Goal: Communication & Community: Share content

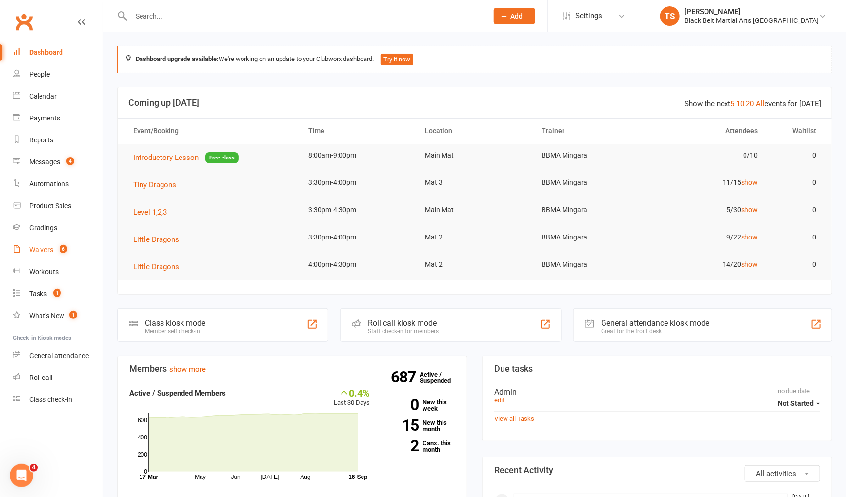
click at [47, 254] on div "Waivers" at bounding box center [41, 250] width 24 height 8
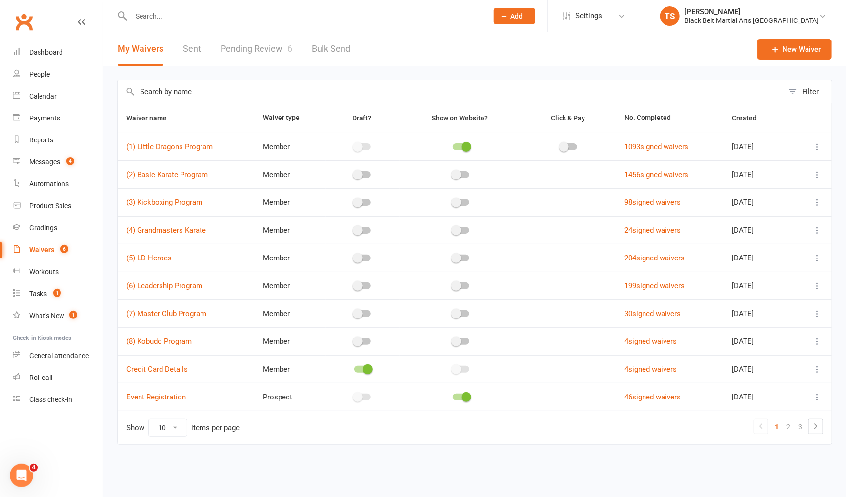
click at [266, 50] on link "Pending Review 6" at bounding box center [256, 49] width 72 height 34
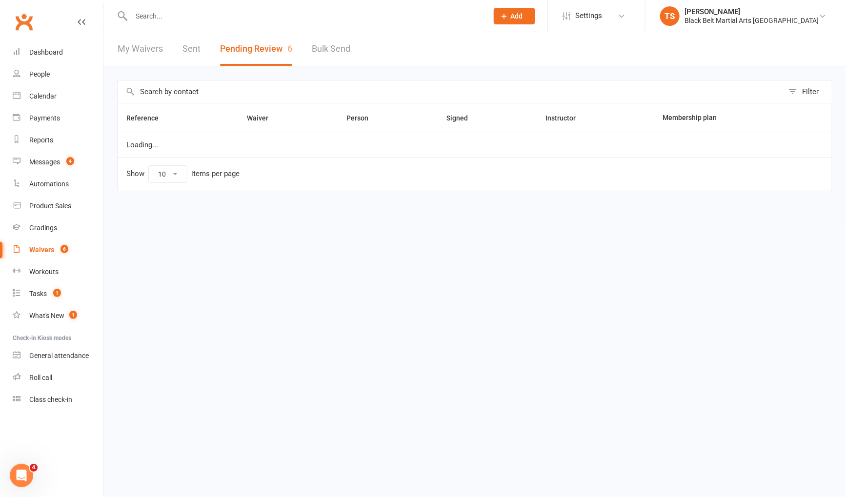
select select "50"
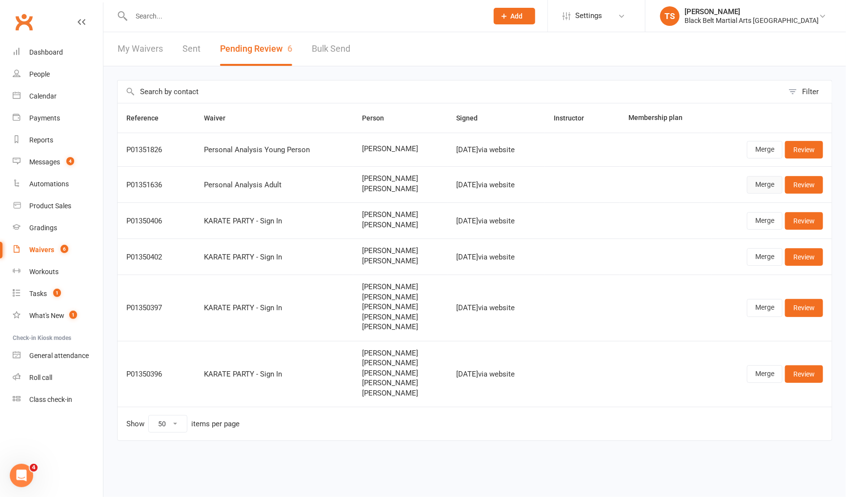
click at [759, 186] on link "Merge" at bounding box center [765, 185] width 36 height 18
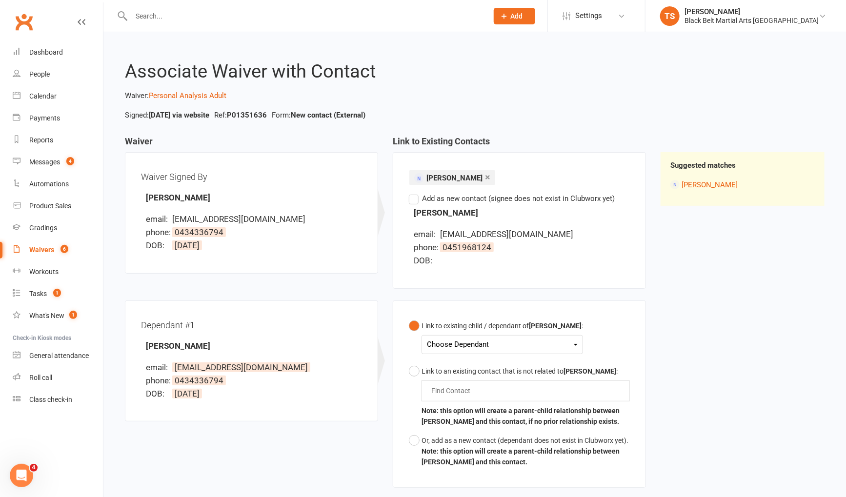
click at [416, 198] on label "Add as new contact (signee does not exist in Clubworx yet)" at bounding box center [512, 199] width 206 height 12
click at [415, 193] on input "Add as new contact (signee does not exist in Clubworx yet)" at bounding box center [412, 193] width 6 height 0
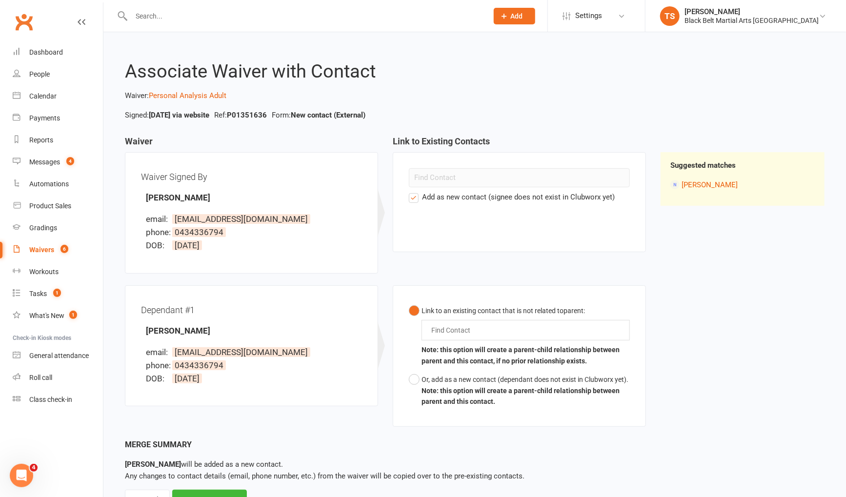
click at [481, 329] on div "Find Contact" at bounding box center [525, 330] width 208 height 20
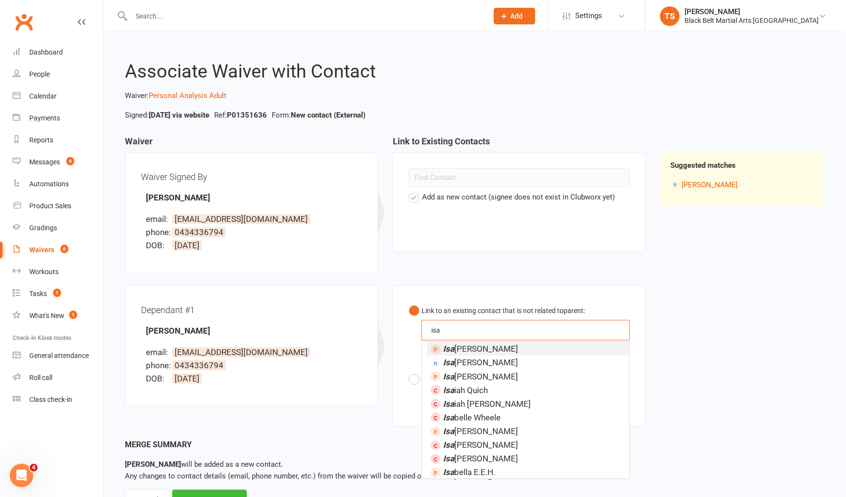
click at [409, 301] on button "Link to an existing contact that is not related to parent : isa isa Isa belle D…" at bounding box center [519, 335] width 221 height 69
type input "isa ahm"
click at [547, 346] on li "Isa Ahm ad Tabish" at bounding box center [528, 349] width 202 height 14
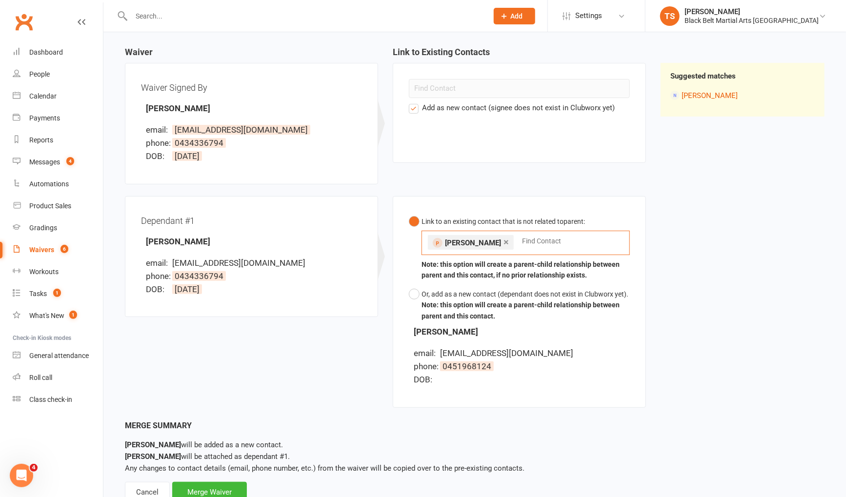
scroll to position [98, 0]
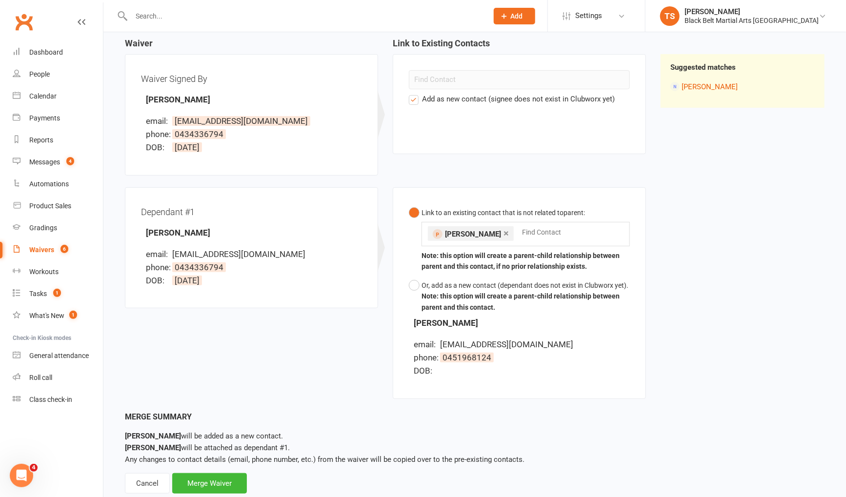
drag, startPoint x: 204, startPoint y: 478, endPoint x: 358, endPoint y: 443, distance: 158.2
click at [206, 478] on div "Merge Waiver" at bounding box center [209, 483] width 75 height 20
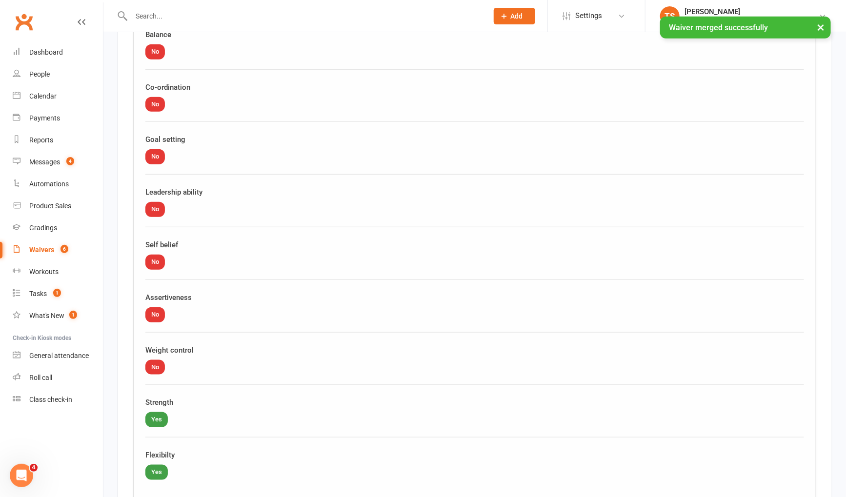
scroll to position [2487, 0]
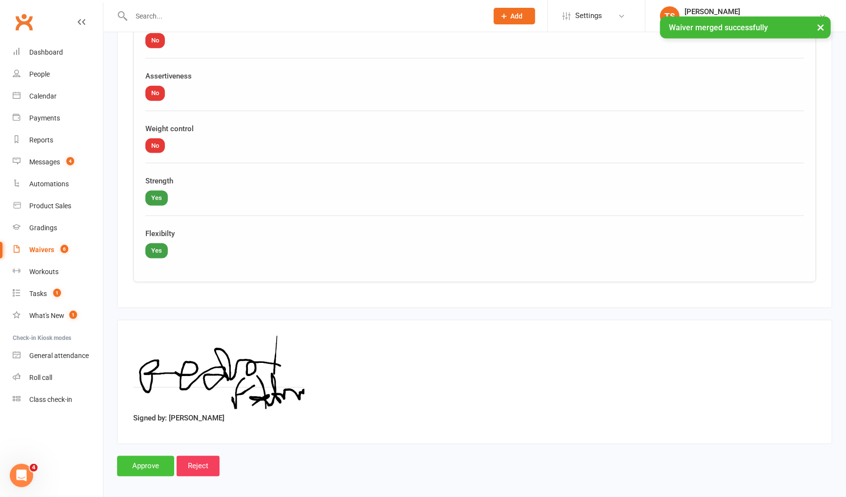
click at [161, 458] on input "Approve" at bounding box center [145, 466] width 57 height 20
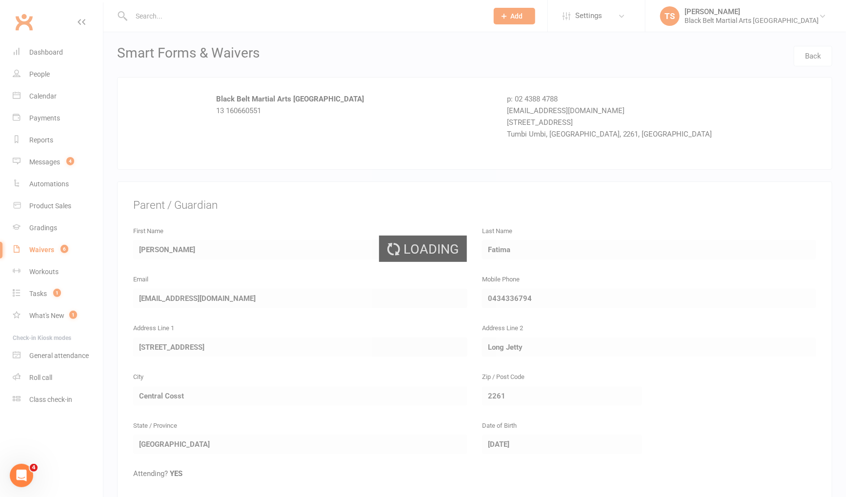
select select "50"
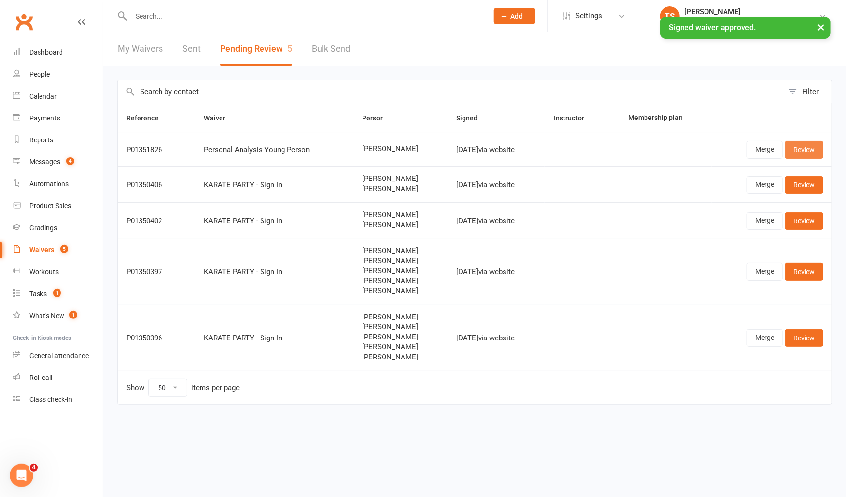
click at [808, 150] on link "Review" at bounding box center [804, 150] width 38 height 18
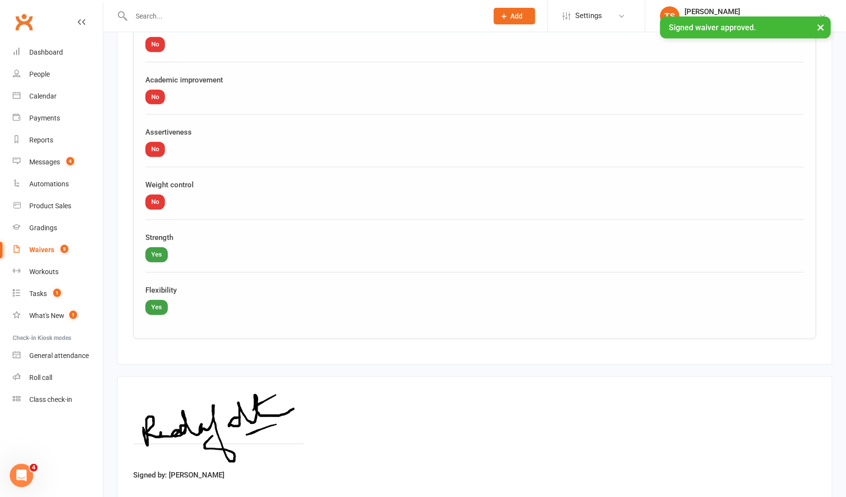
scroll to position [2338, 0]
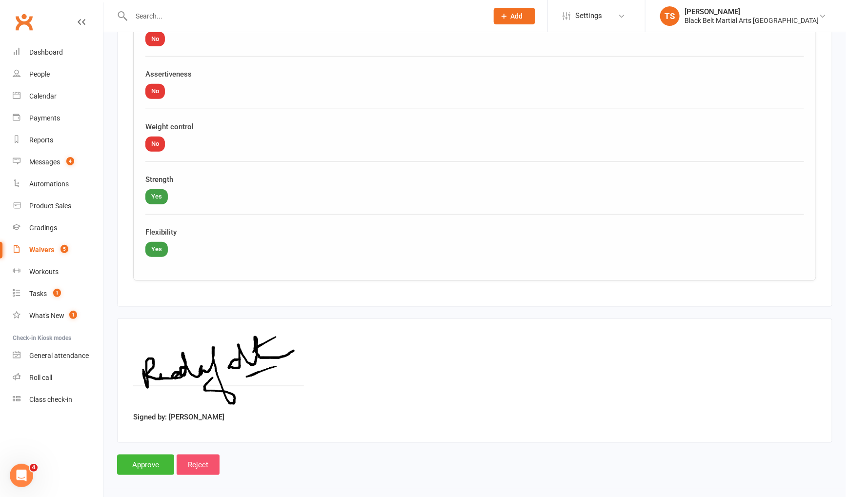
click at [210, 464] on input "Reject" at bounding box center [198, 465] width 43 height 20
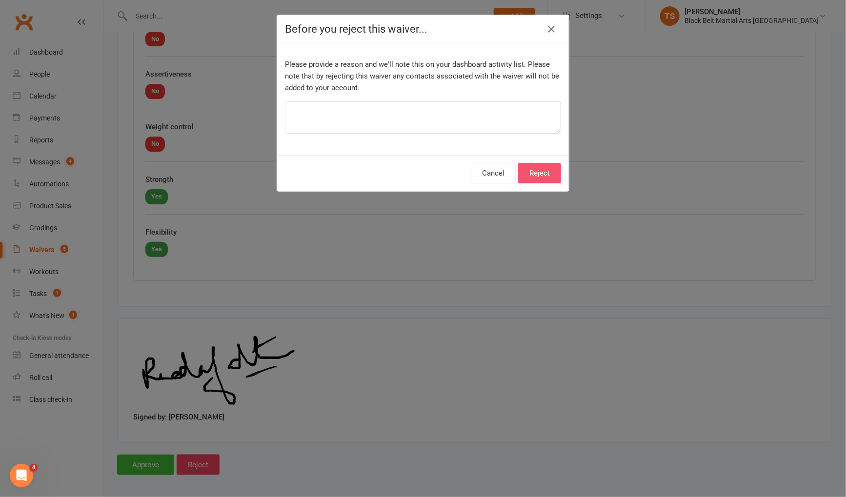
drag, startPoint x: 552, startPoint y: 174, endPoint x: 630, endPoint y: 214, distance: 88.1
click at [552, 174] on button "Reject" at bounding box center [539, 173] width 43 height 20
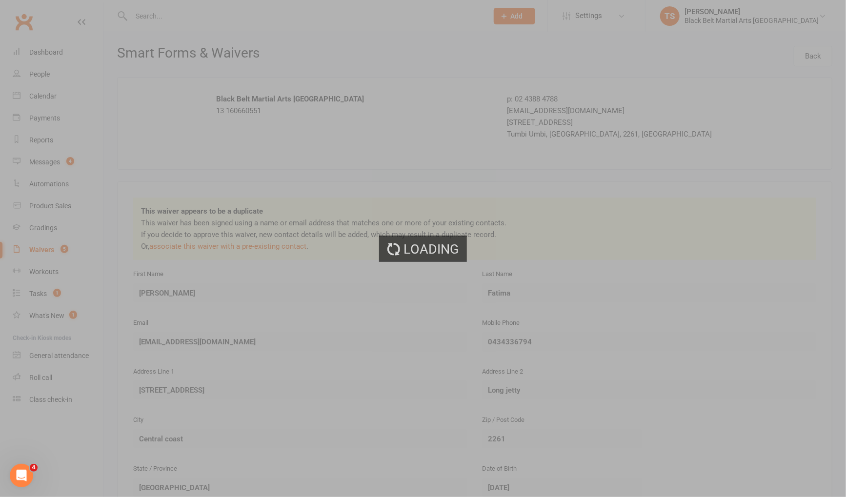
select select "50"
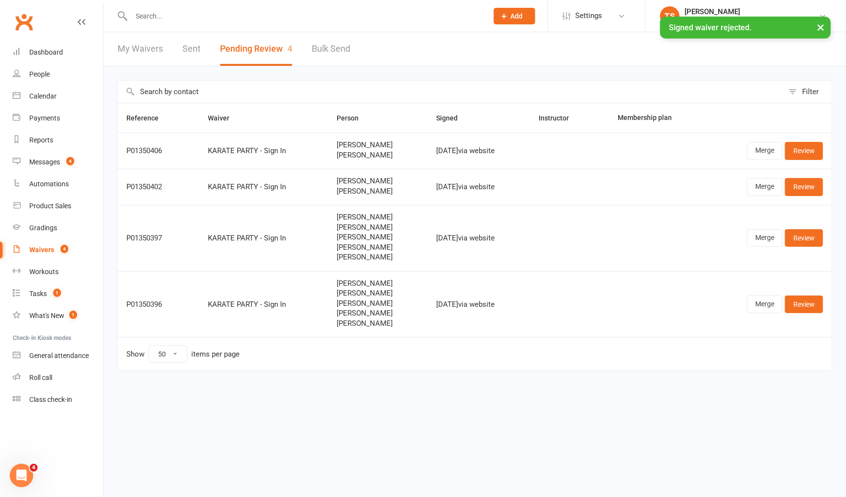
click at [177, 17] on div "× Signed waiver rejected." at bounding box center [416, 17] width 833 height 0
click at [153, 15] on input "text" at bounding box center [304, 16] width 353 height 14
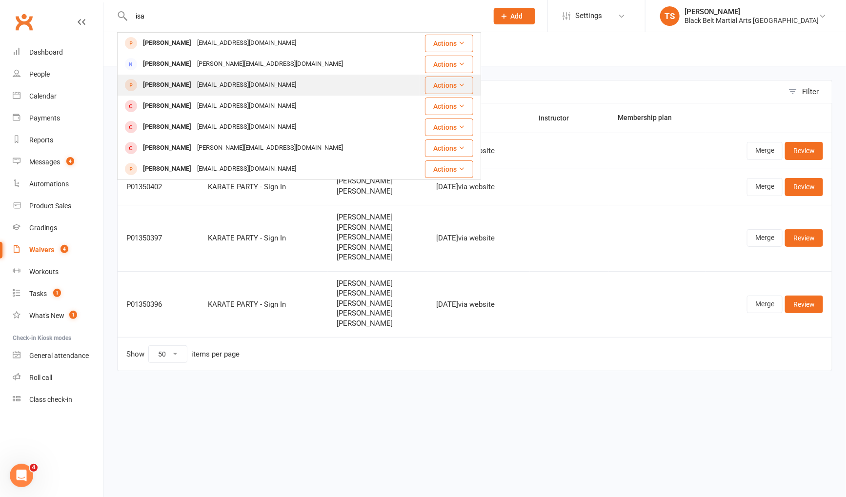
type input "isa"
click at [165, 81] on div "Isa Ahmad Tabish" at bounding box center [167, 85] width 54 height 14
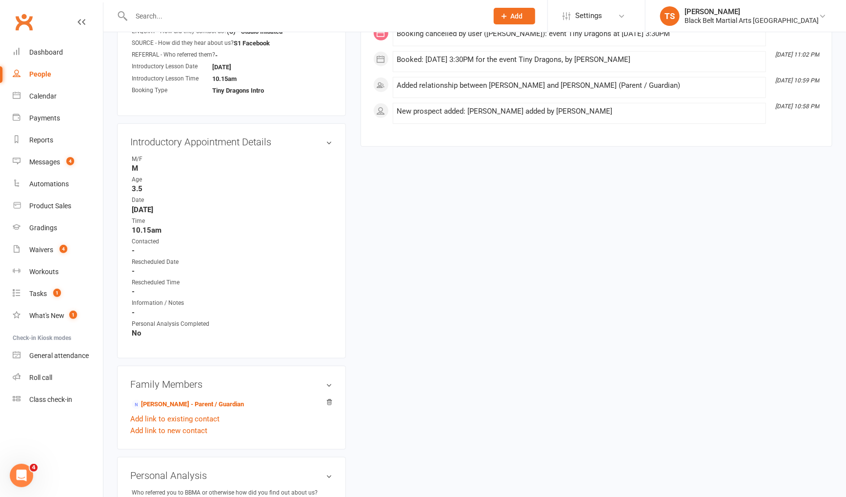
scroll to position [402, 0]
click at [186, 403] on link "Tabish Ahmad - Parent / Guardian" at bounding box center [188, 403] width 112 height 10
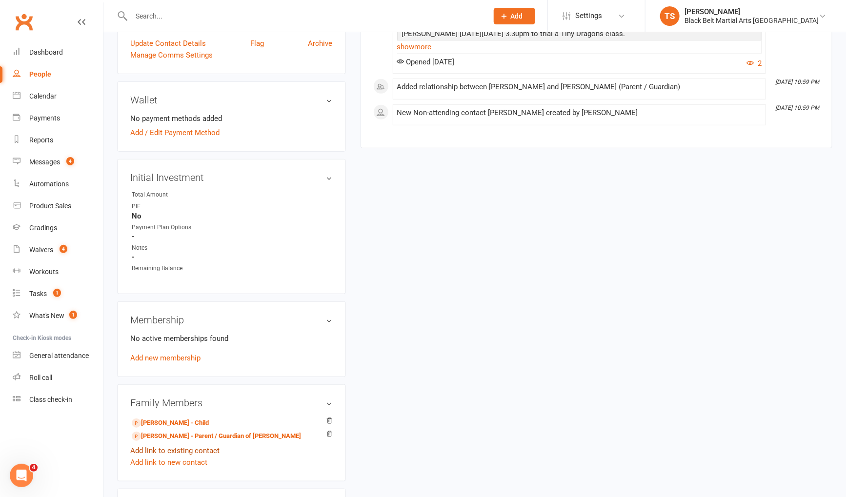
scroll to position [523, 0]
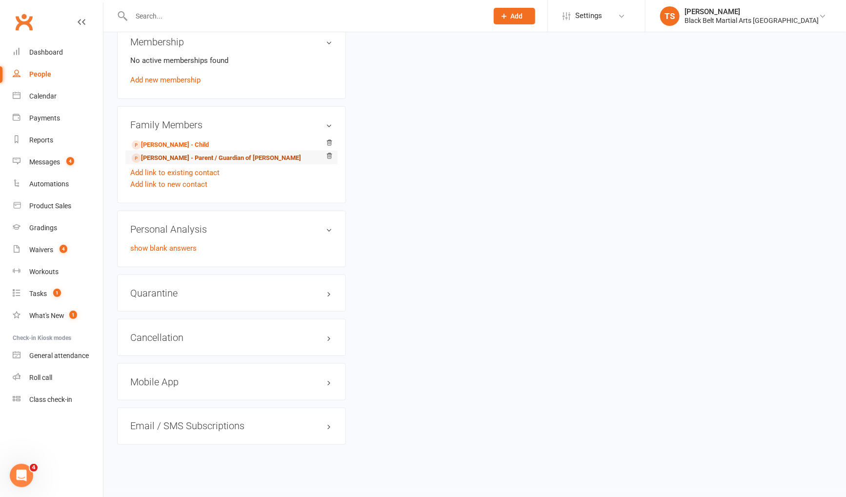
click at [152, 155] on link "Reda Fatima - Parent / Guardian of Isa Ahmad Tabish" at bounding box center [216, 158] width 169 height 10
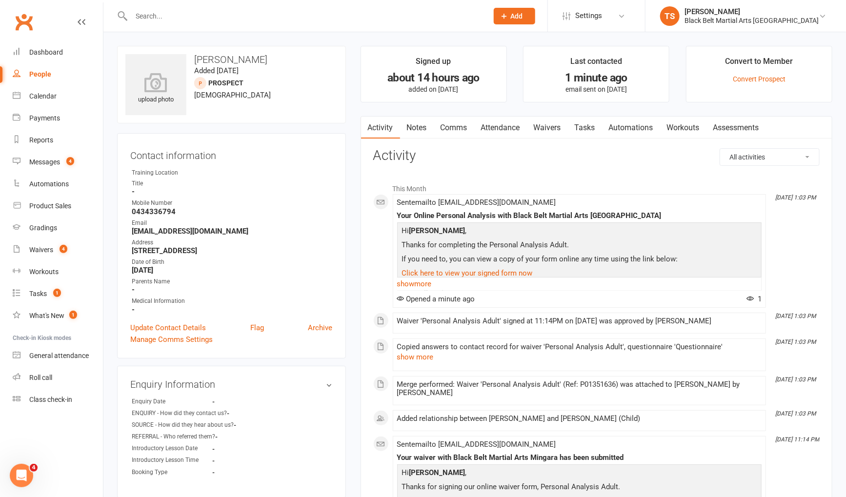
click at [452, 130] on link "Comms" at bounding box center [454, 128] width 40 height 22
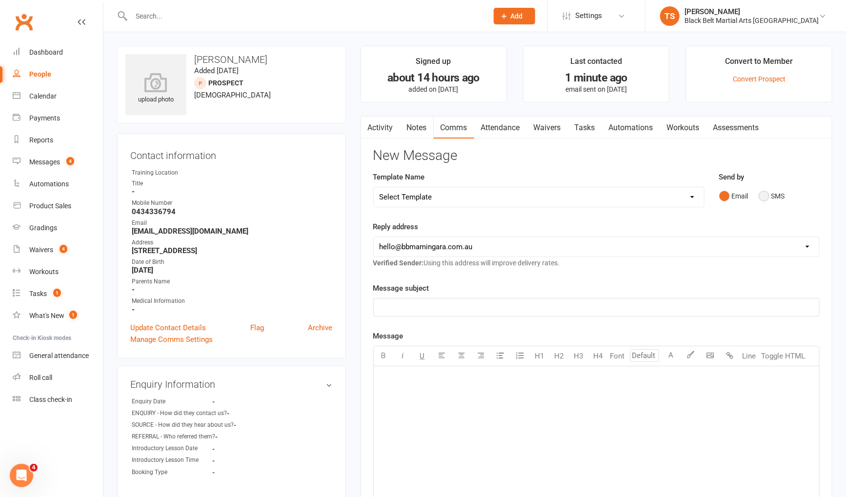
click at [767, 197] on button "SMS" at bounding box center [771, 196] width 26 height 19
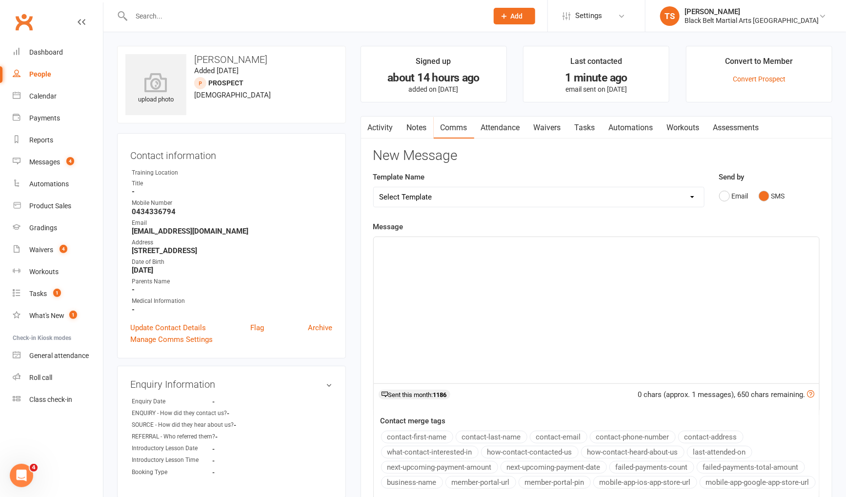
click at [516, 259] on div "﻿" at bounding box center [596, 310] width 445 height 146
click at [408, 196] on select "Select Template [SMS] 14 Day Absentee AFU Lil Dragons [SMS] 14 day Absentee AFU…" at bounding box center [539, 197] width 330 height 20
select select "37"
click at [374, 187] on select "Select Template [SMS] 14 Day Absentee AFU Lil Dragons [SMS] 14 day Absentee AFU…" at bounding box center [539, 197] width 330 height 20
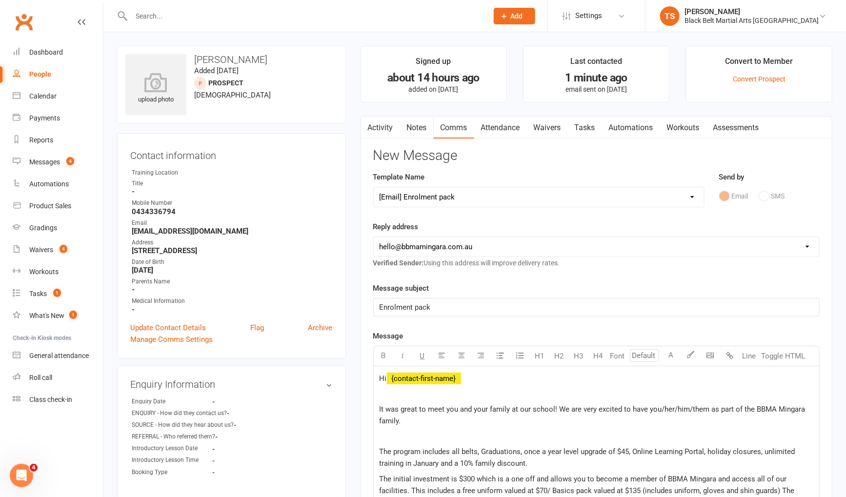
click at [482, 378] on p "Hi ﻿ {contact-first-name}" at bounding box center [596, 379] width 434 height 12
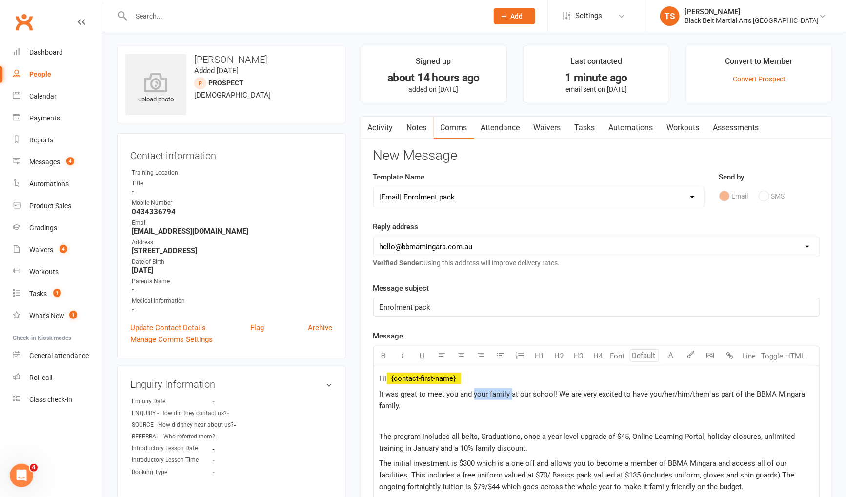
drag, startPoint x: 510, startPoint y: 392, endPoint x: 473, endPoint y: 394, distance: 36.6
click at [474, 394] on span "It was great to meet you and your family at our school! We are very excited to …" at bounding box center [593, 400] width 428 height 20
drag, startPoint x: 680, startPoint y: 393, endPoint x: 624, endPoint y: 395, distance: 56.1
click at [624, 395] on span "It was great to meet you and Isa at our school! We are very excited to have you…" at bounding box center [588, 400] width 419 height 20
click at [384, 415] on p at bounding box center [596, 421] width 434 height 12
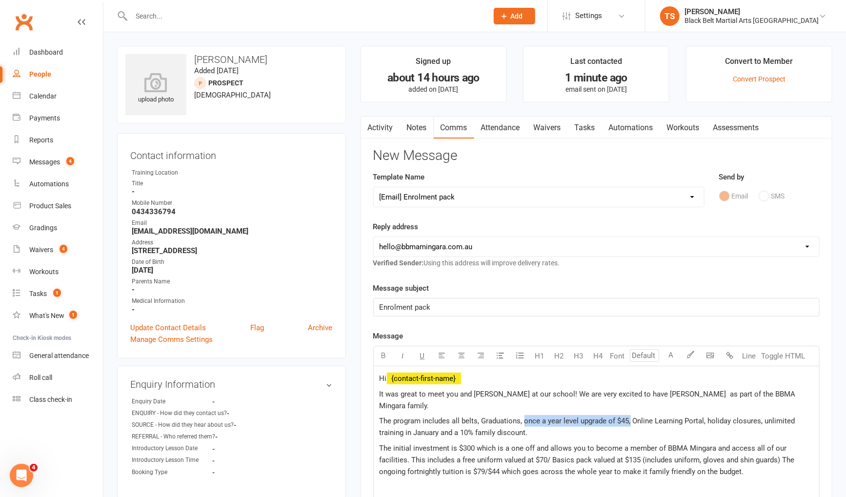
drag, startPoint x: 630, startPoint y: 409, endPoint x: 526, endPoint y: 410, distance: 103.4
click at [524, 417] on span "The program includes all belts, Graduations, once a year level upgrade of $45, …" at bounding box center [588, 427] width 418 height 20
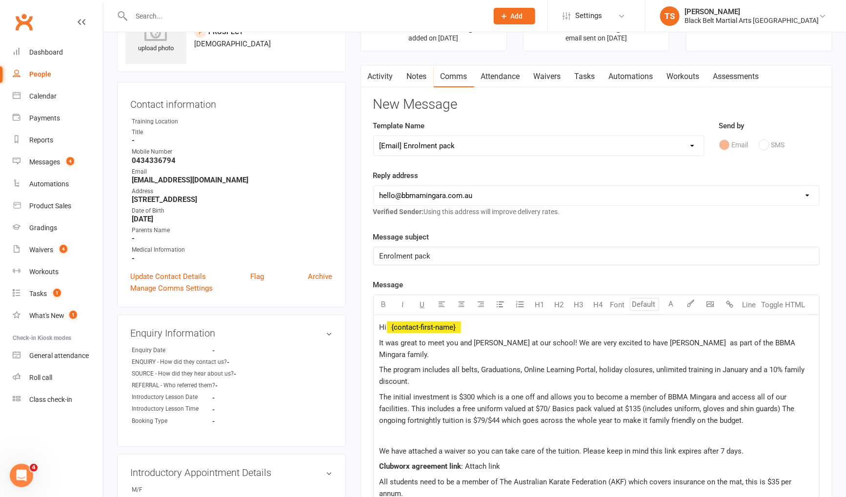
scroll to position [72, 0]
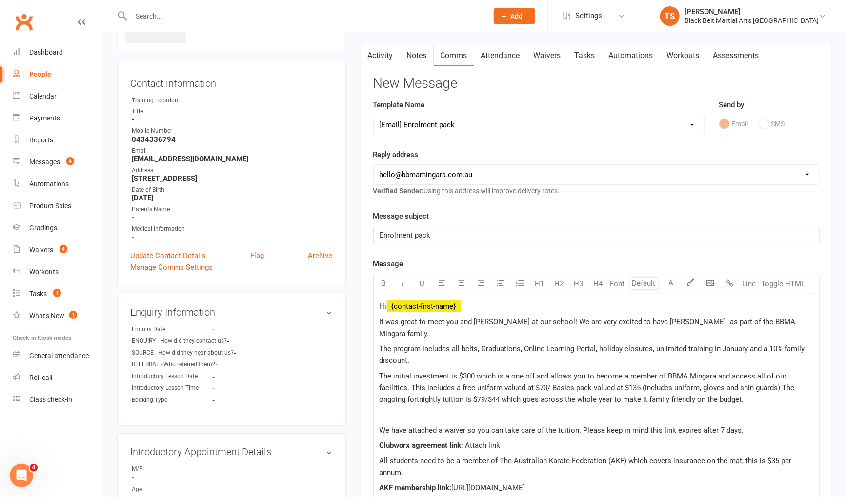
click at [474, 372] on span "The initial investment is $300 which is a one off and allows you to become a me…" at bounding box center [587, 388] width 417 height 32
drag, startPoint x: 811, startPoint y: 372, endPoint x: 580, endPoint y: 378, distance: 230.8
click at [577, 378] on p "The initial investment is $300 (reduced to $150) which is a one off and allows …" at bounding box center [596, 387] width 434 height 35
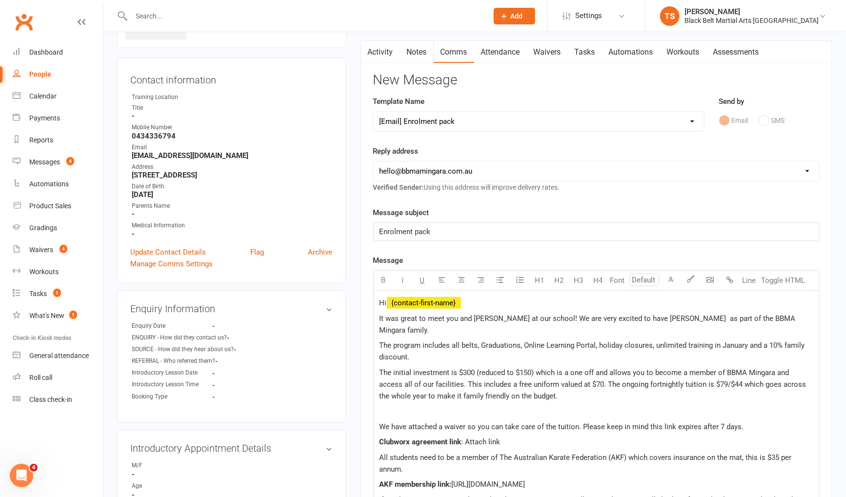
scroll to position [76, 0]
drag, startPoint x: 704, startPoint y: 372, endPoint x: 687, endPoint y: 374, distance: 17.1
click at [687, 374] on p "The initial investment is $300 (reduced to $150) which is a one off and allows …" at bounding box center [596, 383] width 434 height 35
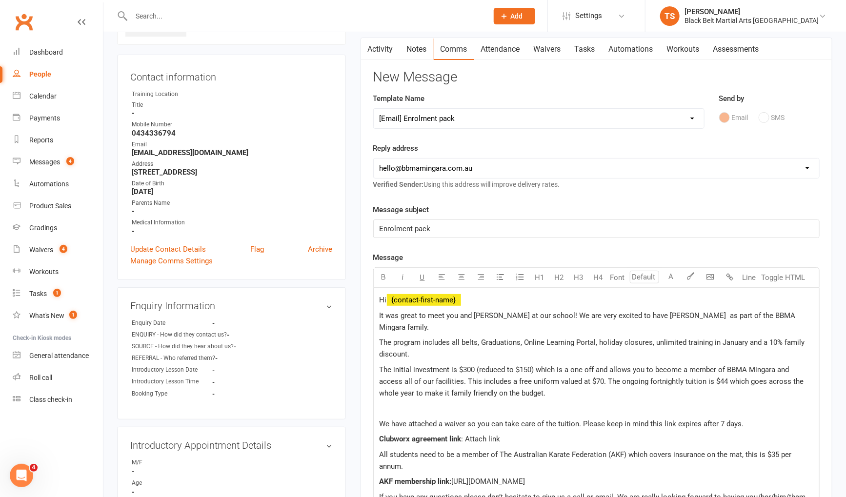
click at [544, 384] on div "Hi ﻿ {contact-first-name} It was great to meet you and Isa at our school! We ar…" at bounding box center [596, 427] width 445 height 279
click at [515, 381] on p "The initial investment is $300 (reduced to $150) which is a one off and allows …" at bounding box center [596, 381] width 434 height 35
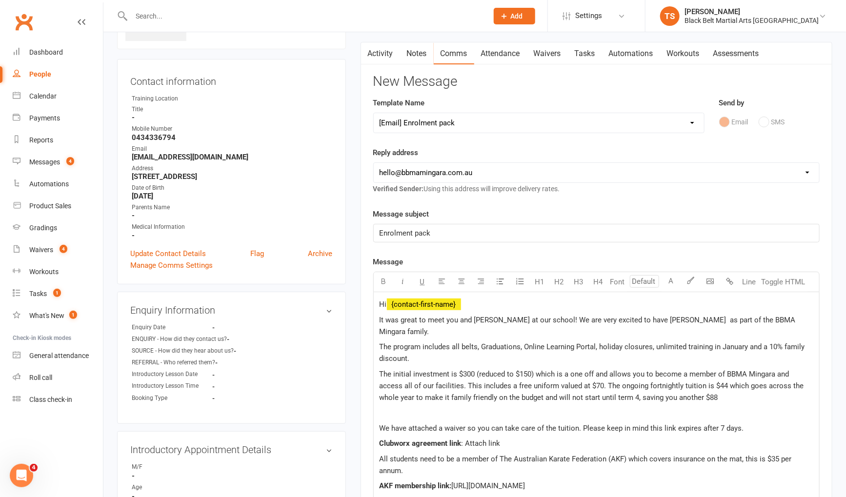
scroll to position [71, 0]
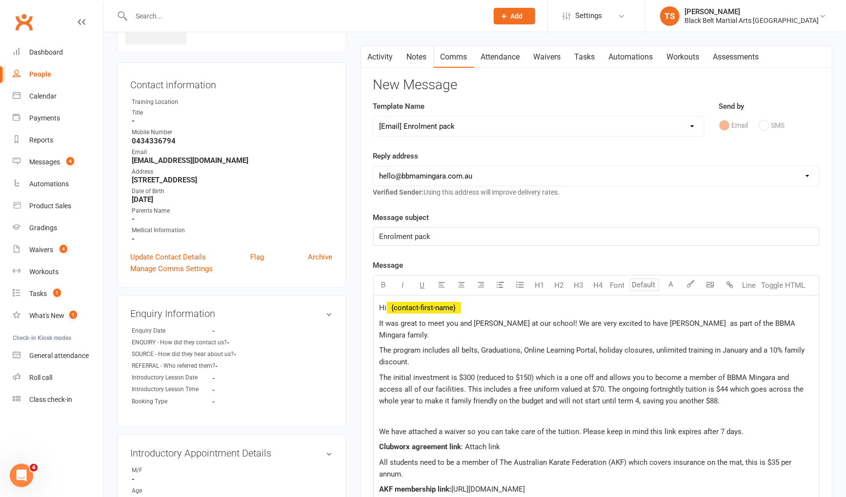
click at [383, 410] on p at bounding box center [596, 416] width 434 height 12
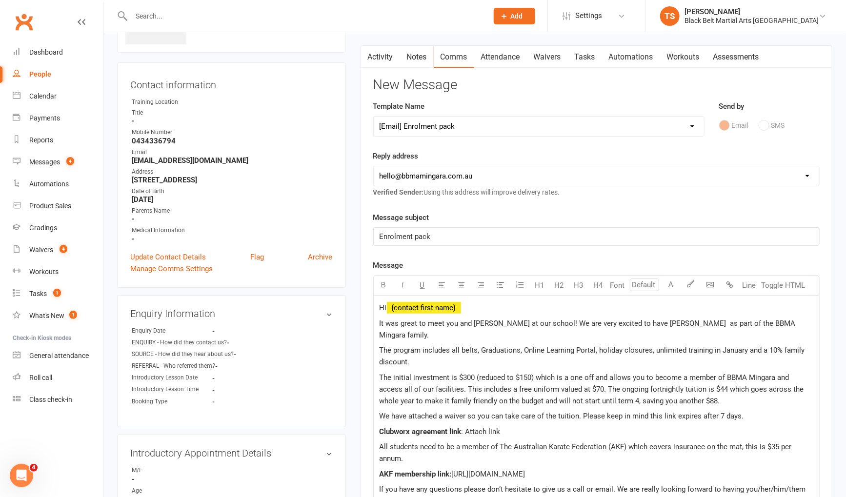
click at [721, 412] on span "We have attached a waiver so you can take care of the tuition. Please keep in m…" at bounding box center [561, 416] width 364 height 9
click at [508, 426] on p "Clubworx agreement link : Attach link" at bounding box center [596, 432] width 434 height 12
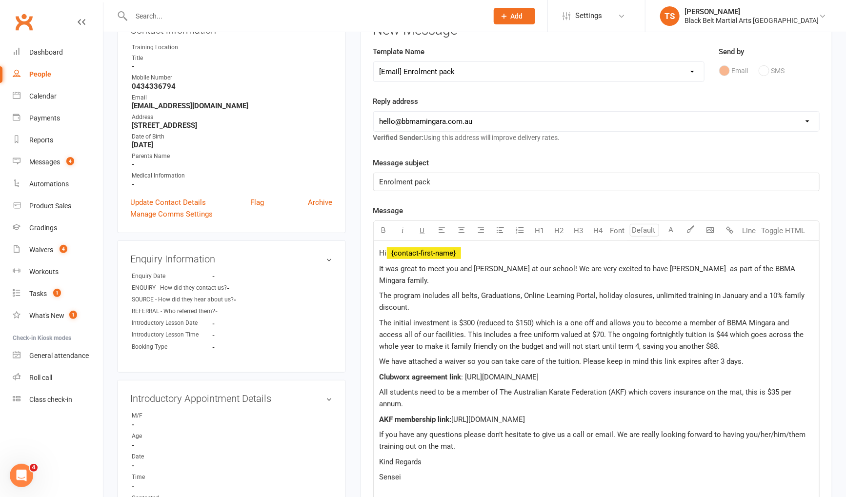
scroll to position [130, 0]
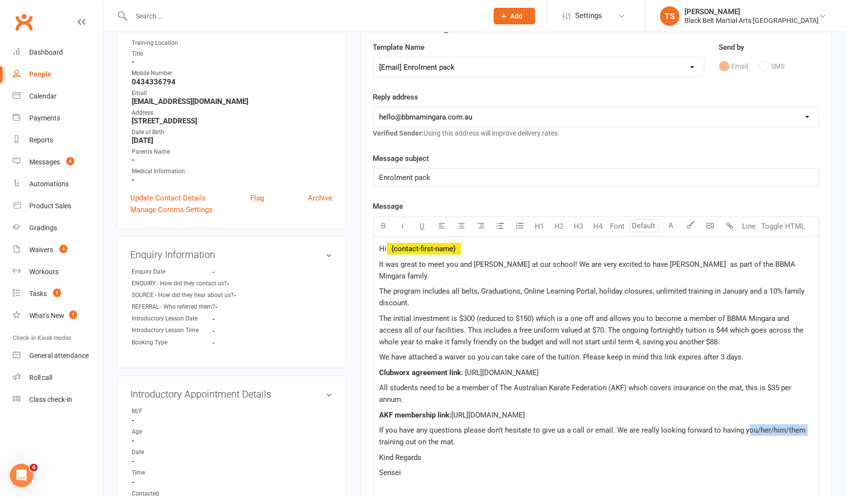
drag, startPoint x: 806, startPoint y: 416, endPoint x: 746, endPoint y: 418, distance: 60.0
click at [744, 424] on p "If you have any questions please don’t hesitate to give us a call or email. We …" at bounding box center [596, 435] width 434 height 23
click at [403, 428] on p "If you have any questions please don’t hesitate to give us a call or email. We …" at bounding box center [596, 435] width 434 height 23
drag, startPoint x: 413, startPoint y: 458, endPoint x: 358, endPoint y: 461, distance: 54.7
click at [358, 461] on main "Signed up about 14 hours ago added on 15 Sep 2025 Last contacted 1 minute ago e…" at bounding box center [596, 310] width 486 height 789
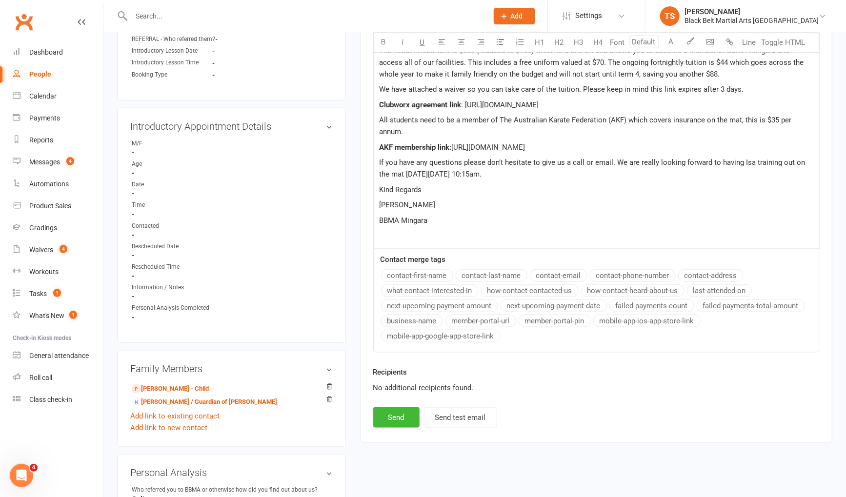
scroll to position [422, 0]
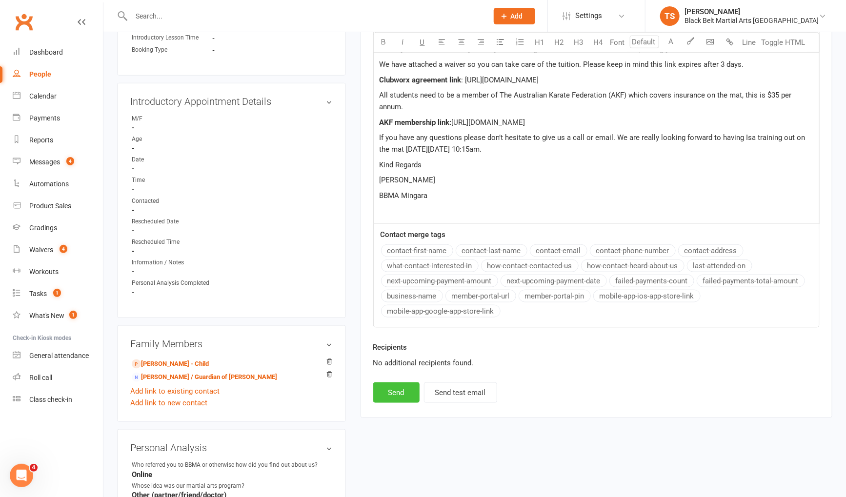
click at [395, 382] on button "Send" at bounding box center [396, 392] width 46 height 20
select select
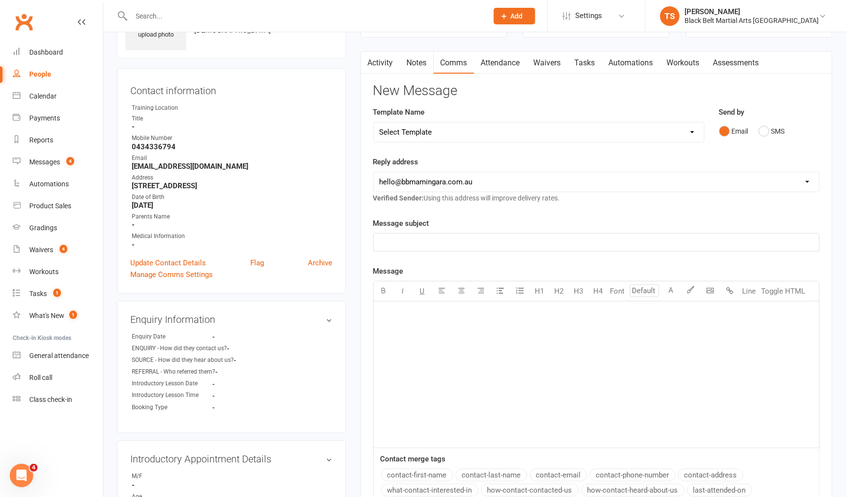
scroll to position [0, 0]
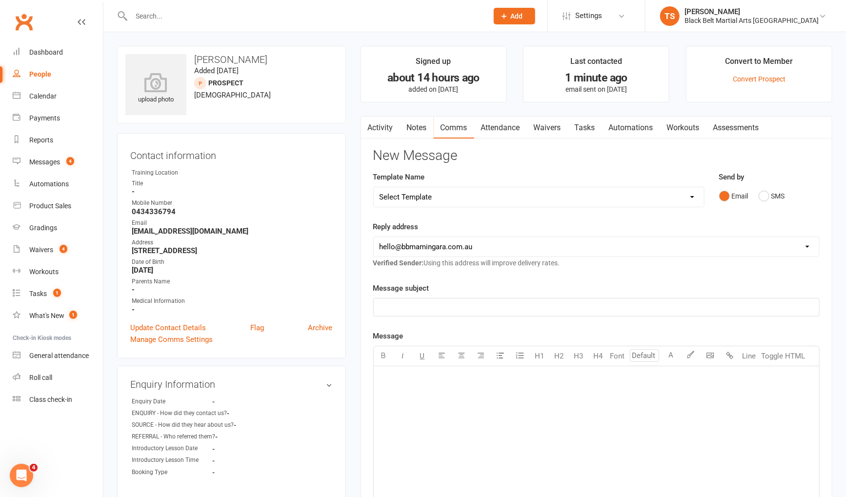
click at [154, 17] on input "text" at bounding box center [304, 16] width 353 height 14
click at [48, 98] on div "Calendar" at bounding box center [42, 96] width 27 height 8
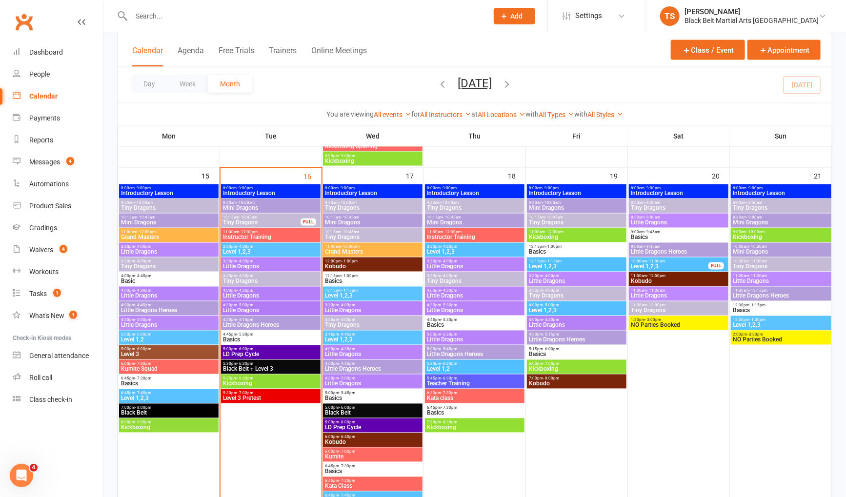
scroll to position [778, 0]
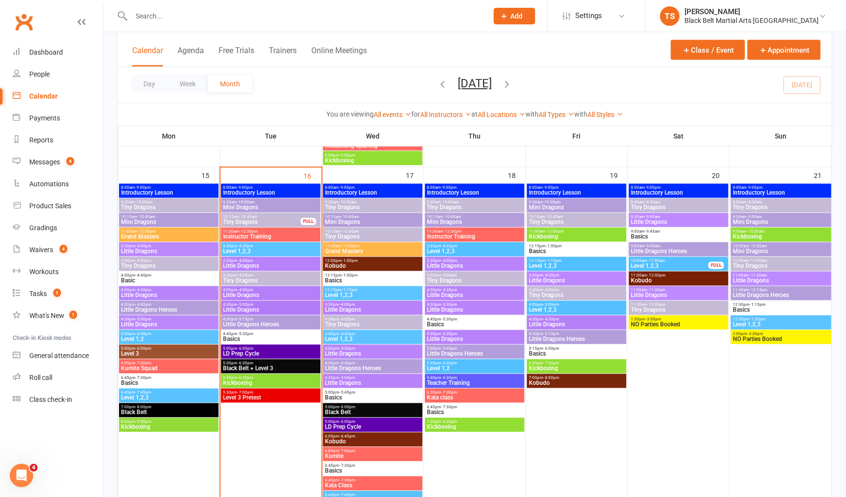
click at [164, 395] on span "Level 1,2,3" at bounding box center [169, 398] width 96 height 6
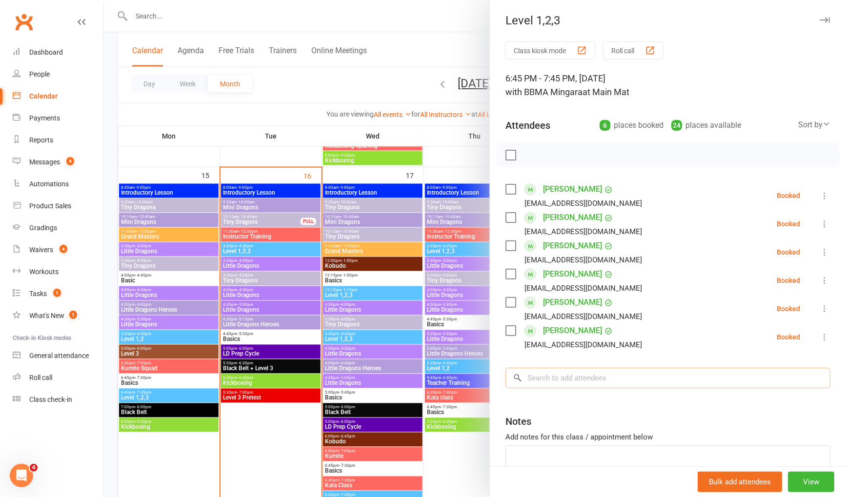
click at [662, 375] on input "search" at bounding box center [667, 378] width 325 height 20
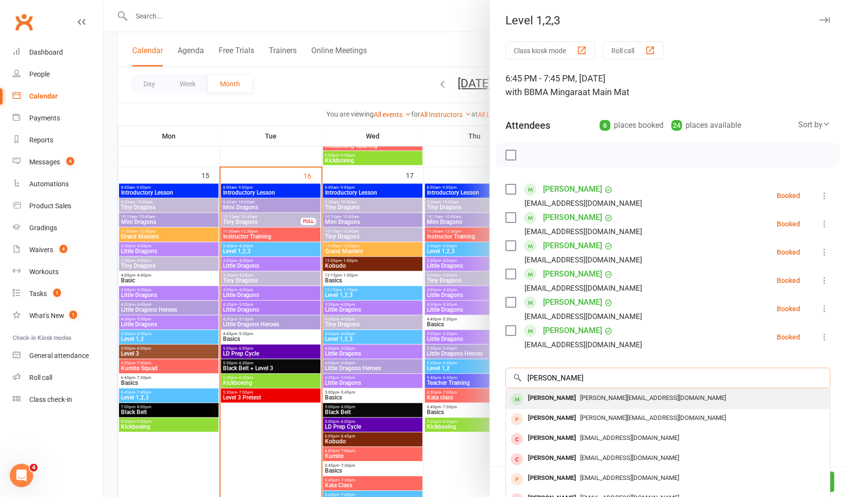
type input "natalie sharp"
click at [580, 400] on span "Natalie_sharp@optusnet.com.au" at bounding box center [653, 397] width 146 height 7
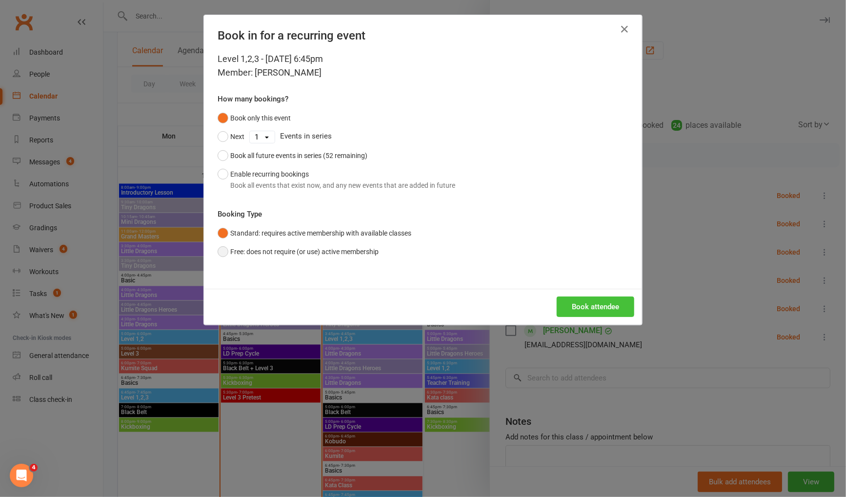
drag, startPoint x: 234, startPoint y: 249, endPoint x: 598, endPoint y: 298, distance: 368.1
click at [236, 249] on button "Free: does not require (or use) active membership" at bounding box center [298, 251] width 161 height 19
drag, startPoint x: 615, startPoint y: 305, endPoint x: 637, endPoint y: 300, distance: 22.6
click at [617, 304] on button "Book attendee" at bounding box center [596, 307] width 78 height 20
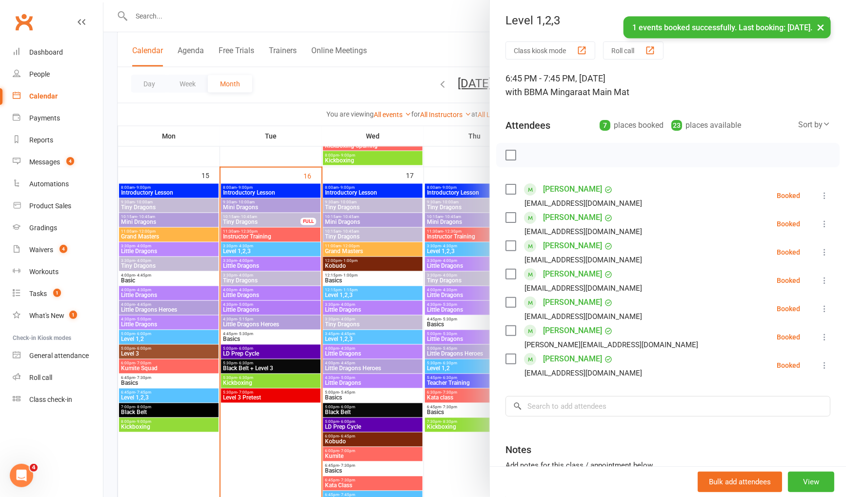
click at [825, 338] on icon at bounding box center [824, 337] width 10 height 10
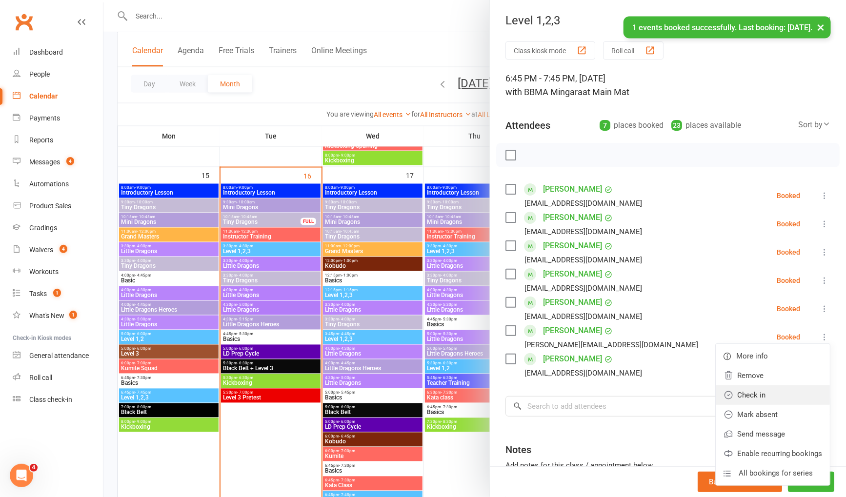
click at [796, 395] on link "Check in" at bounding box center [773, 395] width 114 height 20
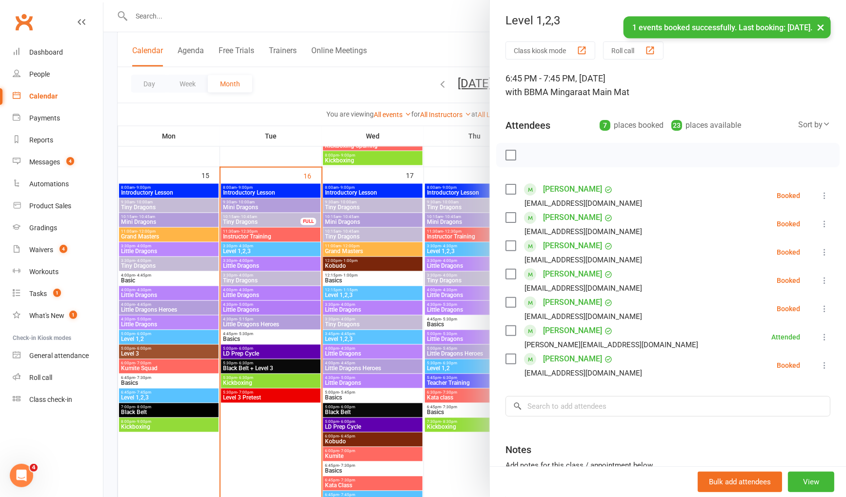
click at [342, 73] on div at bounding box center [474, 248] width 742 height 497
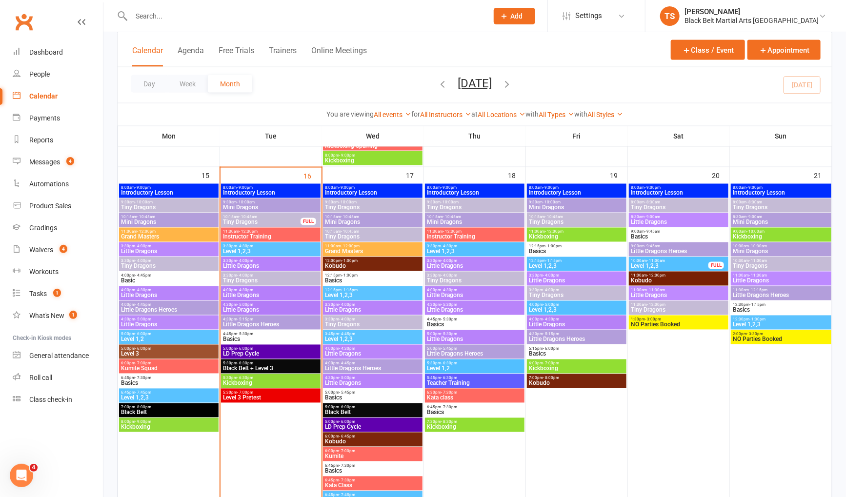
click at [157, 19] on input "text" at bounding box center [304, 16] width 353 height 14
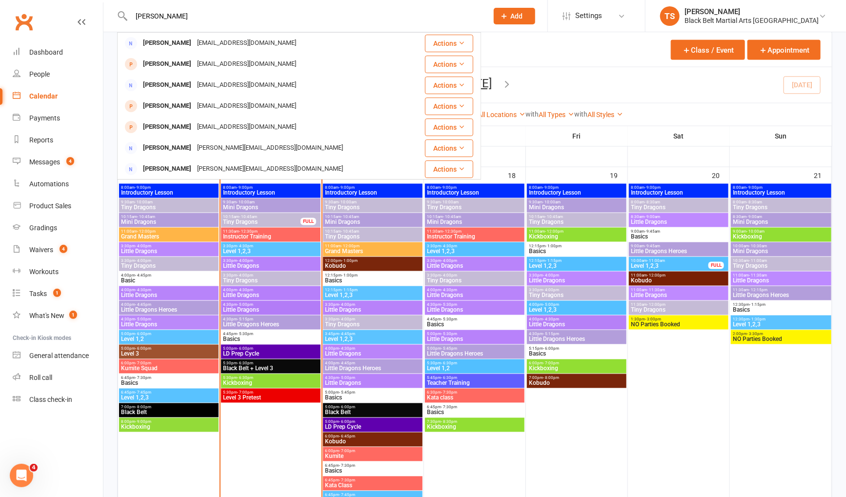
type input "vessie"
click at [171, 49] on div "Vessie Hui" at bounding box center [167, 43] width 54 height 14
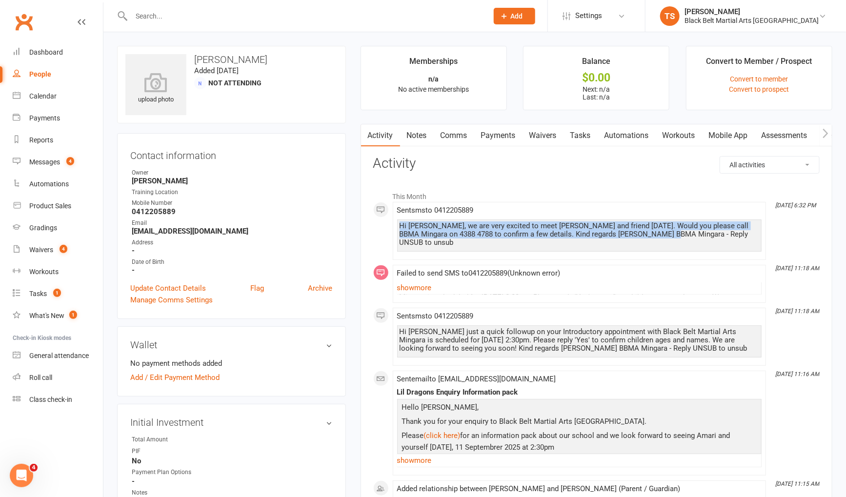
drag, startPoint x: 651, startPoint y: 232, endPoint x: 393, endPoint y: 217, distance: 258.5
click at [393, 217] on li "Sep 15, 6:32 PM Sent sms to 0412205889 Hi Vessie, we are very excited to meet A…" at bounding box center [579, 231] width 373 height 58
copy div "Hi Vessie, we are very excited to meet Amari and friend on Thursday. Would you …"
drag, startPoint x: 443, startPoint y: 136, endPoint x: 455, endPoint y: 139, distance: 12.1
click at [443, 136] on link "Comms" at bounding box center [454, 135] width 40 height 22
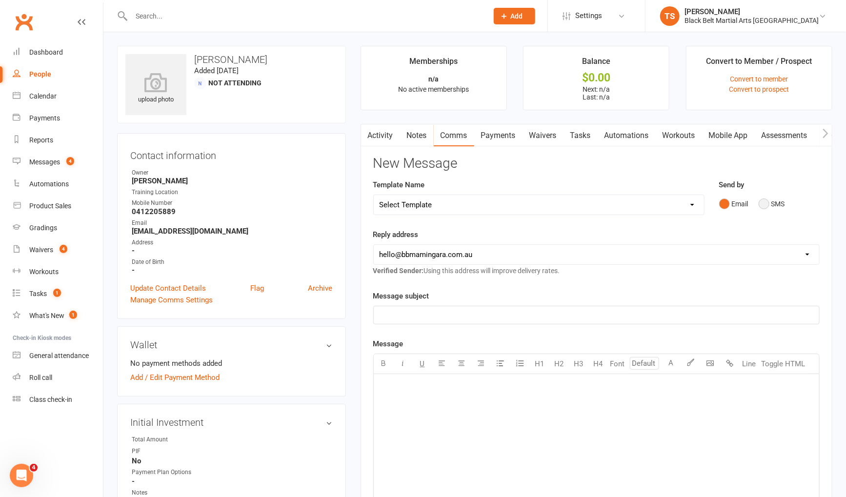
drag, startPoint x: 760, startPoint y: 204, endPoint x: 731, endPoint y: 240, distance: 46.1
click at [760, 206] on button "SMS" at bounding box center [771, 204] width 26 height 19
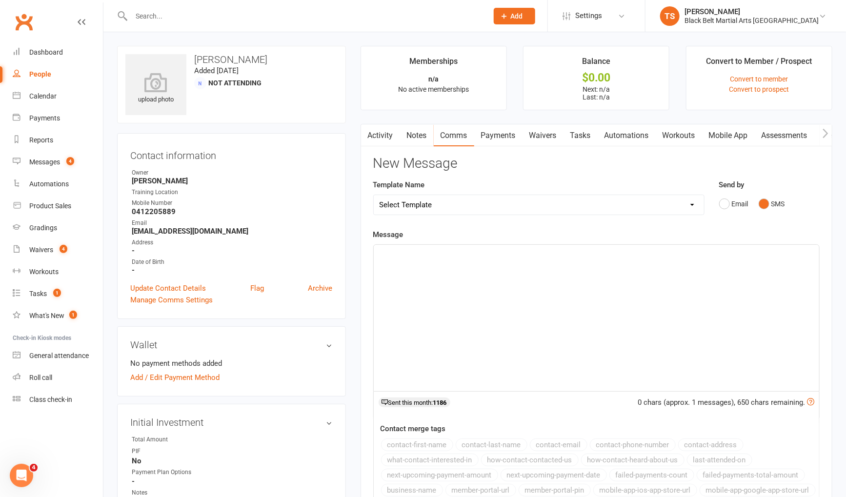
drag, startPoint x: 731, startPoint y: 240, endPoint x: 619, endPoint y: 310, distance: 131.7
click at [619, 310] on div "﻿" at bounding box center [596, 318] width 445 height 146
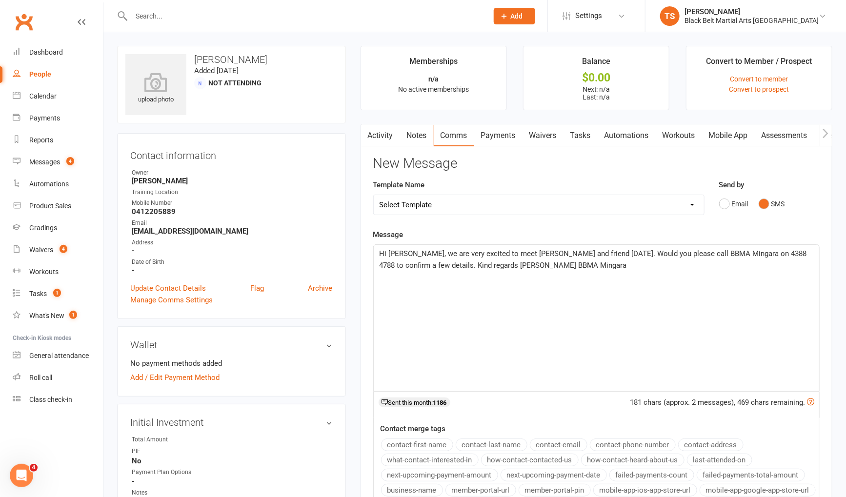
scroll to position [192, 0]
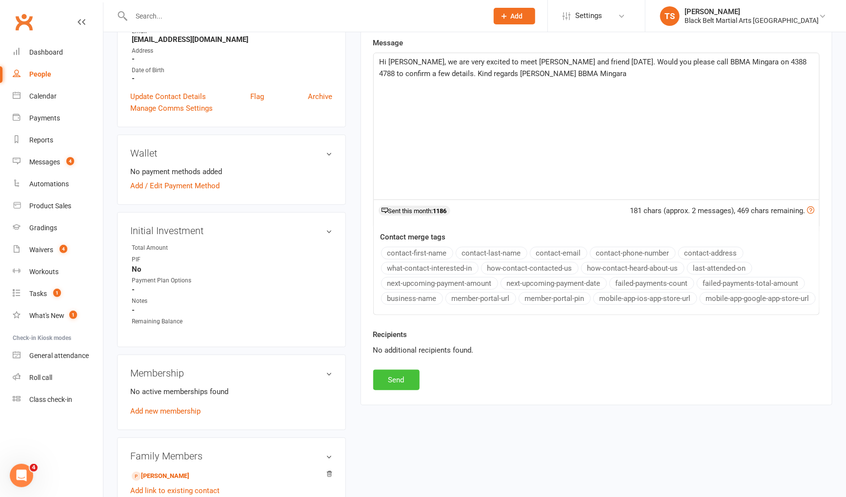
click at [392, 378] on button "Send" at bounding box center [396, 380] width 46 height 20
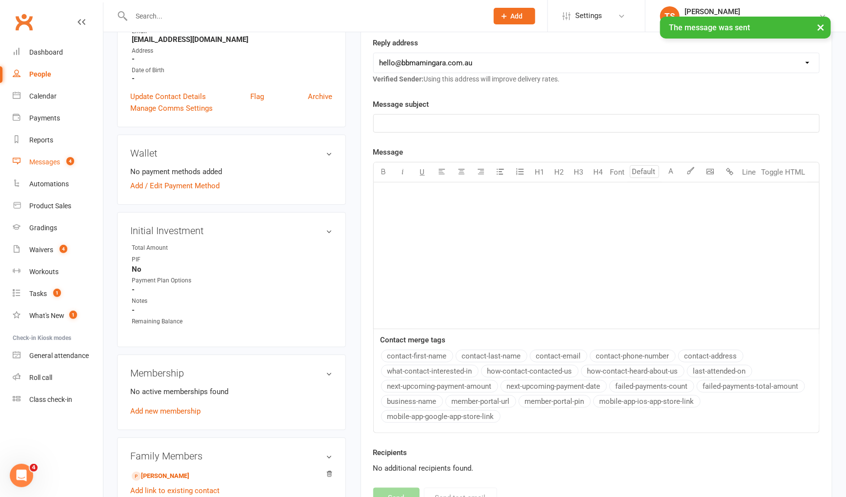
click at [47, 162] on div "Messages" at bounding box center [44, 162] width 31 height 8
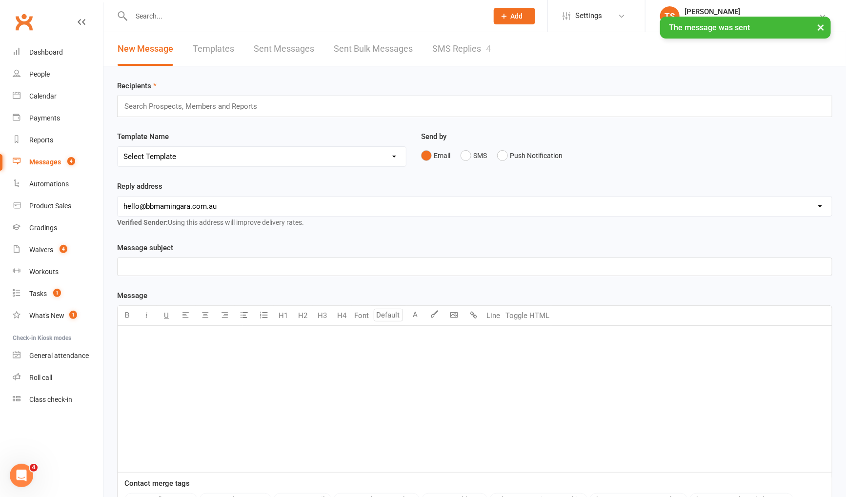
click at [454, 47] on link "SMS Replies 4" at bounding box center [461, 49] width 59 height 34
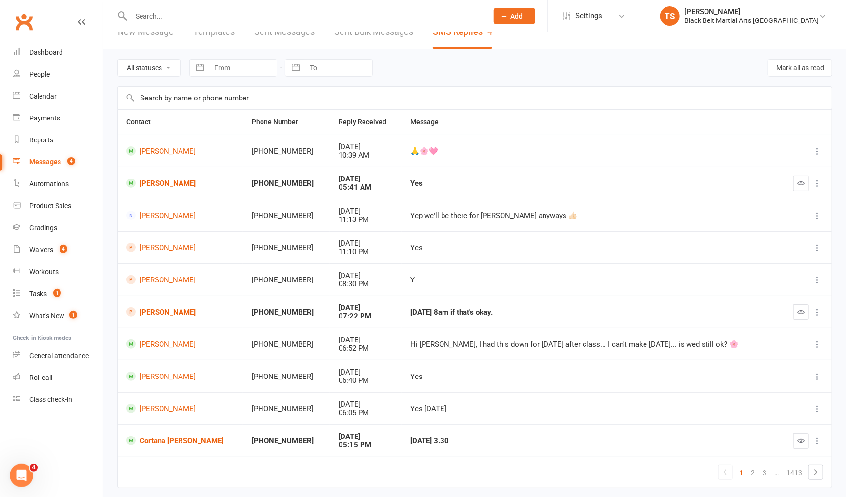
scroll to position [21, 0]
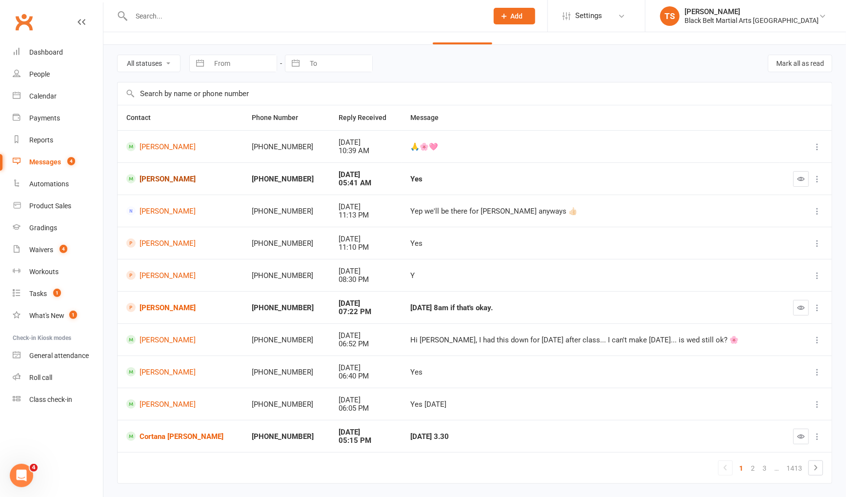
click at [182, 177] on link "Ruby Froggatt-Brown" at bounding box center [180, 178] width 108 height 9
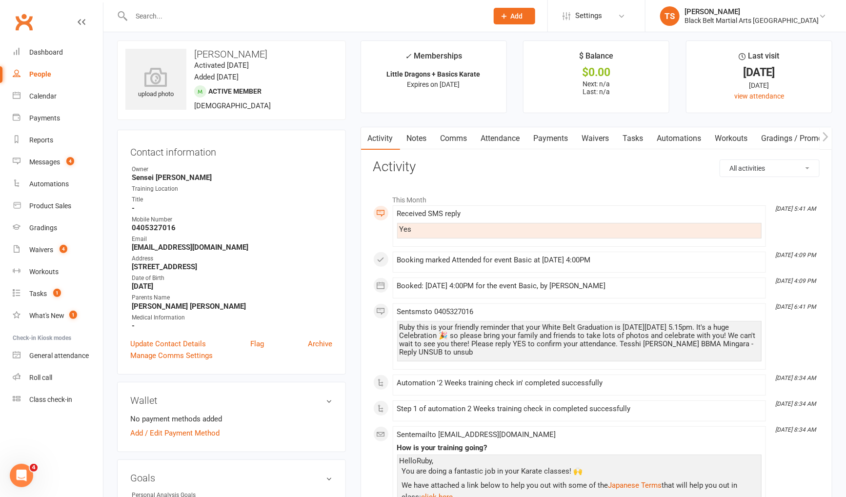
scroll to position [6, 0]
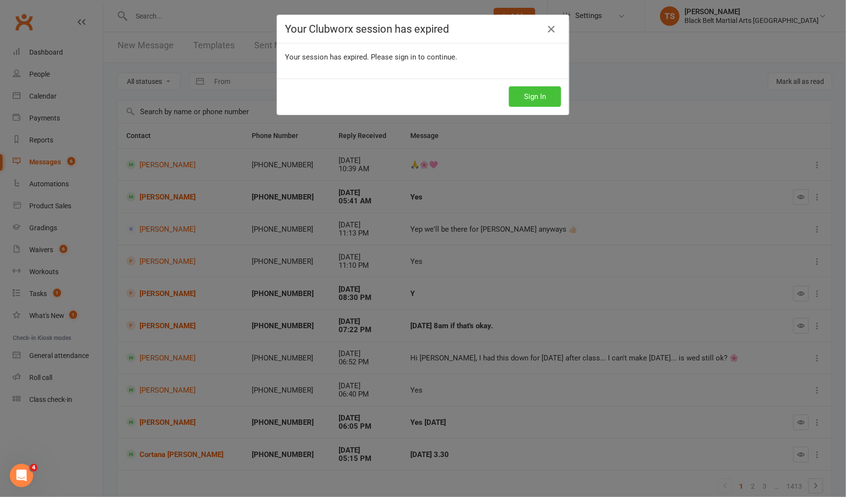
click at [532, 100] on button "Sign In" at bounding box center [535, 96] width 52 height 20
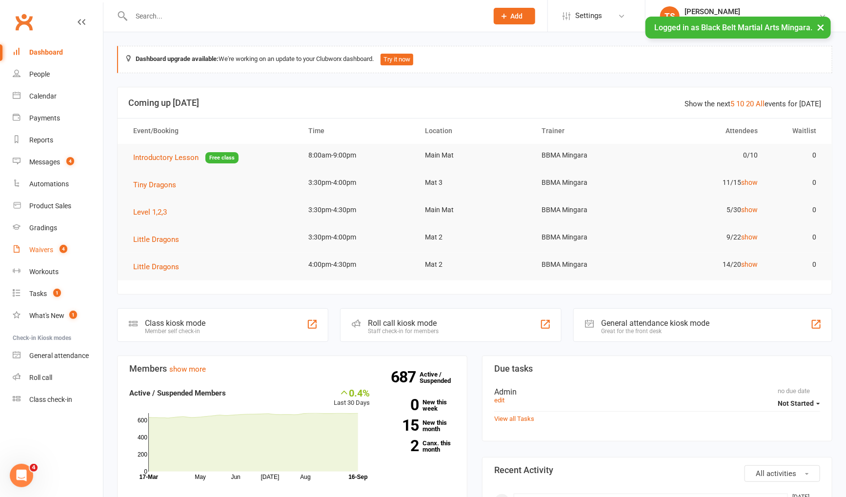
click at [39, 252] on div "Waivers" at bounding box center [41, 250] width 24 height 8
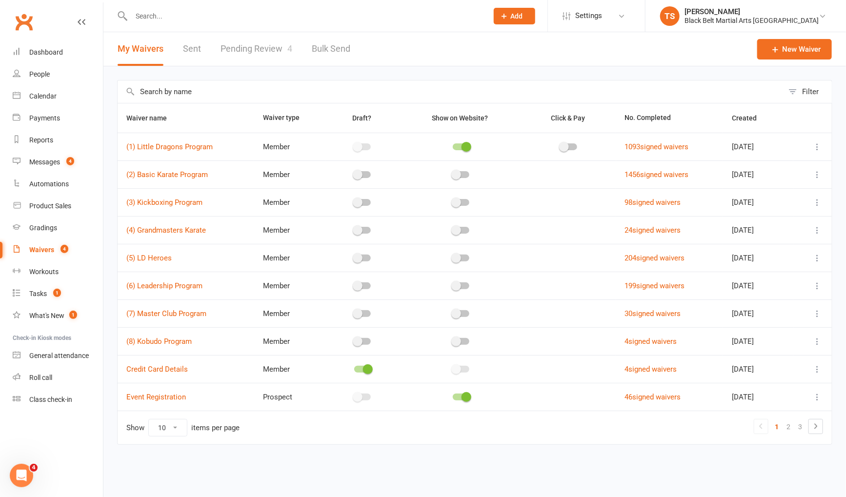
click at [817, 146] on icon at bounding box center [817, 147] width 10 height 10
drag, startPoint x: 796, startPoint y: 206, endPoint x: 726, endPoint y: 182, distance: 73.9
click at [795, 206] on link "Copy external link to clipboard" at bounding box center [765, 205] width 115 height 20
drag, startPoint x: 49, startPoint y: 163, endPoint x: 235, endPoint y: 219, distance: 194.0
click at [48, 163] on div "Messages" at bounding box center [44, 162] width 31 height 8
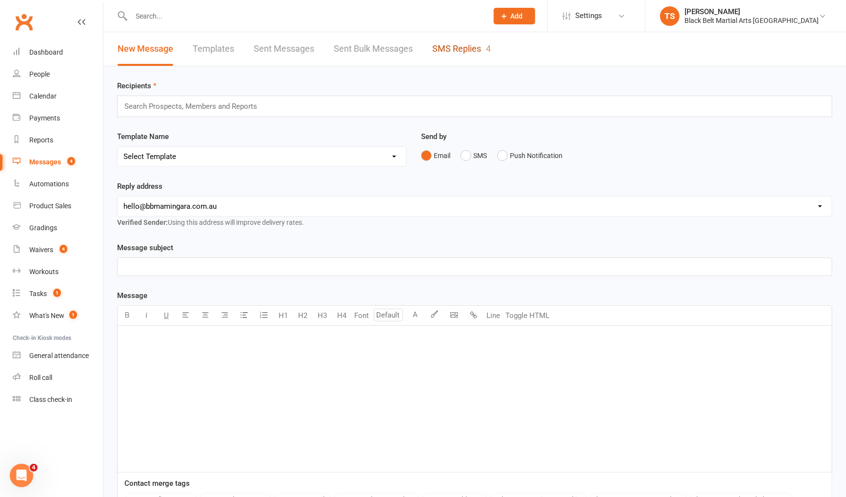
drag, startPoint x: 458, startPoint y: 48, endPoint x: 543, endPoint y: 190, distance: 165.5
click at [458, 48] on link "SMS Replies 4" at bounding box center [461, 49] width 59 height 34
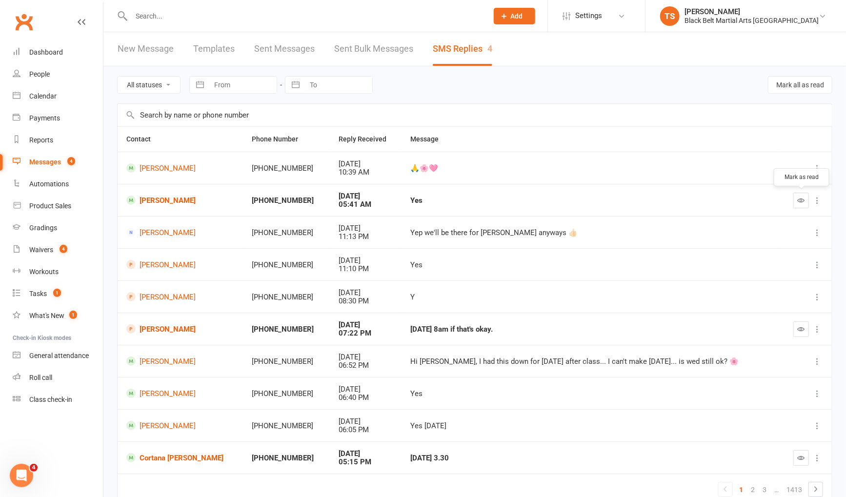
click at [803, 203] on icon "button" at bounding box center [800, 200] width 7 height 7
drag, startPoint x: 158, startPoint y: 324, endPoint x: 343, endPoint y: 334, distance: 185.1
click at [159, 324] on link "[PERSON_NAME]" at bounding box center [180, 328] width 108 height 9
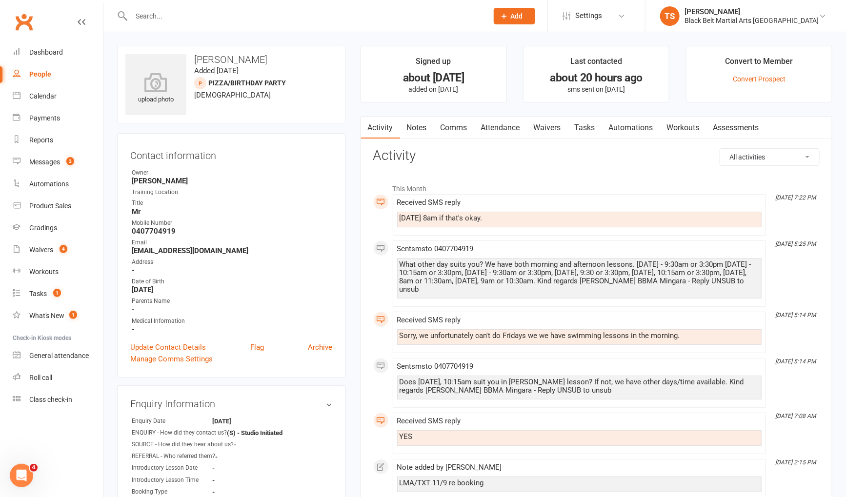
click at [458, 129] on link "Comms" at bounding box center [454, 128] width 40 height 22
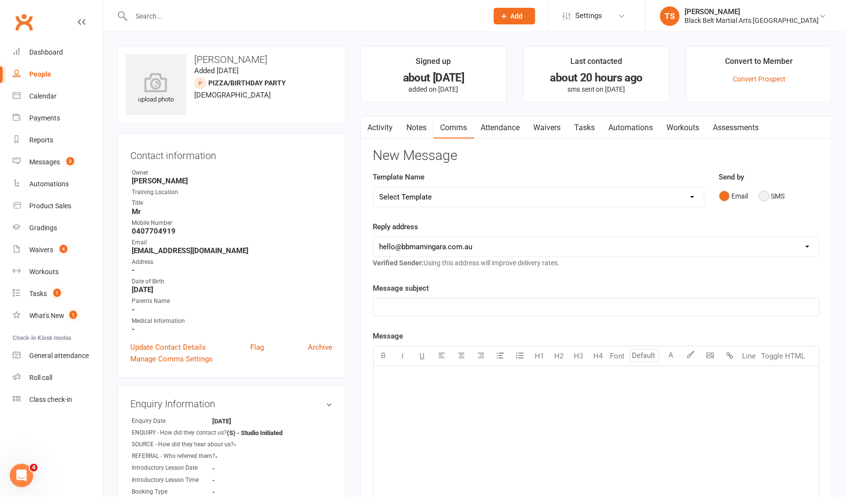
click at [768, 196] on button "SMS" at bounding box center [771, 196] width 26 height 19
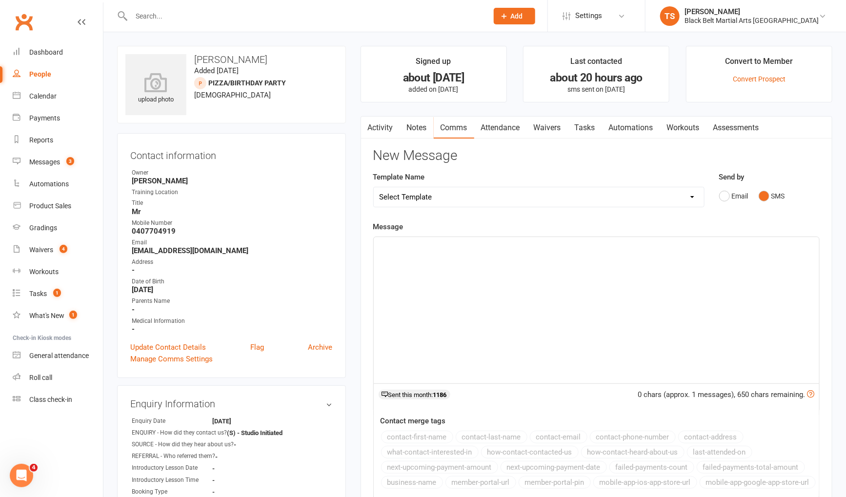
click at [580, 274] on div "﻿" at bounding box center [596, 310] width 445 height 146
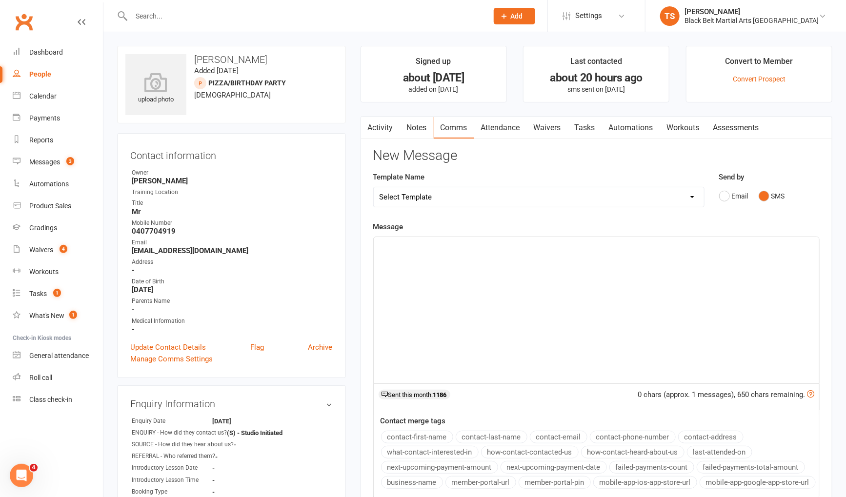
click at [392, 193] on select "Select Template [SMS] 14 Day Absentee AFU Lil Dragons [SMS] 14 day Absentee AFU…" at bounding box center [539, 197] width 330 height 20
select select "51"
click at [374, 187] on select "Select Template [SMS] 14 Day Absentee AFU Lil Dragons [SMS] 14 day Absentee AFU…" at bounding box center [539, 197] width 330 height 20
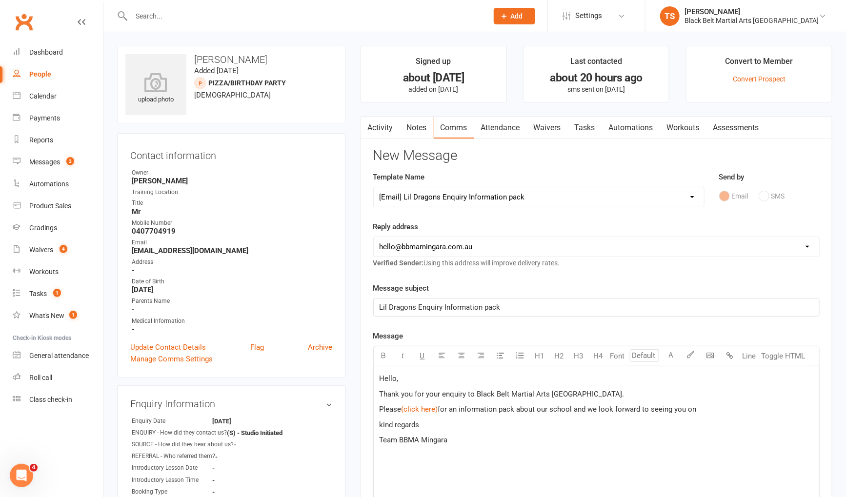
click at [398, 378] on span "," at bounding box center [397, 378] width 1 height 9
click at [714, 409] on p "Please $ (click here) $ for an information pack about our school and we look fo…" at bounding box center [596, 409] width 434 height 12
click at [382, 429] on span "kind regards" at bounding box center [399, 424] width 40 height 9
click at [469, 431] on p "Kind regards" at bounding box center [596, 425] width 434 height 12
click at [401, 460] on span "Team BBMA Mingara" at bounding box center [413, 455] width 68 height 9
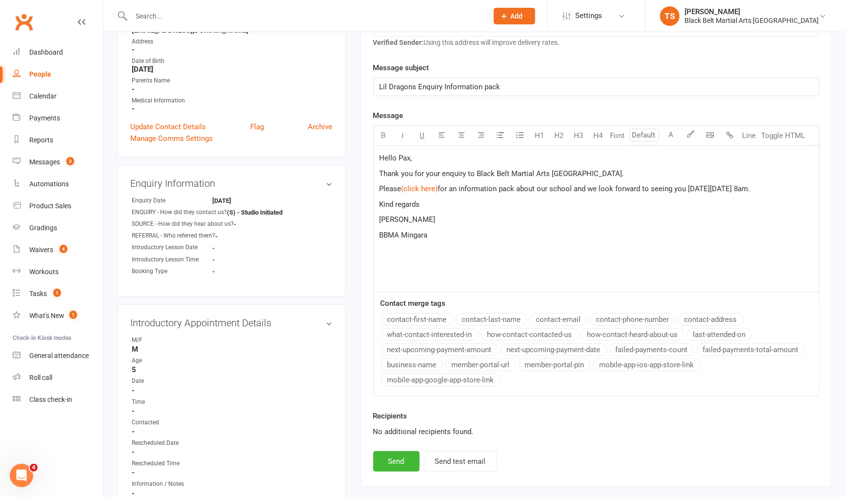
scroll to position [223, 0]
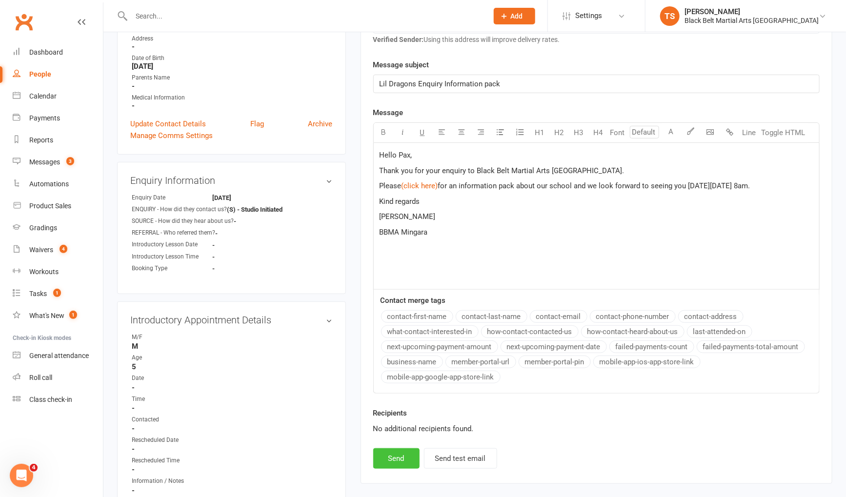
click at [390, 455] on button "Send" at bounding box center [396, 458] width 46 height 20
select select
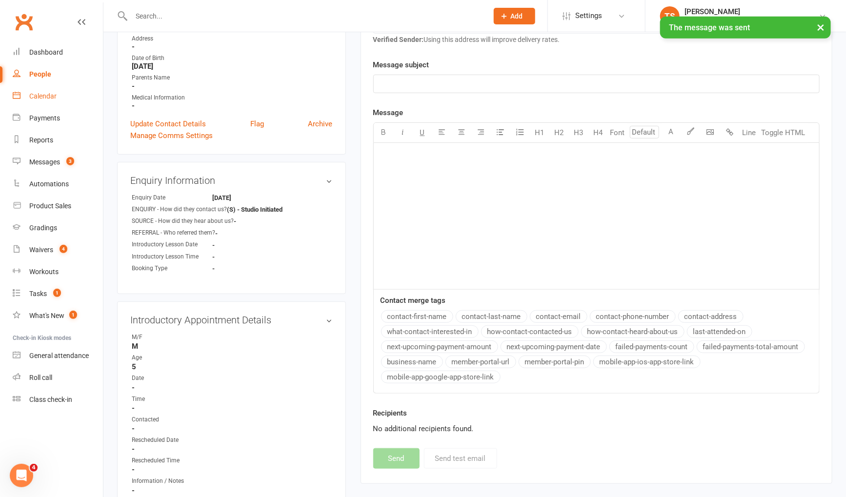
click at [48, 98] on div "Calendar" at bounding box center [42, 96] width 27 height 8
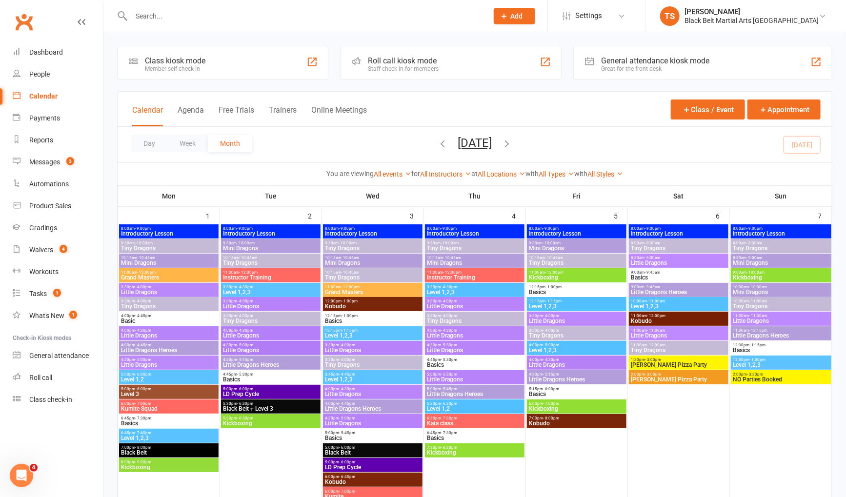
scroll to position [17, 0]
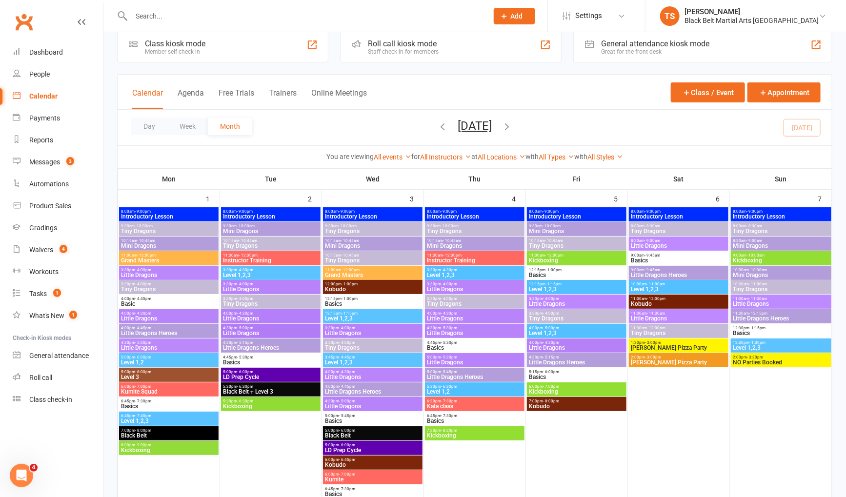
click at [637, 230] on span "Tiny Dragons" at bounding box center [679, 231] width 96 height 6
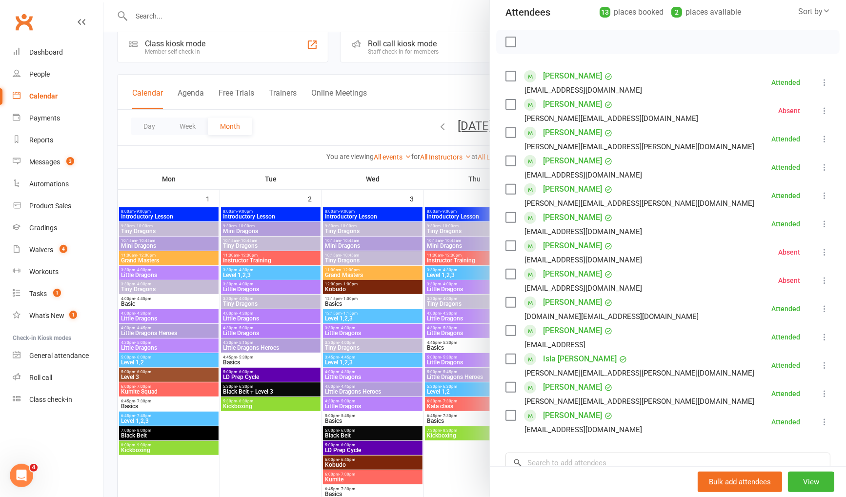
scroll to position [121, 0]
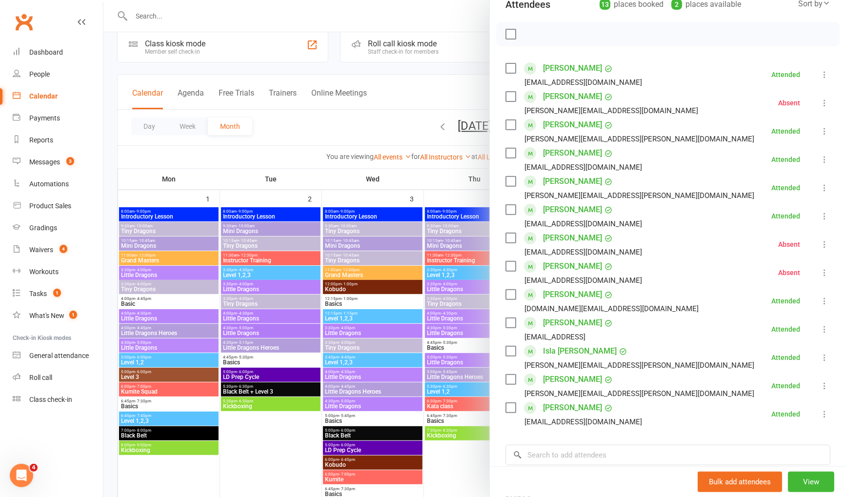
drag, startPoint x: 377, startPoint y: 125, endPoint x: 412, endPoint y: 145, distance: 40.0
click at [380, 126] on div at bounding box center [474, 248] width 742 height 497
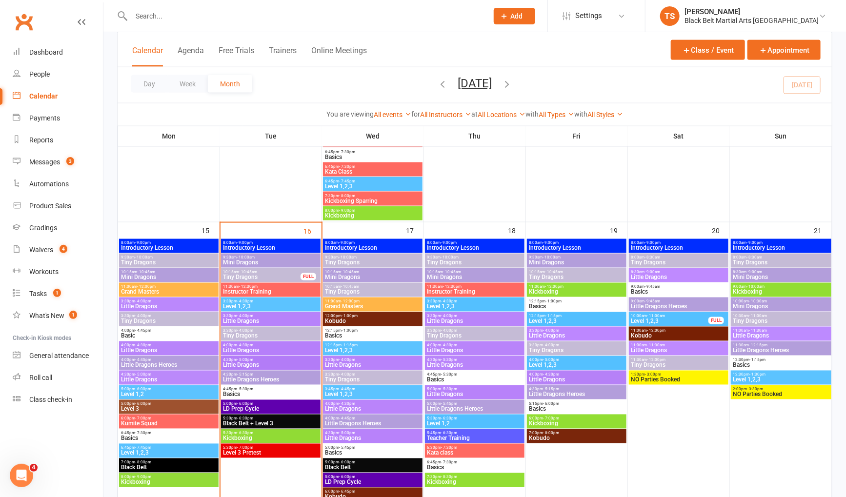
scroll to position [722, 0]
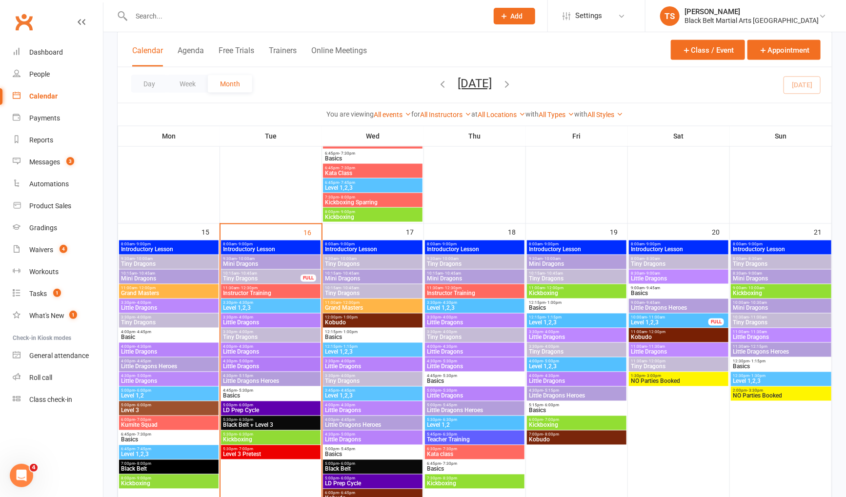
click at [643, 264] on span "Tiny Dragons" at bounding box center [679, 264] width 96 height 6
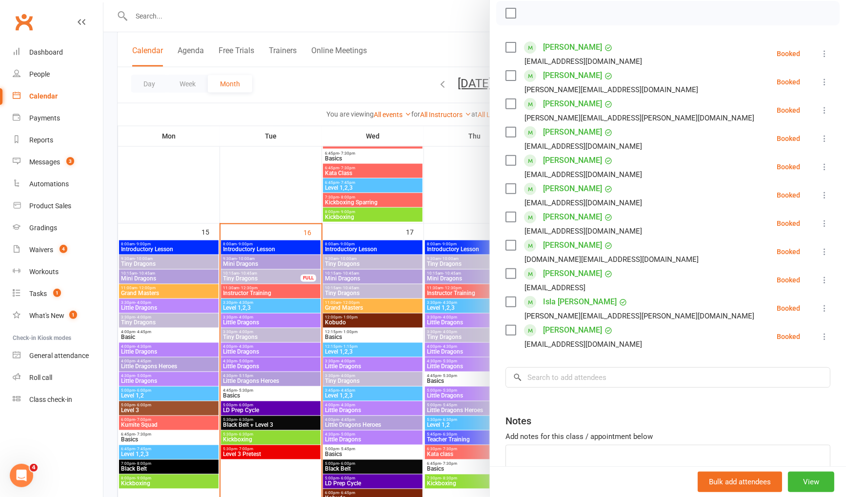
scroll to position [152, 0]
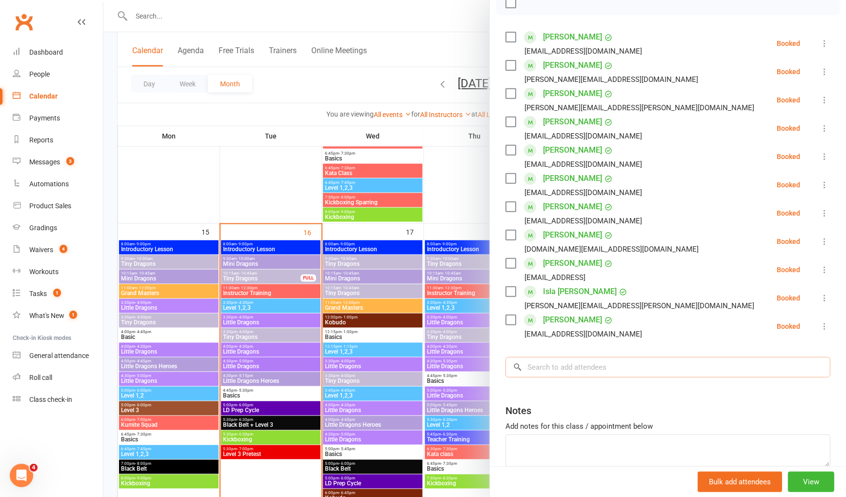
click at [645, 374] on input "search" at bounding box center [667, 367] width 325 height 20
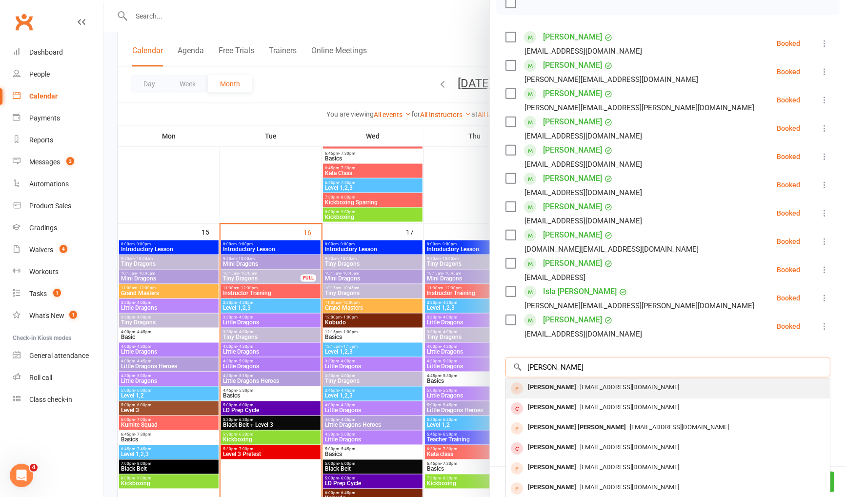
type input "pax davis"
click at [580, 384] on span "lala-alyssa@hotmail.com" at bounding box center [629, 386] width 99 height 7
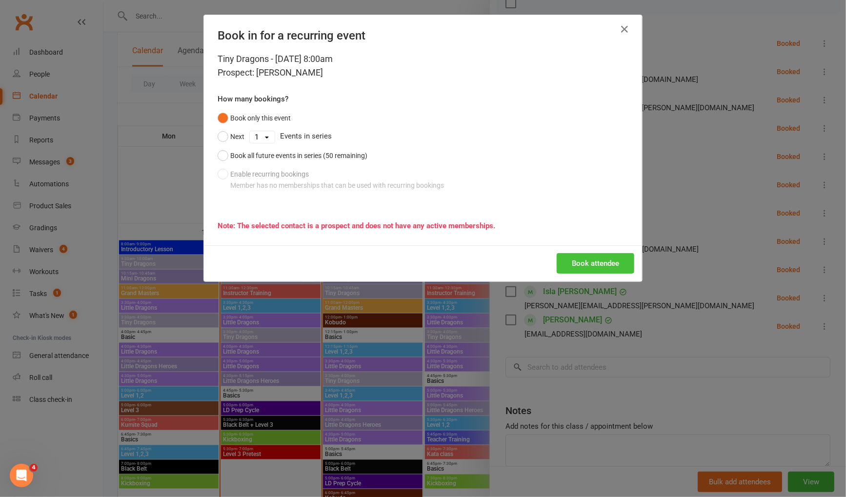
click at [591, 265] on button "Book attendee" at bounding box center [596, 263] width 78 height 20
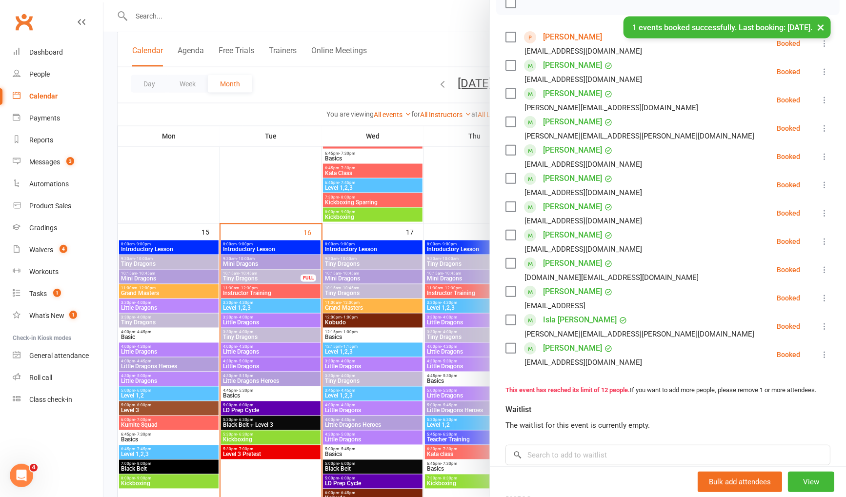
drag, startPoint x: 399, startPoint y: 54, endPoint x: 557, endPoint y: 188, distance: 207.0
click at [399, 54] on div at bounding box center [474, 248] width 742 height 497
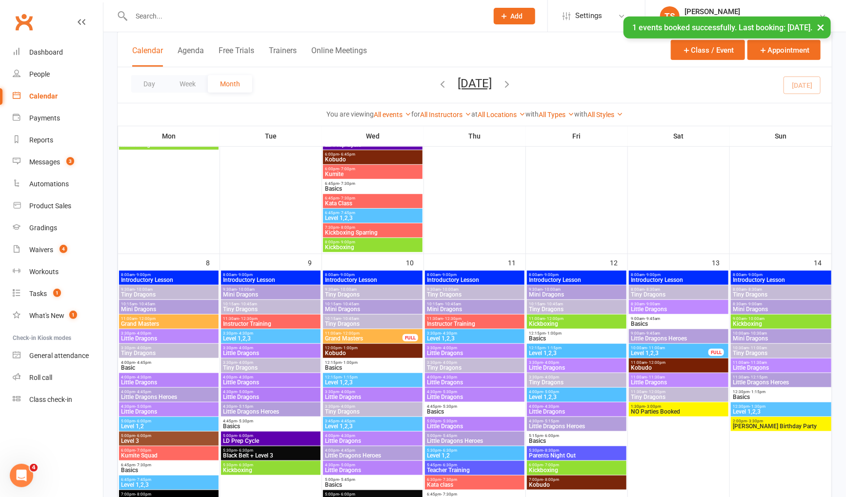
scroll to position [290, 0]
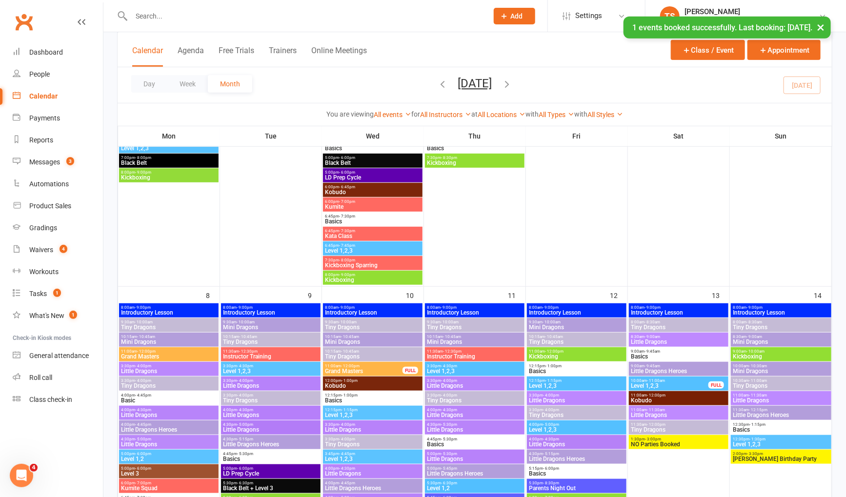
click at [659, 330] on div "8:00am - 8:30am Tiny Dragons" at bounding box center [678, 325] width 99 height 14
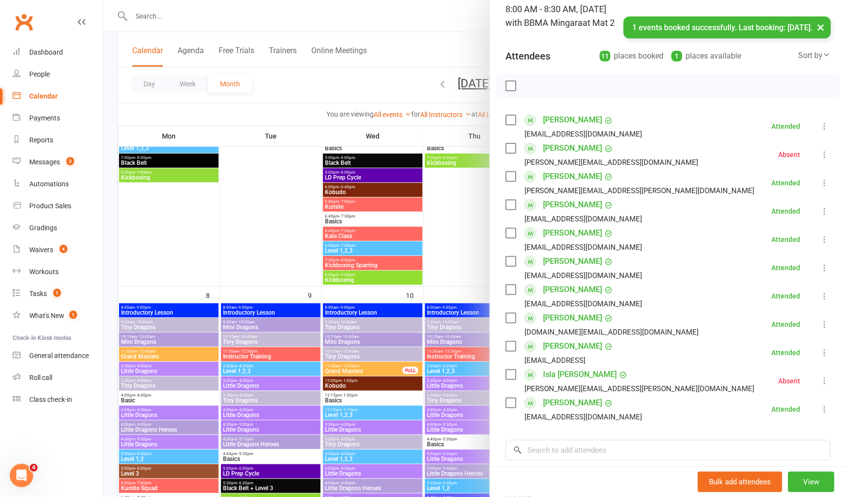
scroll to position [73, 0]
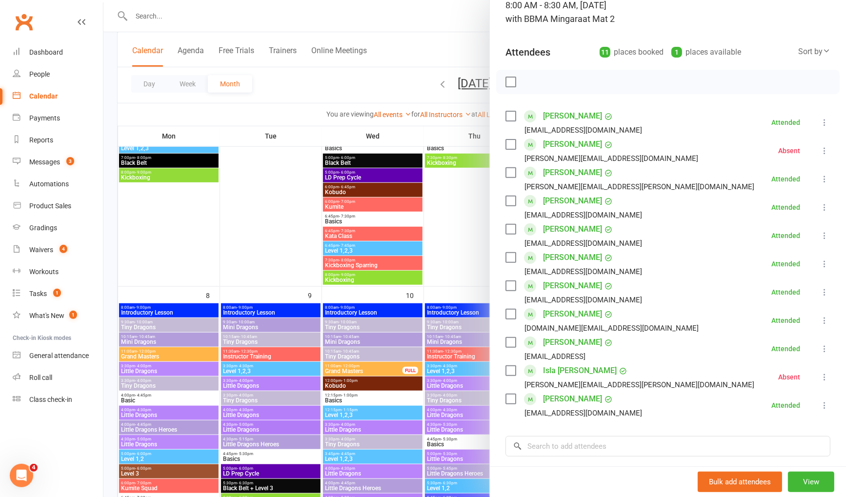
click at [414, 56] on div at bounding box center [474, 248] width 742 height 497
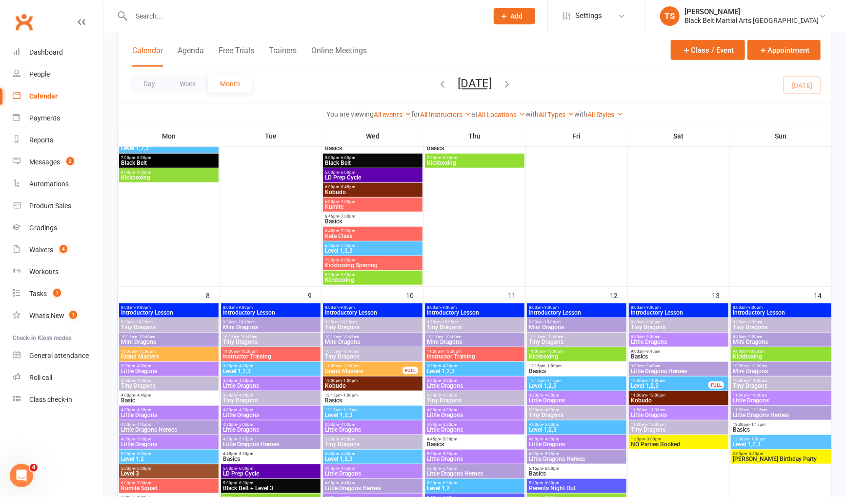
click at [661, 324] on span "Tiny Dragons" at bounding box center [679, 327] width 96 height 6
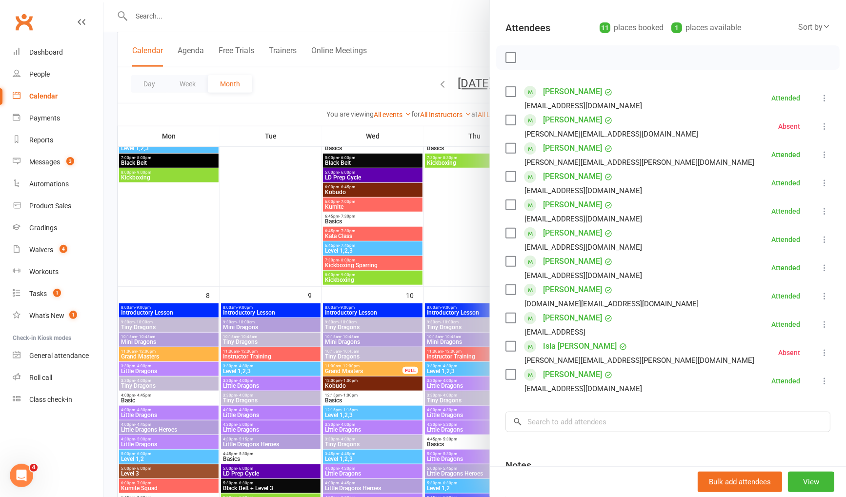
scroll to position [99, 0]
click at [355, 79] on div at bounding box center [474, 248] width 742 height 497
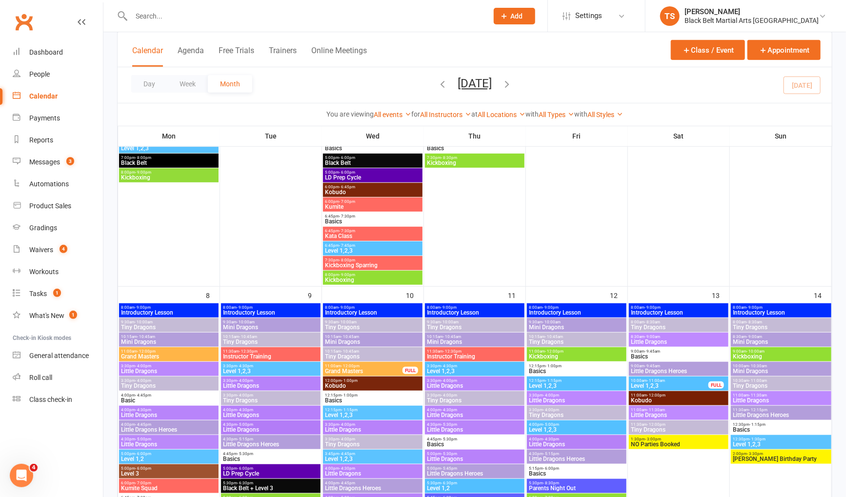
click at [149, 19] on input "text" at bounding box center [304, 16] width 353 height 14
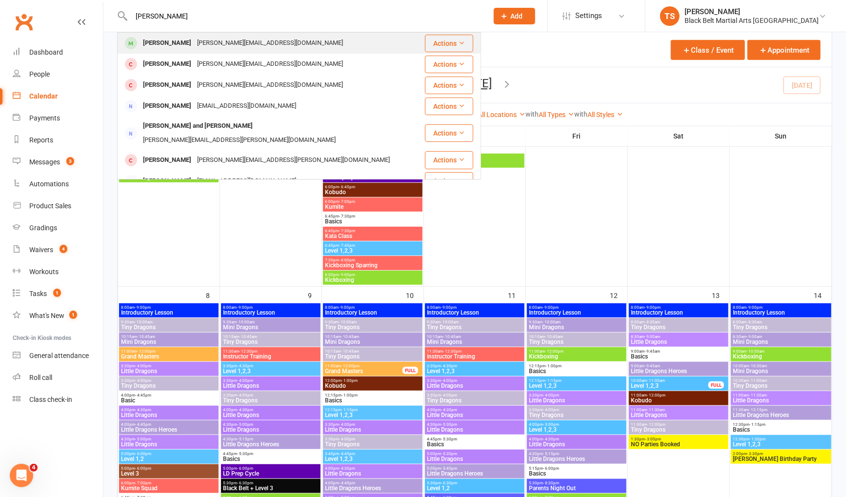
type input "carl bunch"
drag, startPoint x: 160, startPoint y: 42, endPoint x: 309, endPoint y: 100, distance: 159.2
click at [160, 42] on div "Carl Bunce" at bounding box center [167, 43] width 54 height 14
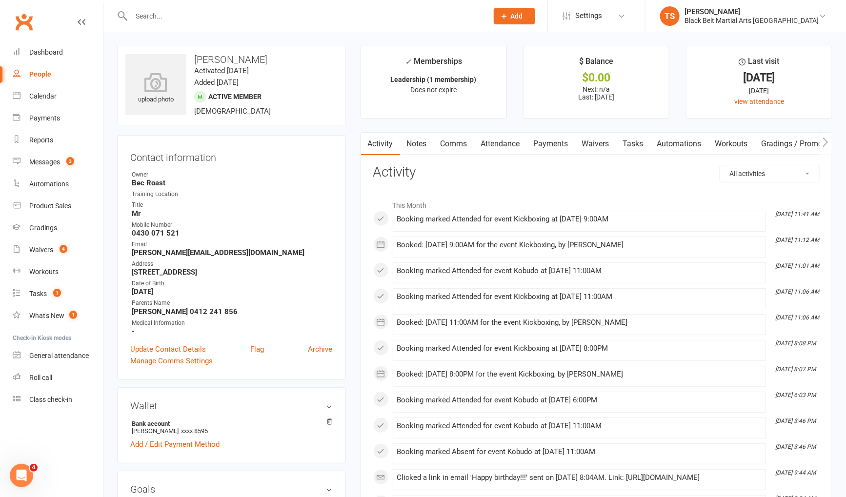
click at [203, 16] on input "text" at bounding box center [304, 16] width 353 height 14
type input "7"
drag, startPoint x: 170, startPoint y: 17, endPoint x: 119, endPoint y: 13, distance: 50.9
click at [119, 14] on div "7 No results" at bounding box center [299, 16] width 364 height 32
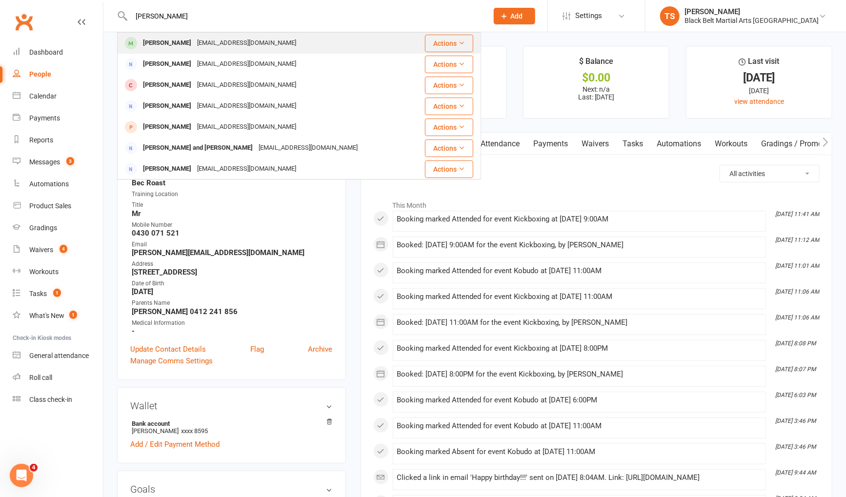
type input "mike sany"
drag, startPoint x: 175, startPoint y: 51, endPoint x: 541, endPoint y: 300, distance: 443.7
click at [175, 51] on div "Mike Sandys mikesandys@gmail.com" at bounding box center [268, 43] width 301 height 20
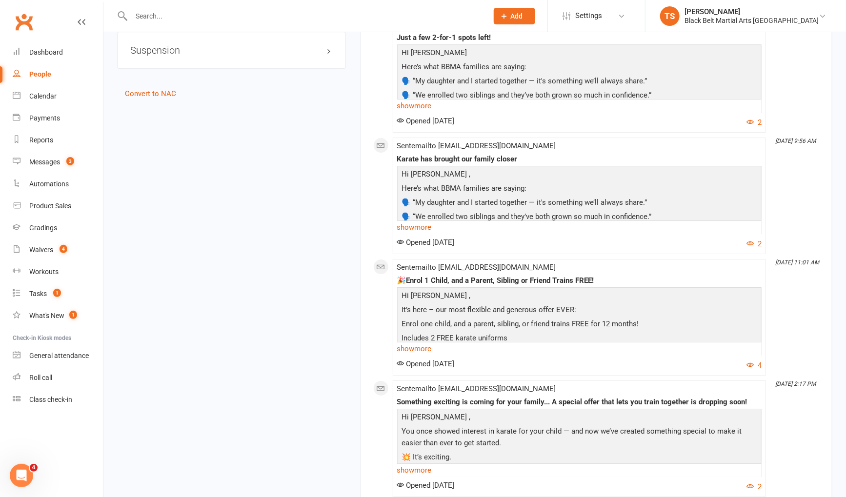
scroll to position [1572, 0]
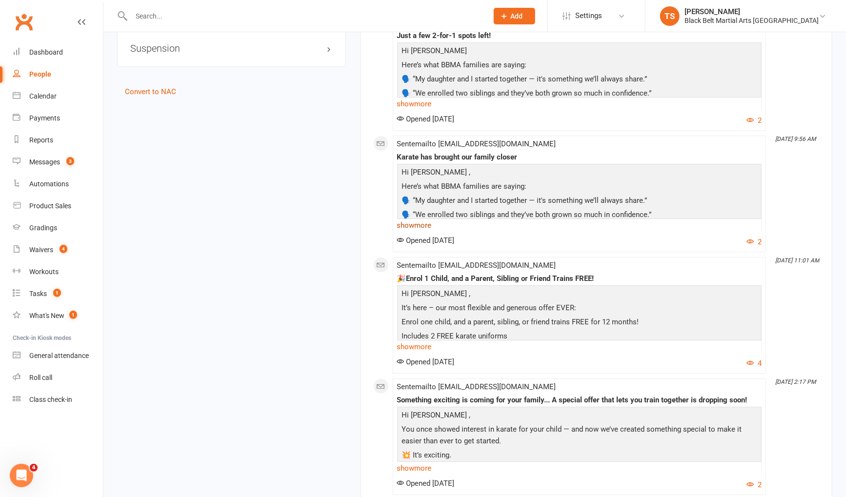
drag, startPoint x: 406, startPoint y: 273, endPoint x: 465, endPoint y: 310, distance: 69.8
click at [406, 232] on link "show more" at bounding box center [579, 226] width 364 height 14
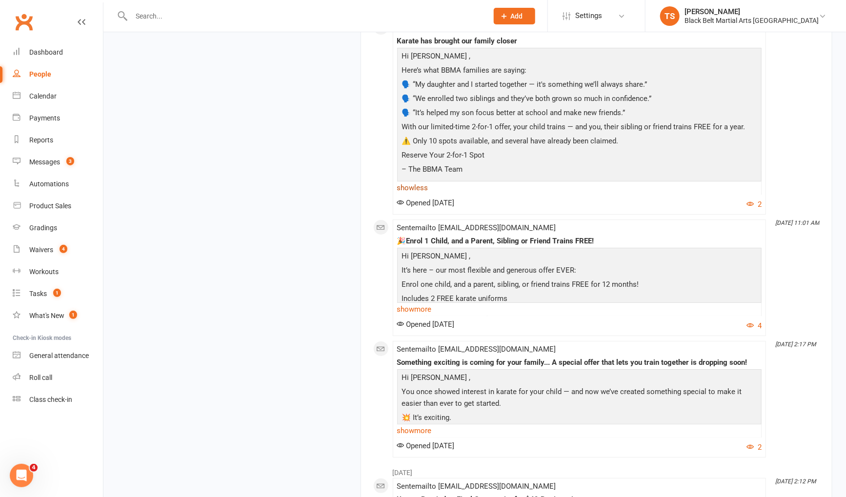
scroll to position [1692, 0]
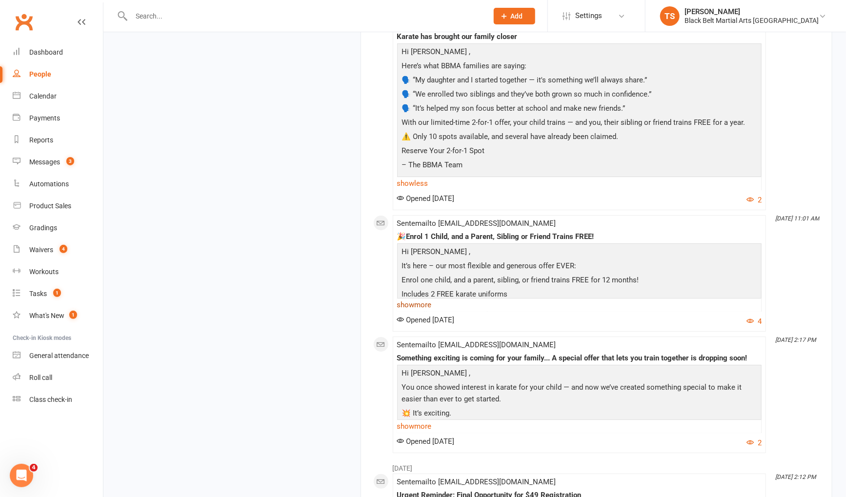
click at [403, 312] on link "show more" at bounding box center [579, 305] width 364 height 14
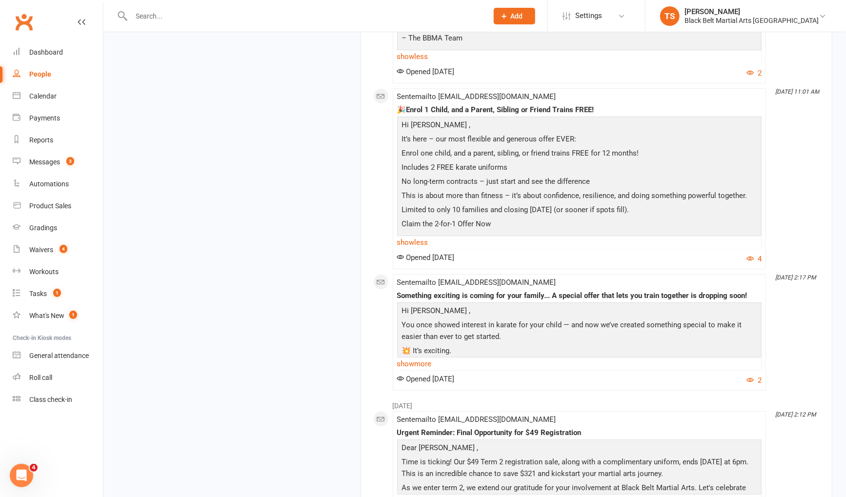
scroll to position [1820, 0]
drag, startPoint x: 424, startPoint y: 411, endPoint x: 523, endPoint y: 439, distance: 103.0
click at [424, 370] on link "show more" at bounding box center [579, 364] width 364 height 14
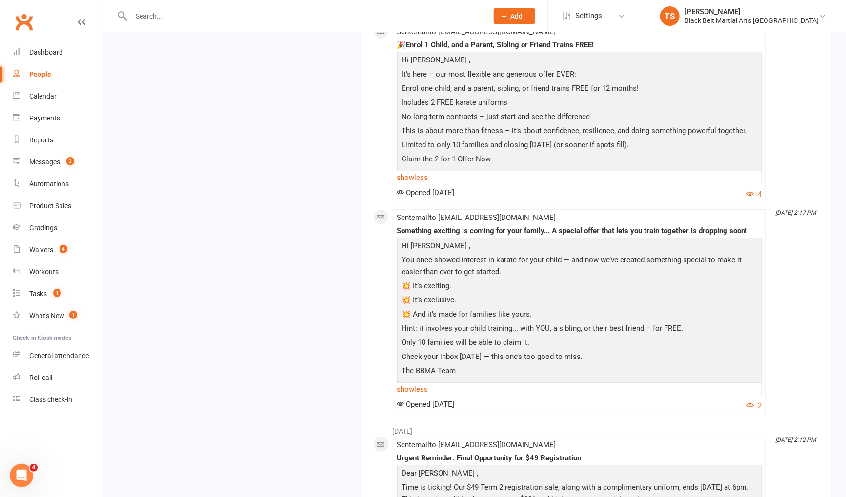
scroll to position [1885, 0]
click at [140, 14] on input "text" at bounding box center [304, 16] width 353 height 14
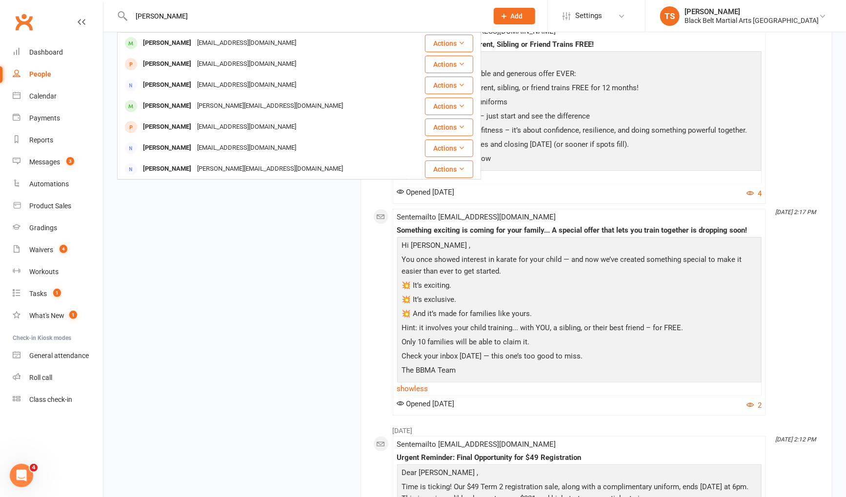
type input "chloe james"
click at [173, 42] on div "Chloe James" at bounding box center [167, 43] width 54 height 14
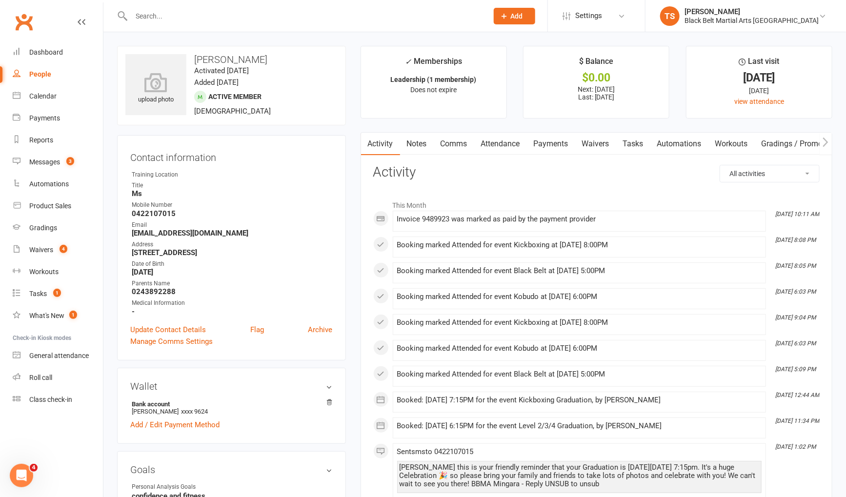
click at [166, 17] on input "text" at bounding box center [304, 16] width 353 height 14
click at [194, 16] on input "text" at bounding box center [304, 16] width 353 height 14
type input "mike sand"
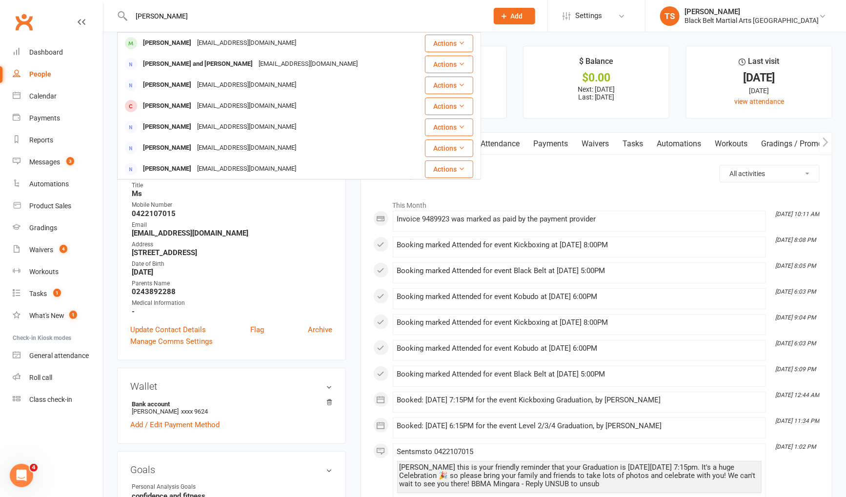
drag, startPoint x: 188, startPoint y: 43, endPoint x: 405, endPoint y: 231, distance: 287.0
click at [194, 43] on div "mikesandys@gmail.com" at bounding box center [246, 43] width 105 height 14
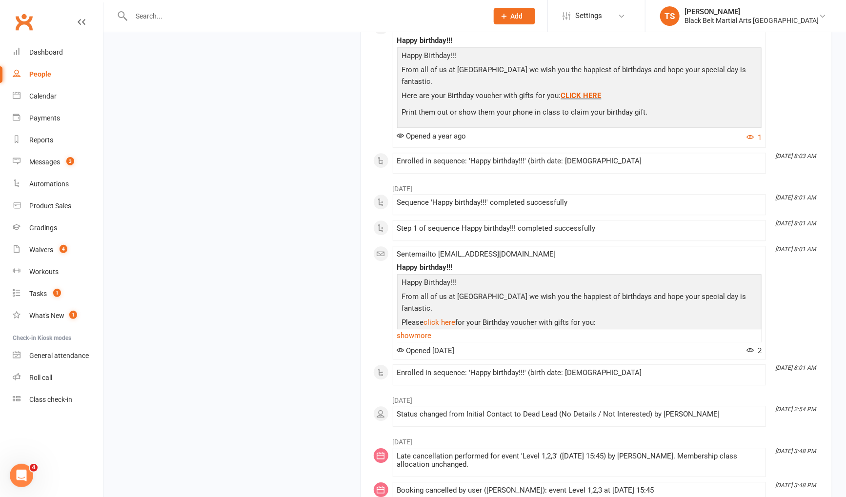
scroll to position [3100, 0]
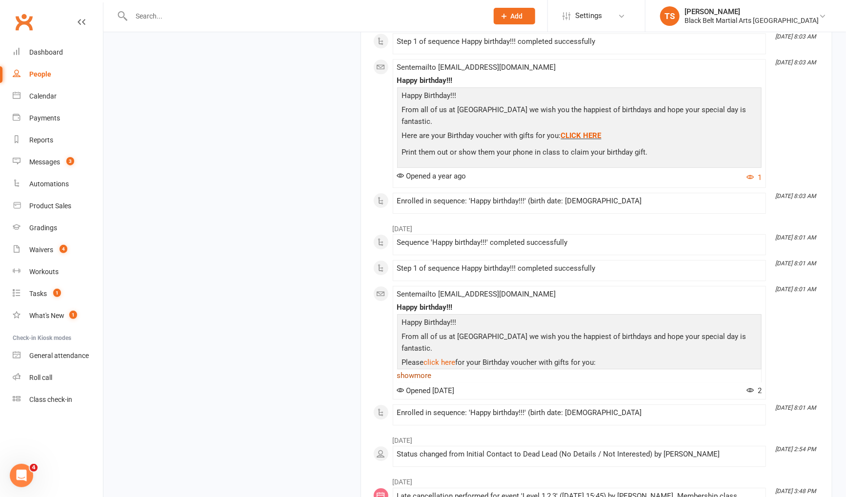
drag, startPoint x: 425, startPoint y: 405, endPoint x: 447, endPoint y: 408, distance: 22.6
click at [425, 382] on link "show more" at bounding box center [579, 376] width 364 height 14
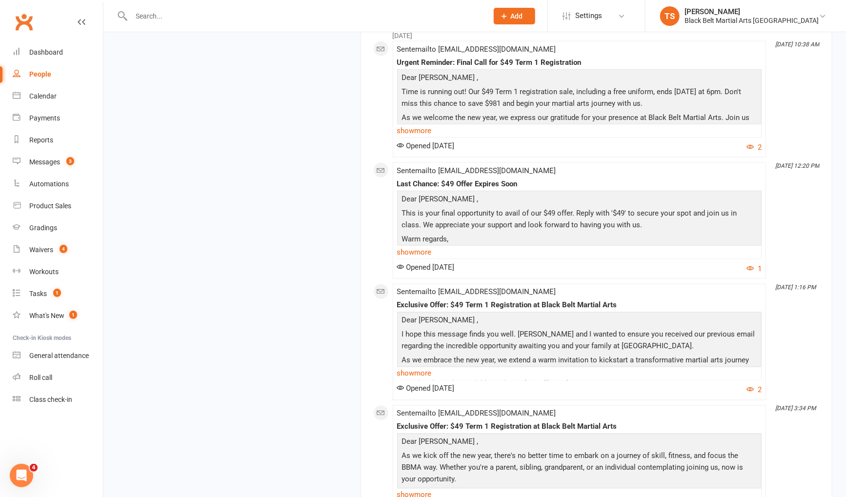
scroll to position [2557, 0]
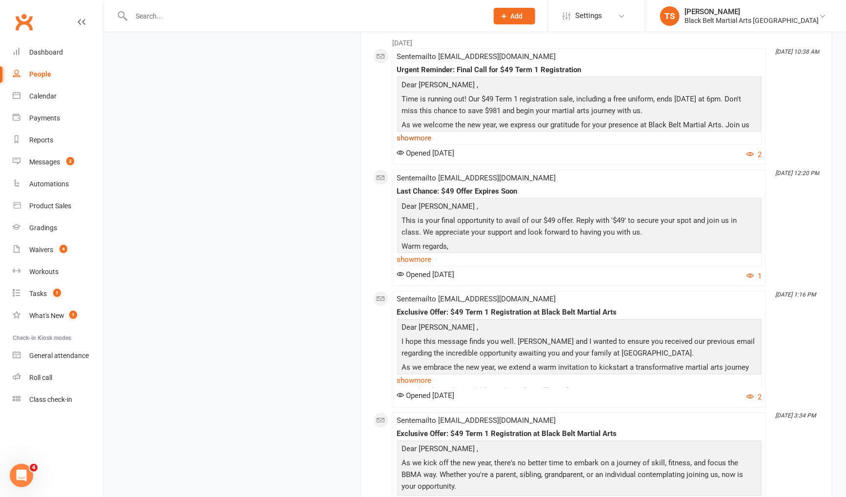
click at [428, 145] on link "show more" at bounding box center [579, 138] width 364 height 14
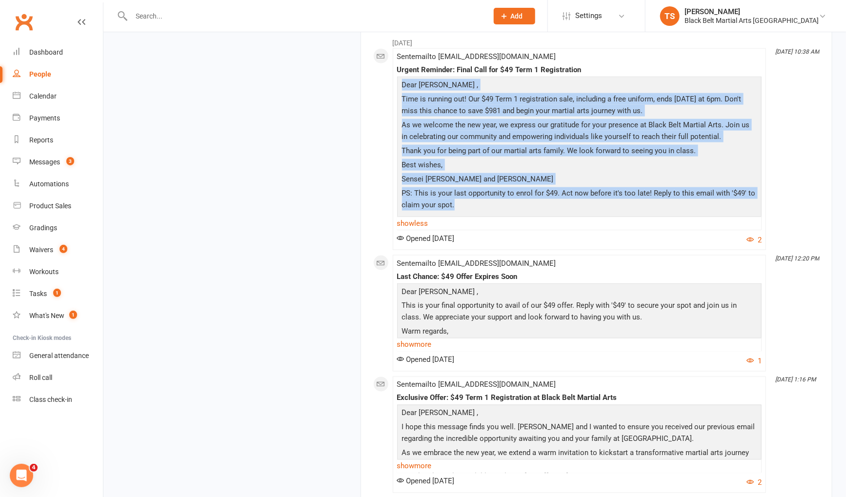
drag, startPoint x: 467, startPoint y: 255, endPoint x: 390, endPoint y: 131, distance: 146.2
click at [390, 131] on div "January 2025 Jan 30, 10:38 AM Sent email to mikesandys@gmail.com Urgent Reminde…" at bounding box center [596, 324] width 446 height 582
copy div "Dear Mike , Time is running out! Our $49 Term 1 registration sale, including a …"
drag, startPoint x: 49, startPoint y: 161, endPoint x: 148, endPoint y: 195, distance: 104.6
click at [49, 161] on div "Messages" at bounding box center [44, 162] width 31 height 8
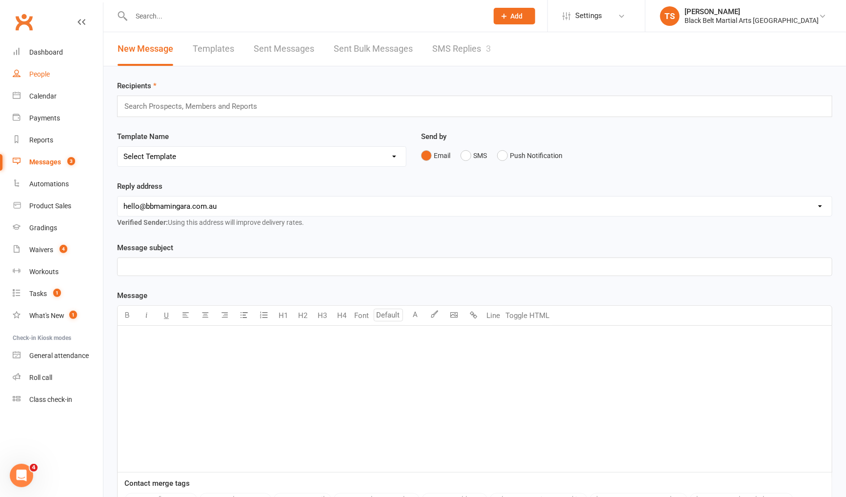
click at [38, 75] on div "People" at bounding box center [39, 74] width 20 height 8
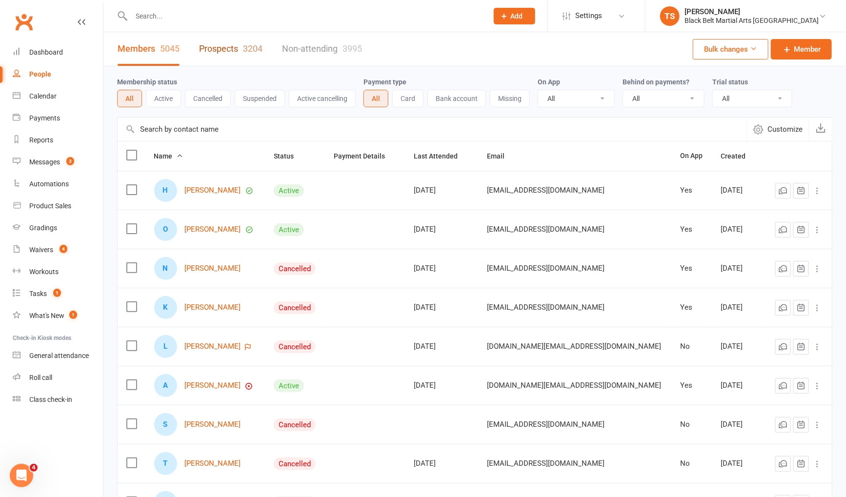
click at [218, 50] on link "Prospects 3204" at bounding box center [230, 49] width 63 height 34
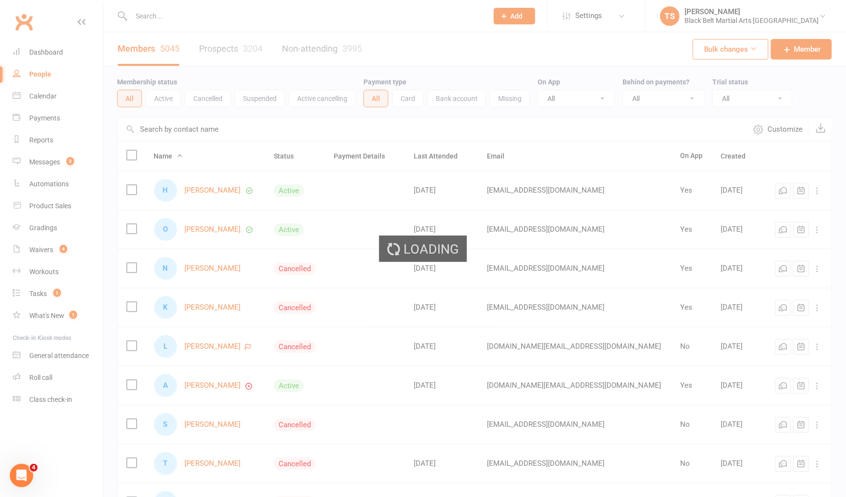
select select "100"
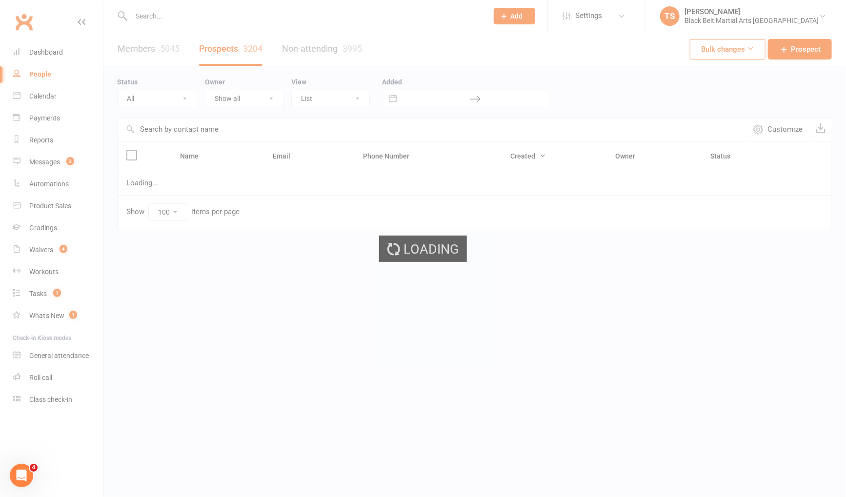
click at [182, 97] on select "All (No status set) (Invalid status) Enquiry (Booked) Enquiry (Not Booked) Pend…" at bounding box center [157, 98] width 79 height 17
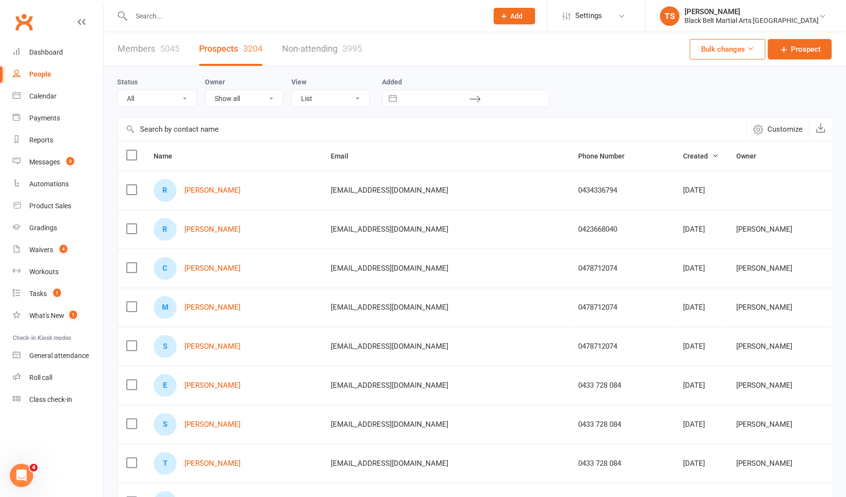
click at [118, 90] on select "All (No status set) (Invalid status) Enquiry (Booked) Enquiry (Not Booked) Pend…" at bounding box center [157, 98] width 79 height 17
click at [183, 97] on select "All (No status set) (Invalid status) Enquiry (Booked) Enquiry (Not Booked) Pend…" at bounding box center [157, 98] width 79 height 17
select select "Pizza/birthday party"
click at [118, 90] on select "All (No status set) (Invalid status) Enquiry (Booked) Enquiry (Not Booked) Pend…" at bounding box center [157, 98] width 79 height 17
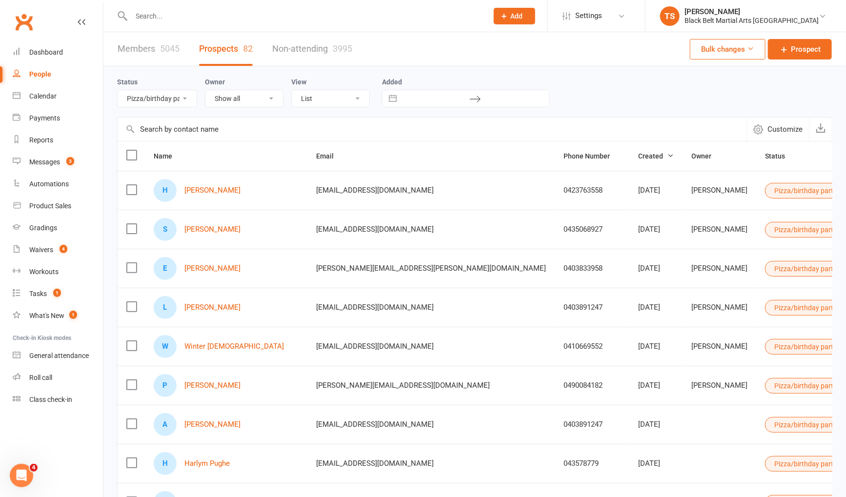
click at [131, 151] on label at bounding box center [131, 155] width 10 height 10
click at [131, 150] on input "checkbox" at bounding box center [131, 150] width 10 height 0
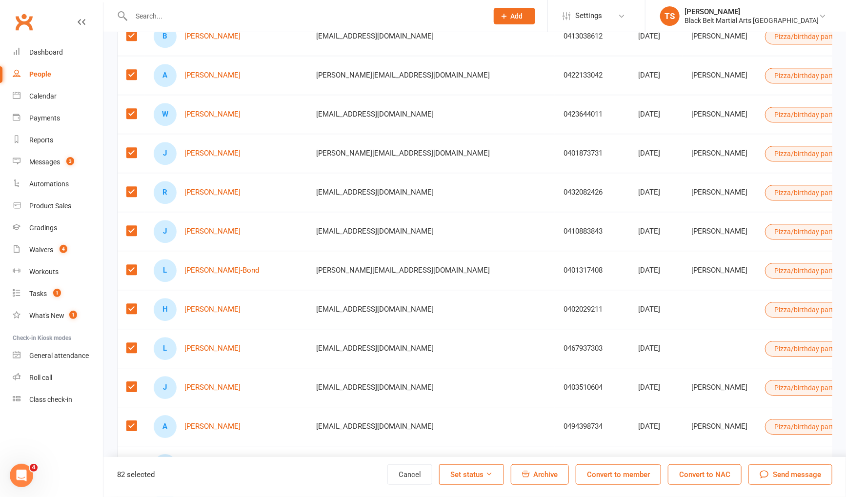
scroll to position [1330, 0]
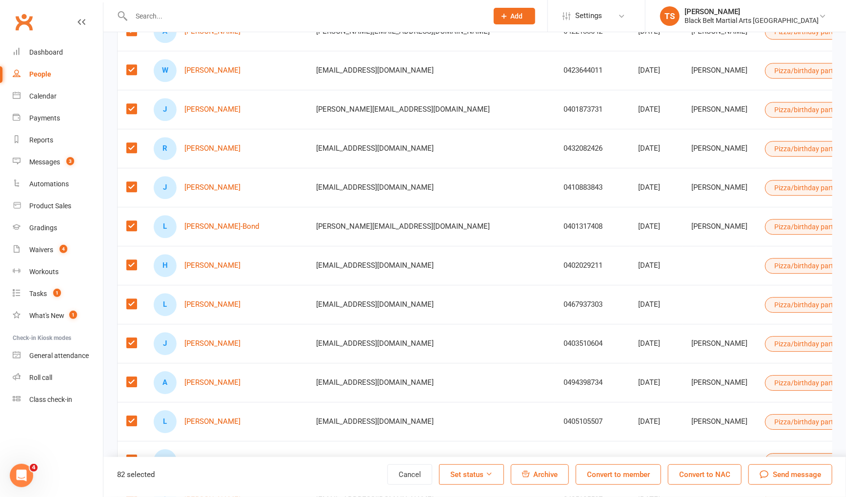
click at [801, 477] on span "Send message" at bounding box center [797, 475] width 48 height 12
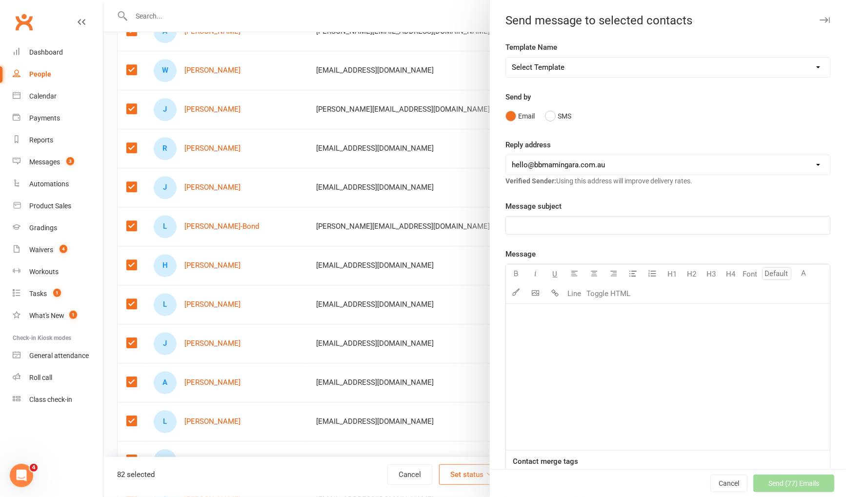
click at [555, 320] on div "﻿" at bounding box center [668, 377] width 324 height 146
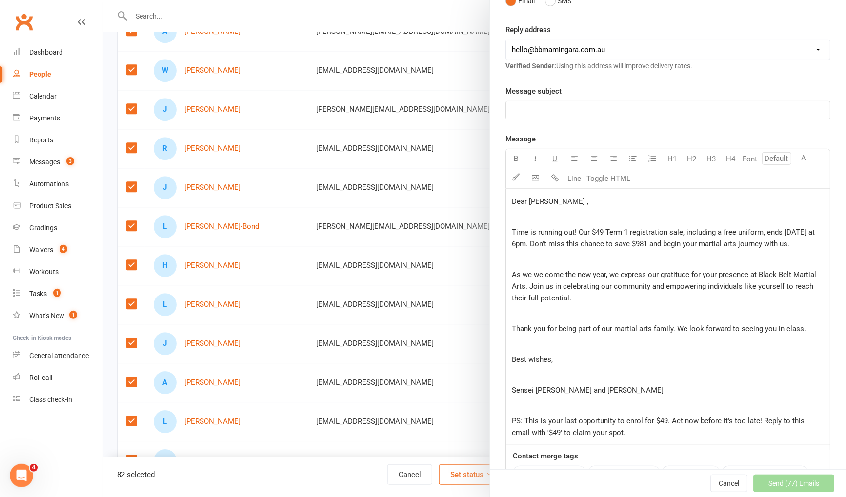
scroll to position [33, 0]
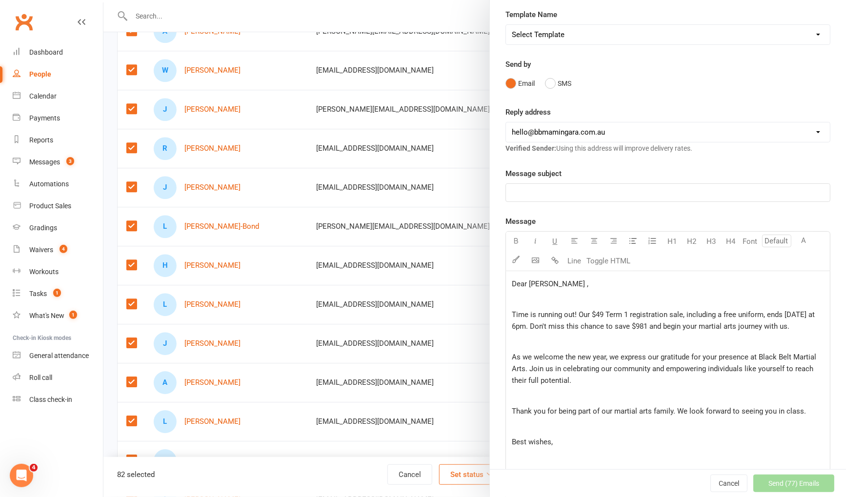
click at [521, 298] on p "﻿" at bounding box center [668, 299] width 312 height 12
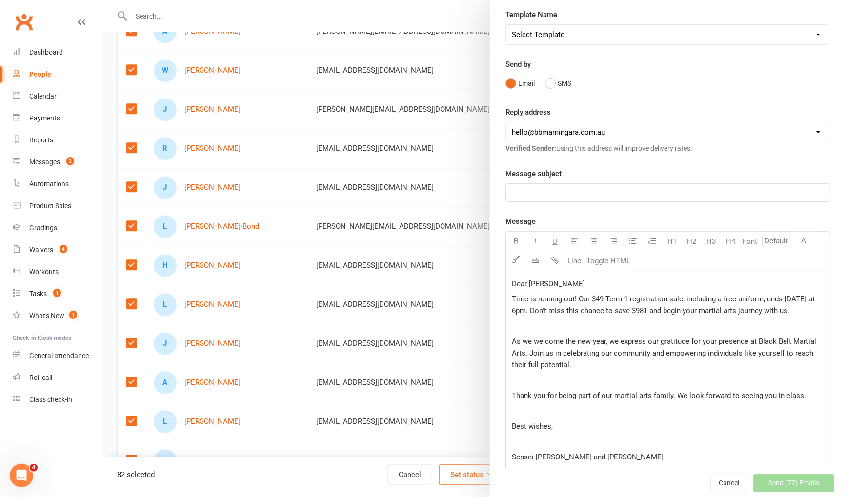
click at [531, 324] on p "﻿" at bounding box center [668, 326] width 312 height 12
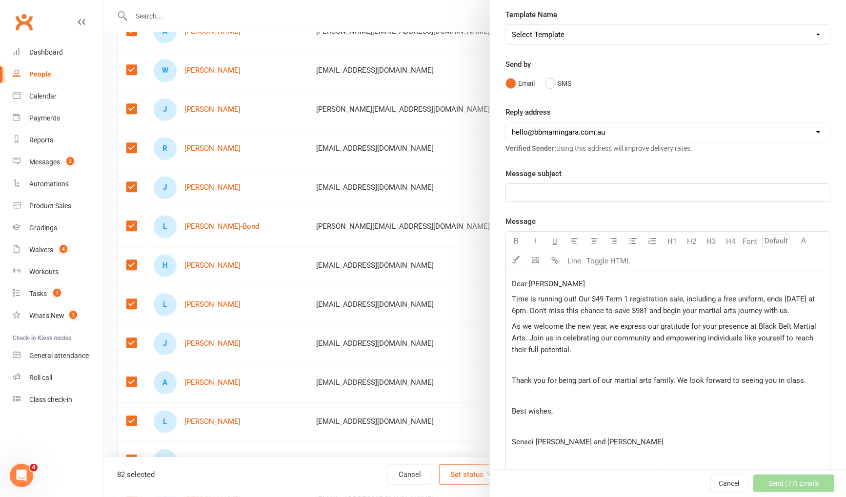
scroll to position [33, 0]
click at [519, 359] on p "﻿" at bounding box center [668, 364] width 312 height 12
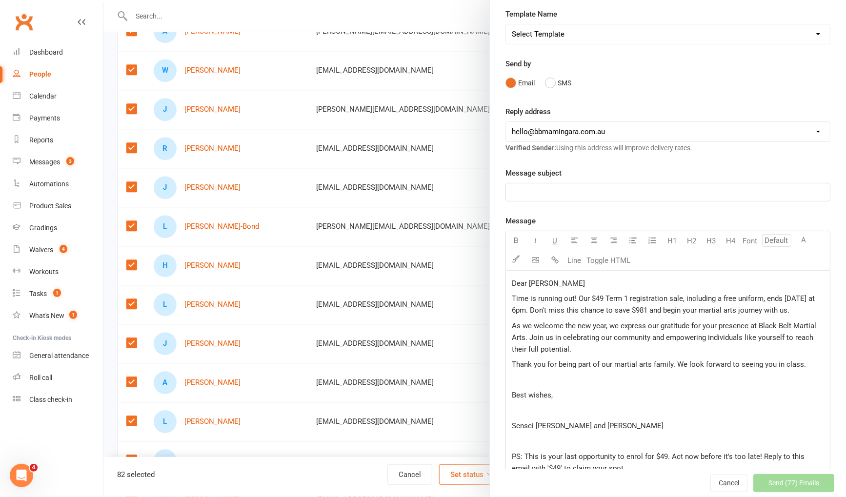
click at [522, 378] on p "﻿" at bounding box center [668, 380] width 312 height 12
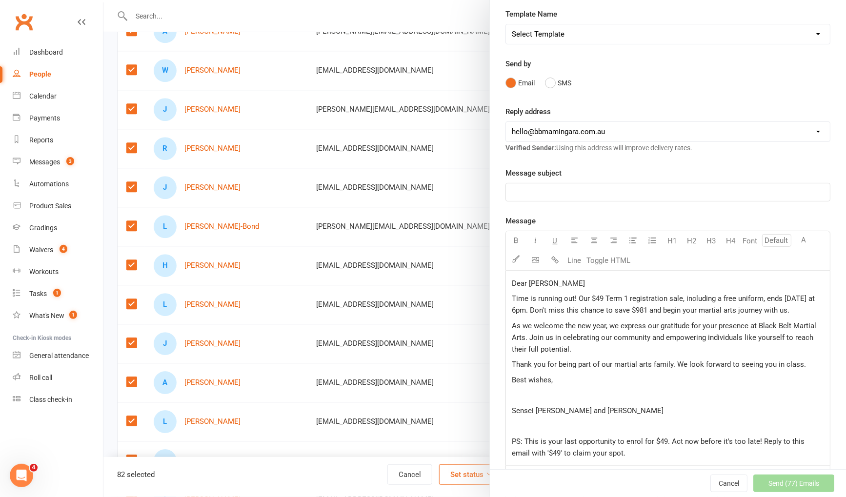
click at [523, 390] on p "﻿" at bounding box center [668, 395] width 312 height 12
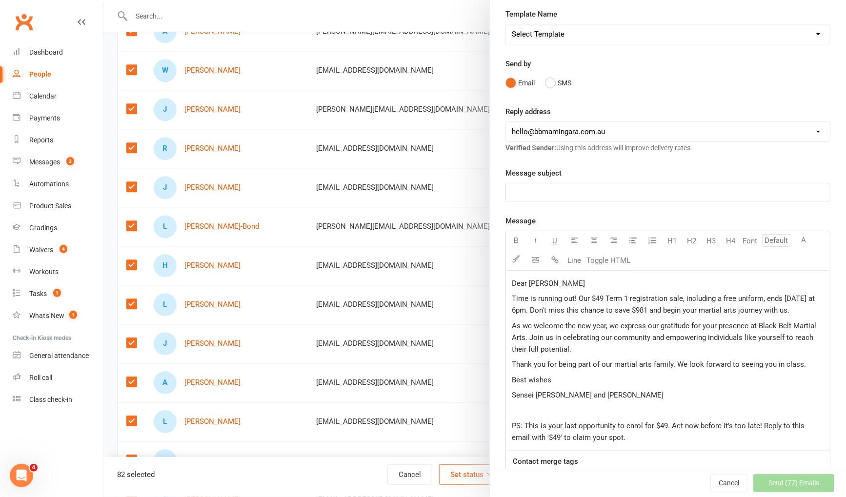
click at [516, 407] on p "﻿" at bounding box center [668, 411] width 312 height 12
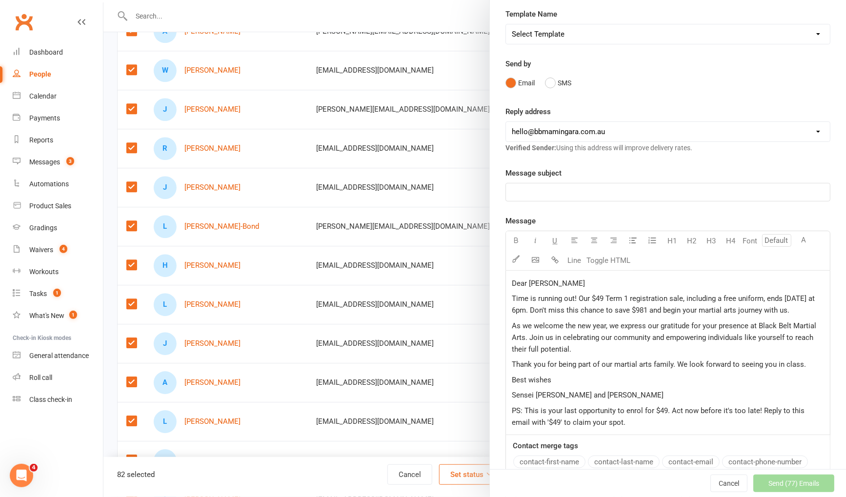
scroll to position [50, 0]
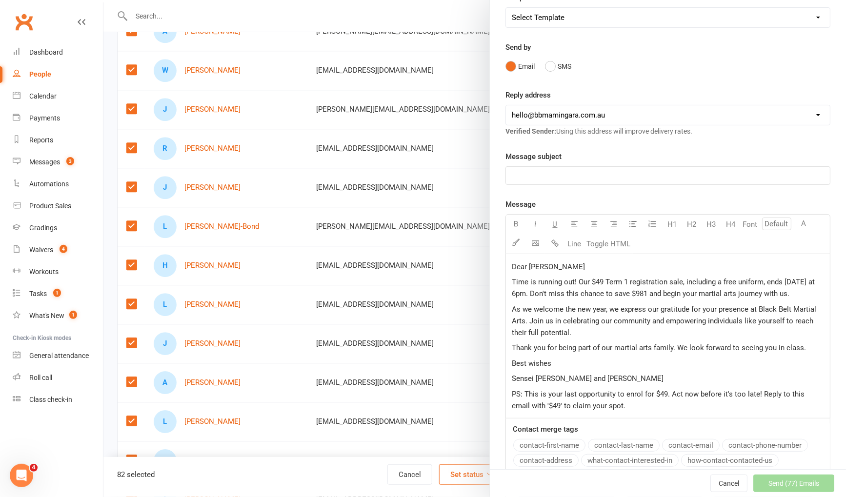
click at [555, 265] on p "Dear Mike" at bounding box center [668, 267] width 312 height 12
click at [542, 444] on button "contact-first-name" at bounding box center [549, 445] width 72 height 13
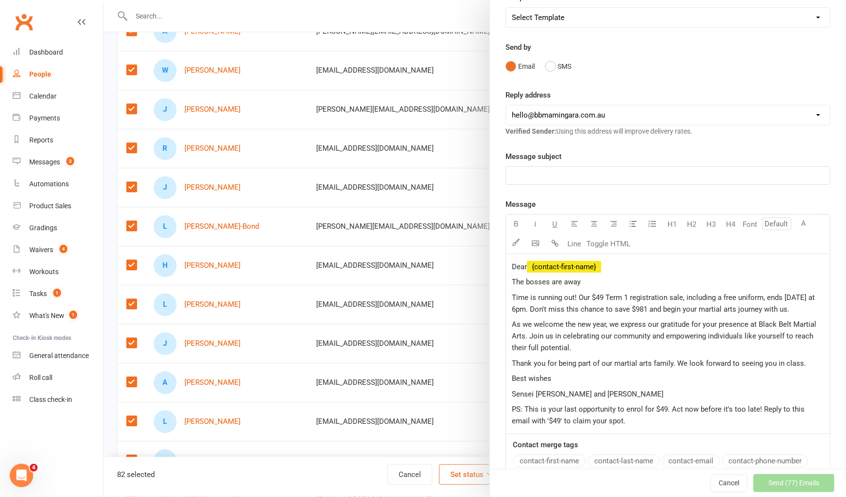
click at [513, 280] on span "The bosses are away" at bounding box center [546, 282] width 69 height 9
click at [540, 281] on span "Shhh... The bosses are away" at bounding box center [558, 282] width 93 height 9
click at [634, 278] on p "Shhh... the bosses are away" at bounding box center [668, 282] width 312 height 12
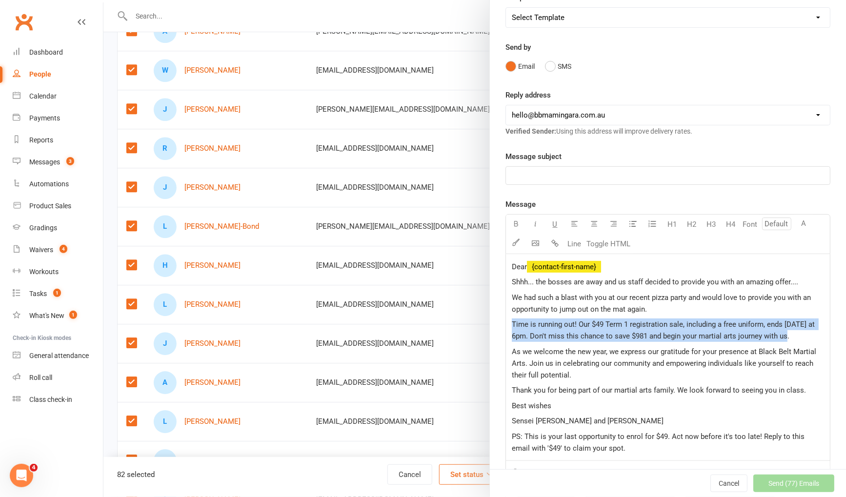
drag, startPoint x: 796, startPoint y: 337, endPoint x: 515, endPoint y: 323, distance: 281.3
click at [515, 323] on p "Time is running out! Our $49 Term 1 registration sale, including a free uniform…" at bounding box center [668, 329] width 312 height 23
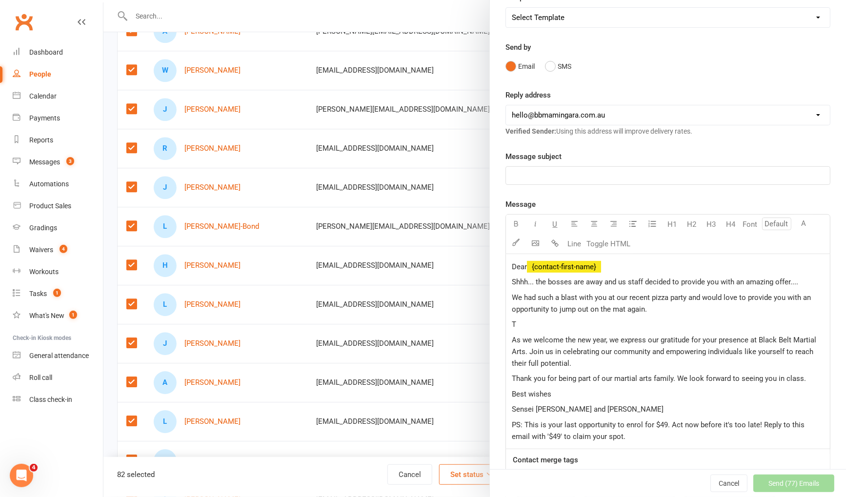
click at [583, 362] on p "As we welcome the new year, we express our gratitude for your presence at Black…" at bounding box center [668, 351] width 312 height 35
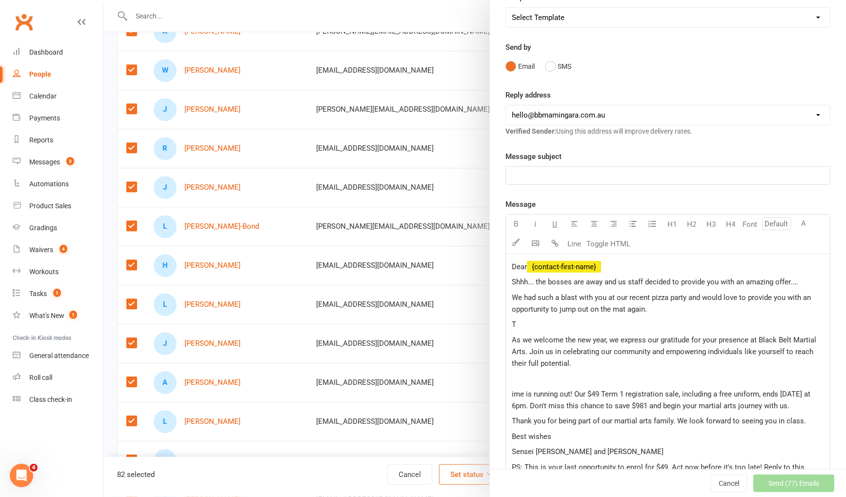
click at [532, 324] on p "T" at bounding box center [668, 324] width 312 height 12
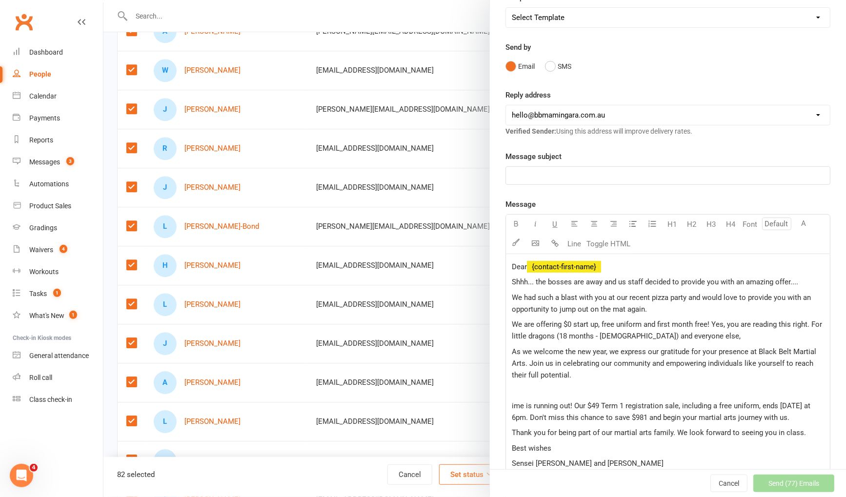
scroll to position [52, 0]
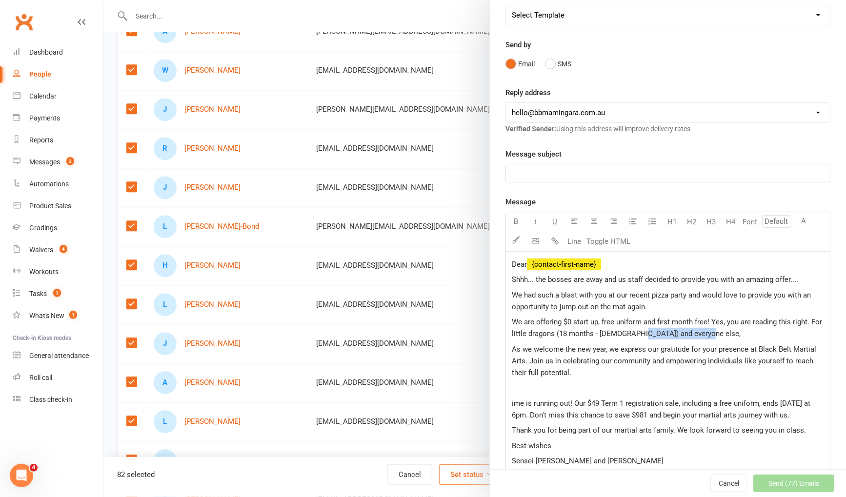
drag, startPoint x: 702, startPoint y: 336, endPoint x: 632, endPoint y: 336, distance: 69.7
click at [632, 336] on p "We are offering $0 start up, free uniform and first month free! Yes, you are re…" at bounding box center [668, 327] width 312 height 23
drag, startPoint x: 700, startPoint y: 333, endPoint x: 517, endPoint y: 334, distance: 183.4
click at [512, 334] on p "We are offering $0 start up, free uniform and first month free! Yes, you are re…" at bounding box center [668, 327] width 312 height 23
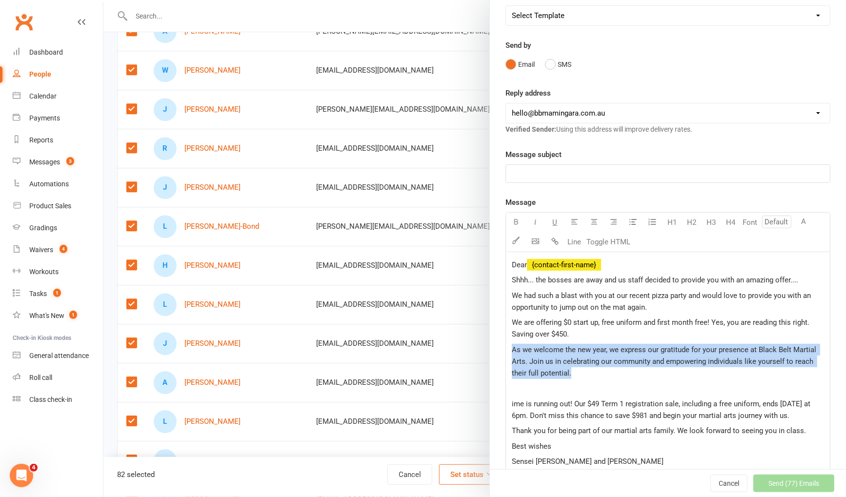
drag, startPoint x: 583, startPoint y: 372, endPoint x: 504, endPoint y: 347, distance: 83.0
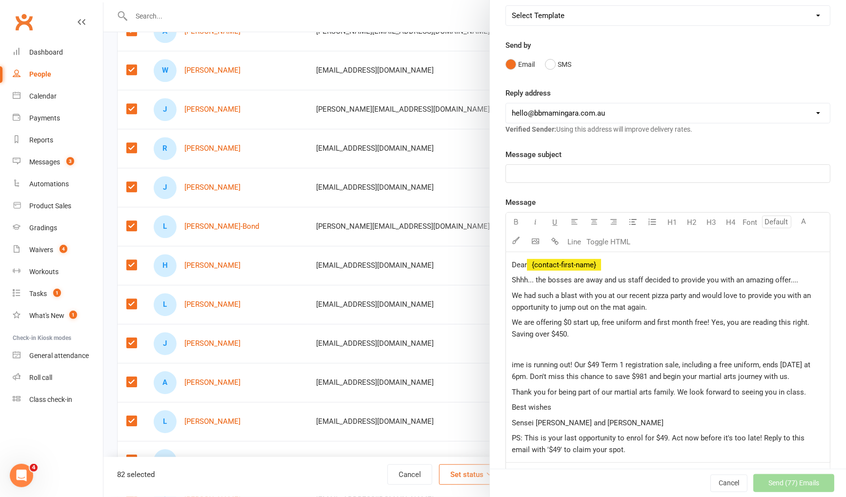
click at [523, 349] on p "﻿" at bounding box center [668, 350] width 312 height 12
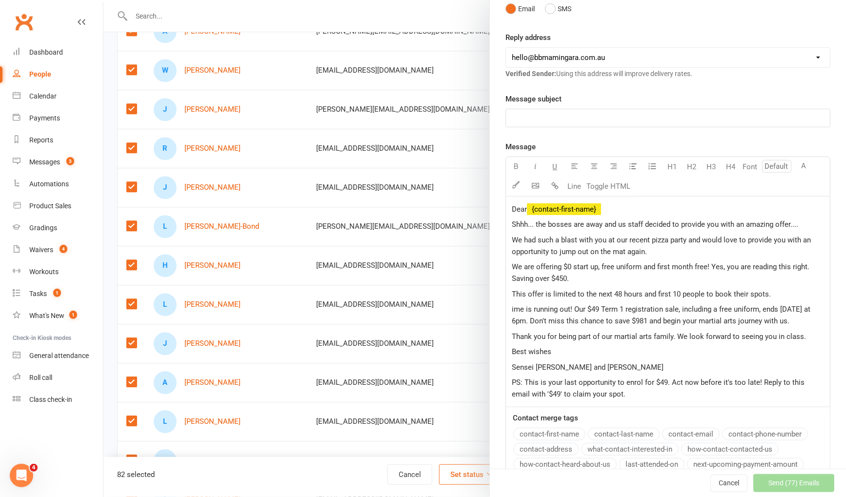
scroll to position [115, 0]
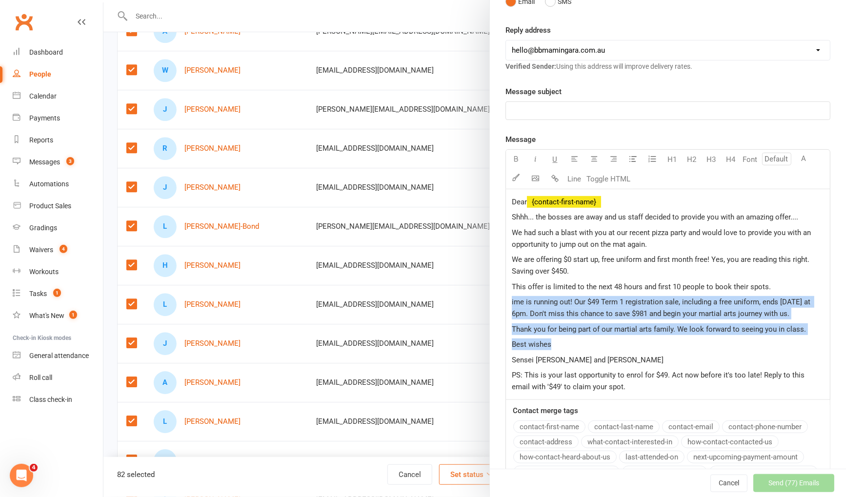
drag, startPoint x: 562, startPoint y: 342, endPoint x: 506, endPoint y: 300, distance: 70.3
click at [506, 300] on div "Dear ﻿ {contact-first-name} Shhh... the bosses are away and us staff decided to…" at bounding box center [668, 294] width 324 height 210
click at [643, 348] on p "Best wishes" at bounding box center [668, 344] width 312 height 12
drag, startPoint x: 779, startPoint y: 311, endPoint x: 508, endPoint y: 301, distance: 271.9
click at [508, 301] on div "Dear ﻿ {contact-first-name} Shhh... the bosses are away and us staff decided to…" at bounding box center [668, 294] width 324 height 210
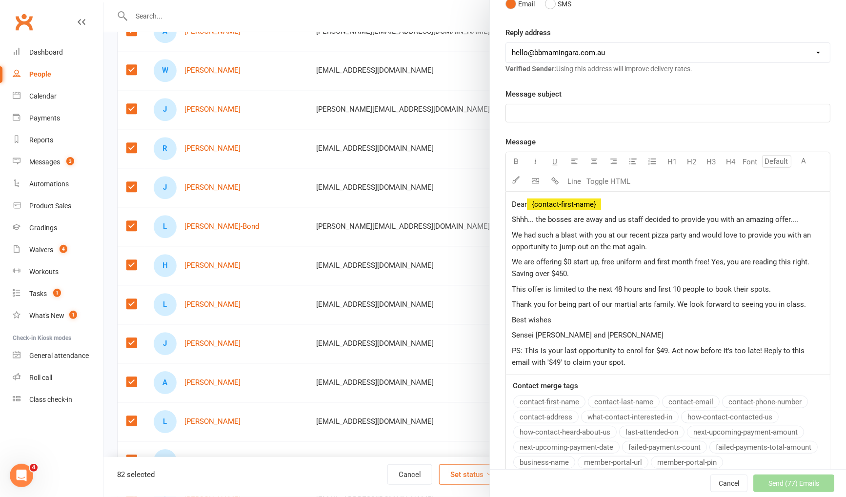
scroll to position [113, 0]
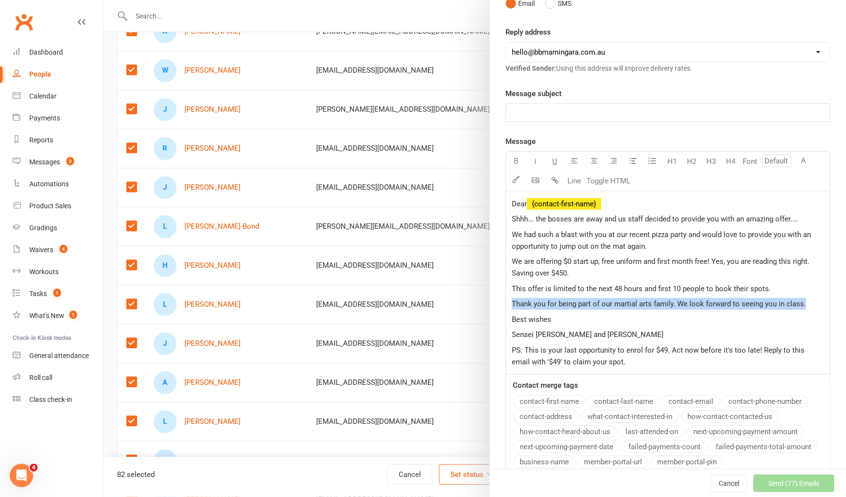
drag, startPoint x: 809, startPoint y: 303, endPoint x: 511, endPoint y: 301, distance: 298.0
click at [509, 301] on div "Dear ﻿ {contact-first-name} Shhh... the bosses are away and us staff decided to…" at bounding box center [668, 282] width 324 height 183
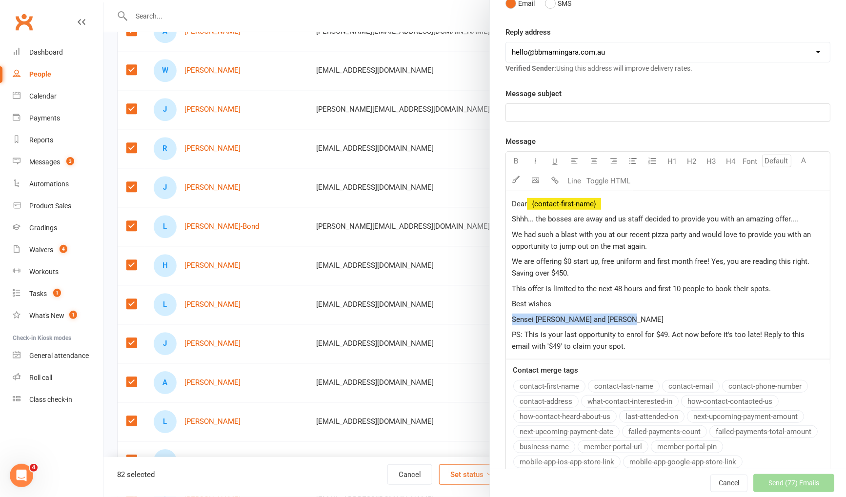
drag, startPoint x: 620, startPoint y: 318, endPoint x: 505, endPoint y: 319, distance: 115.1
click at [505, 319] on div "Dear ﻿ {contact-first-name} Shhh... the bosses are away and us staff decided to…" at bounding box center [667, 275] width 325 height 168
drag, startPoint x: 616, startPoint y: 347, endPoint x: 658, endPoint y: 352, distance: 42.7
click at [551, 343] on p "PS: This is your last opportunity to enrol for $49. Act now before it's too lat…" at bounding box center [668, 340] width 312 height 23
click at [666, 353] on div "Dear ﻿ {contact-first-name} Shhh... the bosses are away and us staff decided to…" at bounding box center [668, 275] width 324 height 168
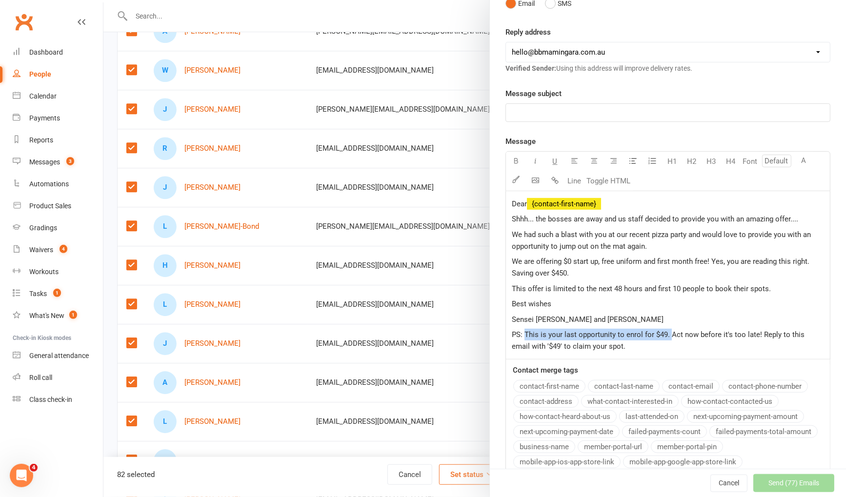
drag, startPoint x: 670, startPoint y: 334, endPoint x: 531, endPoint y: 335, distance: 138.5
click at [525, 335] on span "PS: This is your last opportunity to enrol for $49. Act now before it's too lat…" at bounding box center [659, 340] width 295 height 20
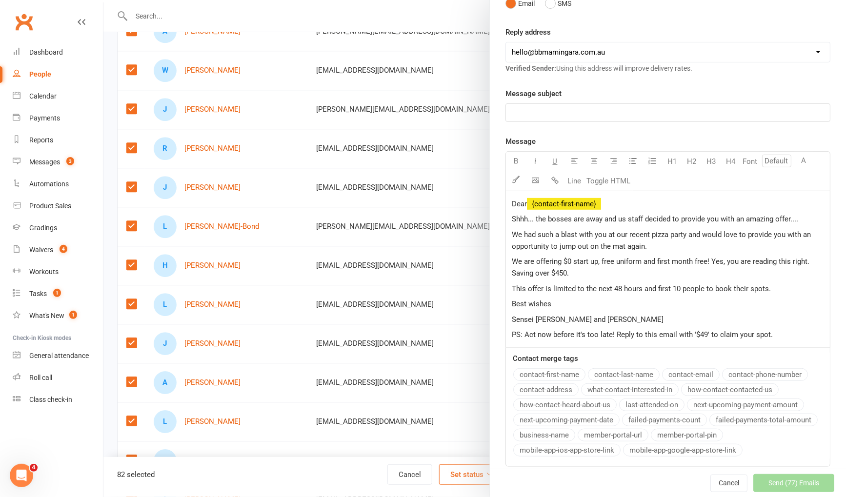
drag, startPoint x: 706, startPoint y: 332, endPoint x: 707, endPoint y: 353, distance: 20.5
click at [706, 333] on span "PS: Act now before it's too late! Reply to this email with '$49' to claim your …" at bounding box center [642, 334] width 261 height 9
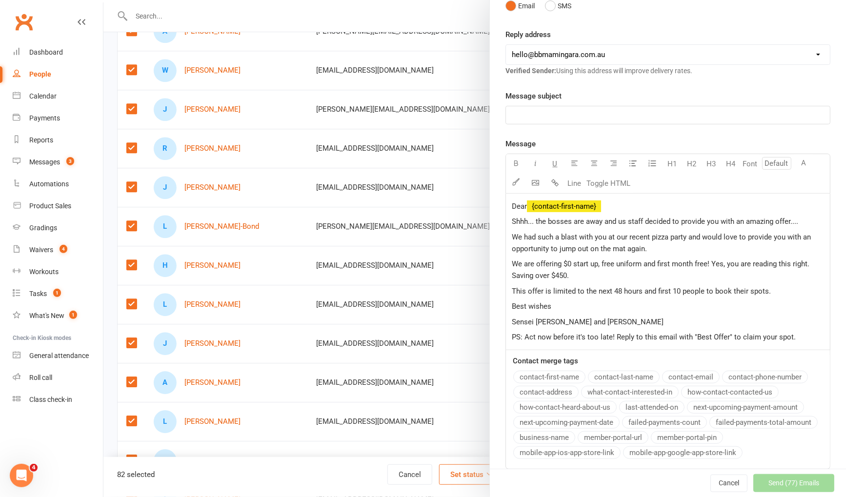
scroll to position [109, 0]
drag, startPoint x: 727, startPoint y: 334, endPoint x: 737, endPoint y: 377, distance: 44.1
click at [727, 335] on span "PS: Act now before it's too late! Reply to this email with "Best Offer" to clai…" at bounding box center [654, 338] width 284 height 9
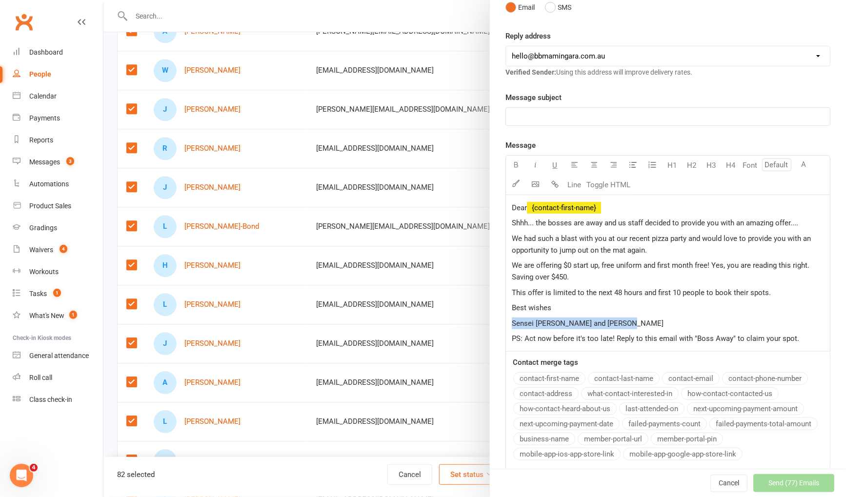
drag, startPoint x: 636, startPoint y: 318, endPoint x: 509, endPoint y: 320, distance: 126.3
click at [506, 320] on div "Dear ﻿ {contact-first-name} Shhh... the bosses are away and us staff decided to…" at bounding box center [668, 273] width 324 height 156
click at [595, 271] on p "We are offering $0 start up, free uniform and first month free! Yes, you are re…" at bounding box center [668, 270] width 312 height 23
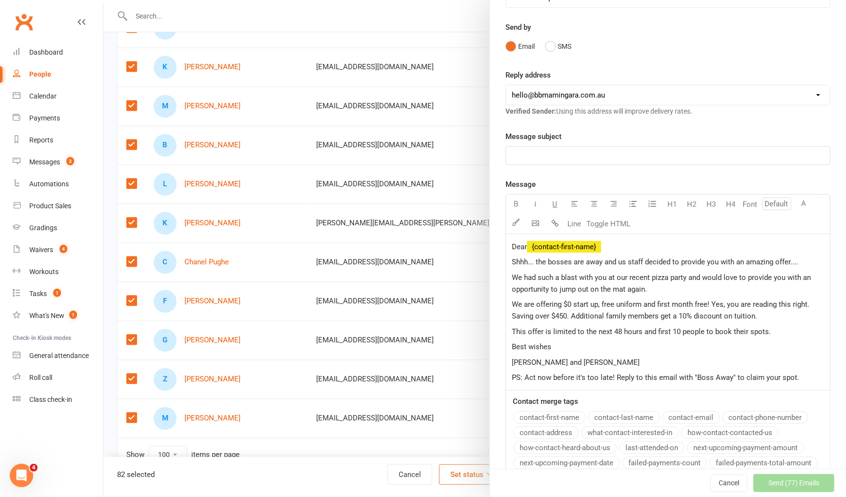
scroll to position [0, 0]
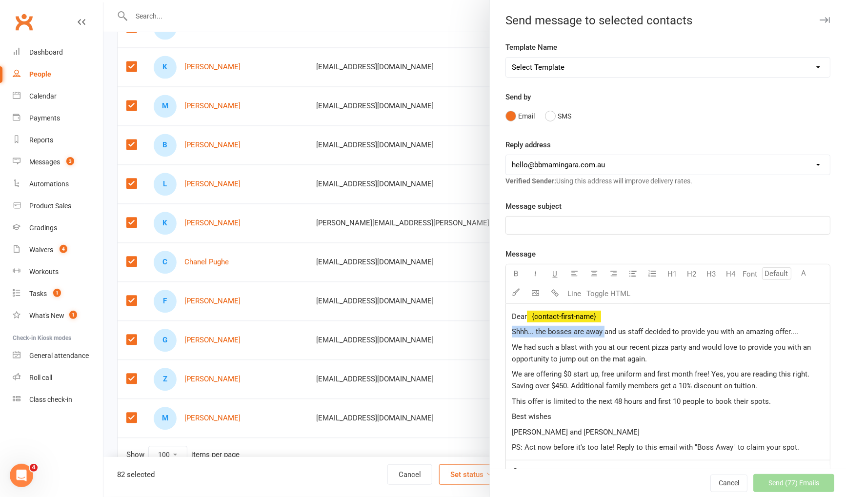
drag, startPoint x: 603, startPoint y: 331, endPoint x: 510, endPoint y: 335, distance: 93.2
click at [510, 335] on div "Dear ﻿ {contact-first-name} Shhh... the bosses are away and us staff decided to…" at bounding box center [668, 382] width 324 height 156
copy span "Shhh... the bosses are away"
click at [535, 223] on p "﻿" at bounding box center [668, 225] width 312 height 12
click at [536, 224] on span "Shhh... the bosses are away" at bounding box center [557, 225] width 91 height 9
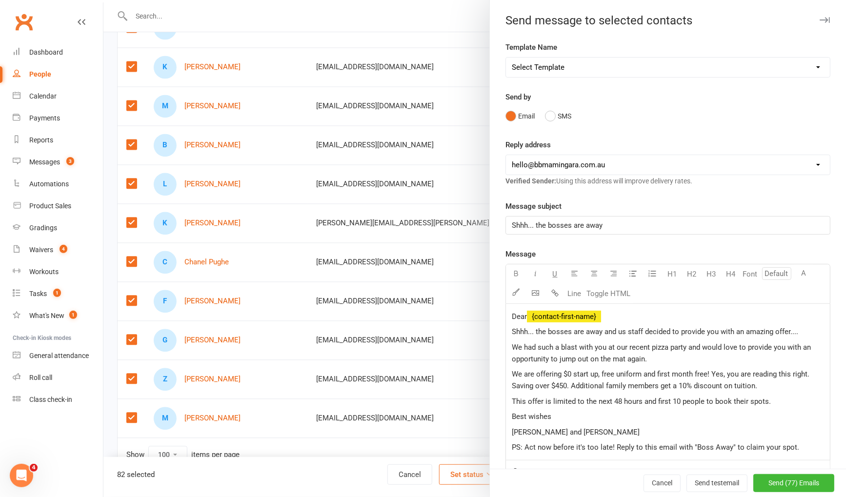
click at [538, 223] on span "Shhh... the bosses are away" at bounding box center [557, 225] width 91 height 9
click at [623, 223] on p "Shhh... the bosses are away" at bounding box center [668, 225] width 312 height 12
drag, startPoint x: 537, startPoint y: 224, endPoint x: 512, endPoint y: 223, distance: 25.9
click at [510, 223] on div "Shhh... the bosses are away...." at bounding box center [668, 226] width 324 height 18
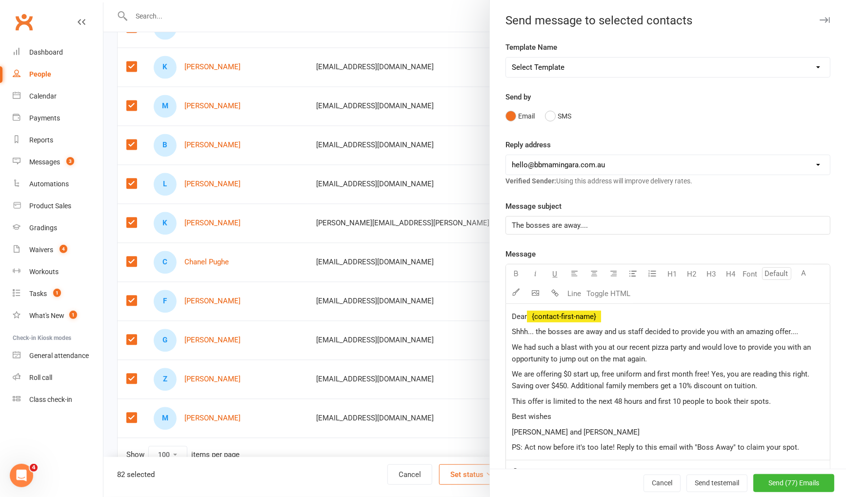
click at [593, 226] on p "The bosses are away...." at bounding box center [668, 225] width 312 height 12
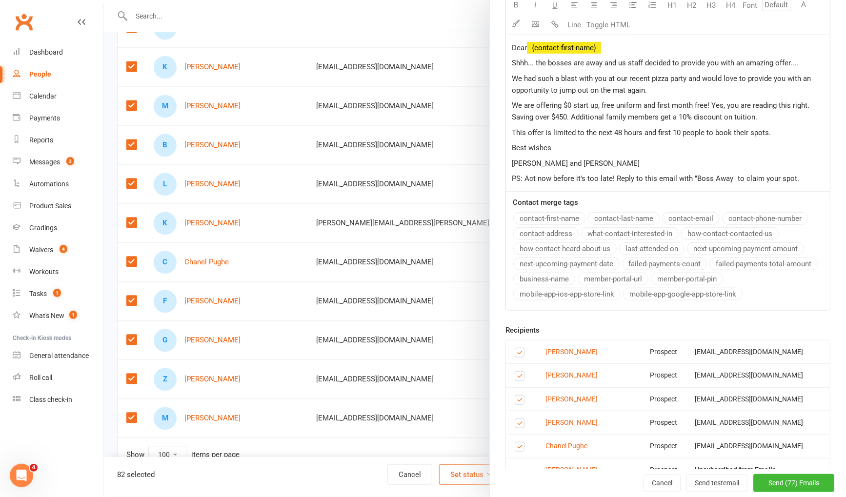
scroll to position [271, 0]
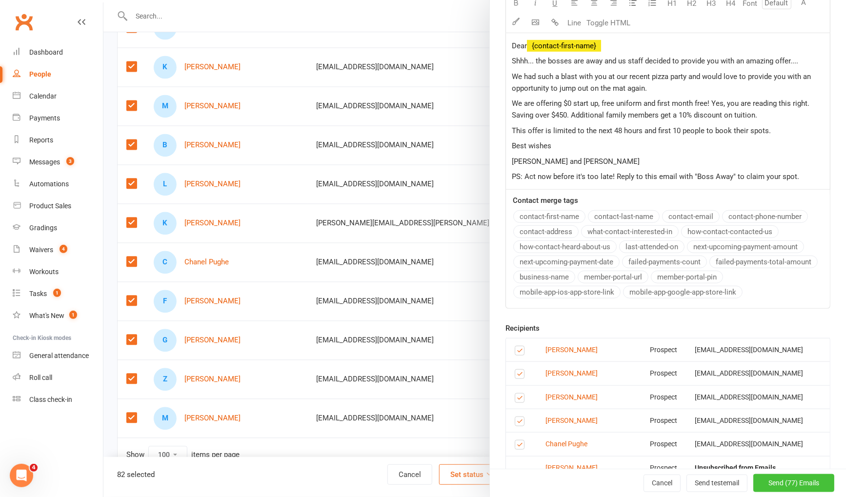
click at [796, 484] on span "Send (77) Emails" at bounding box center [793, 483] width 51 height 8
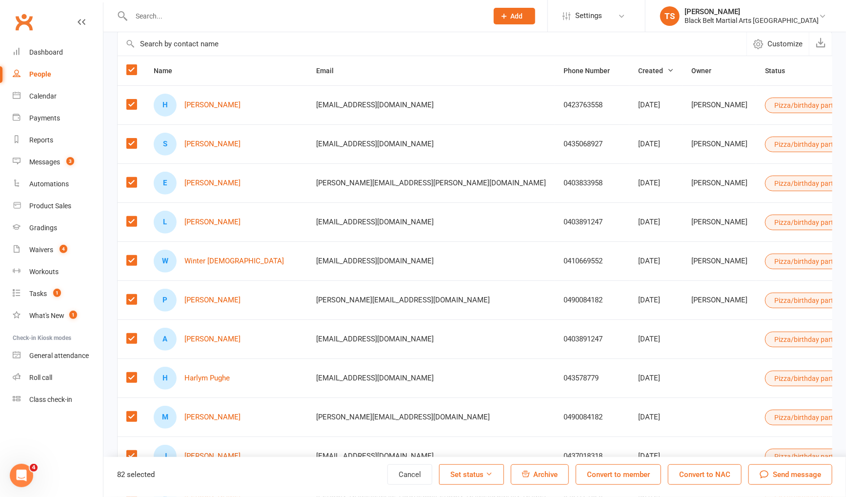
scroll to position [0, 0]
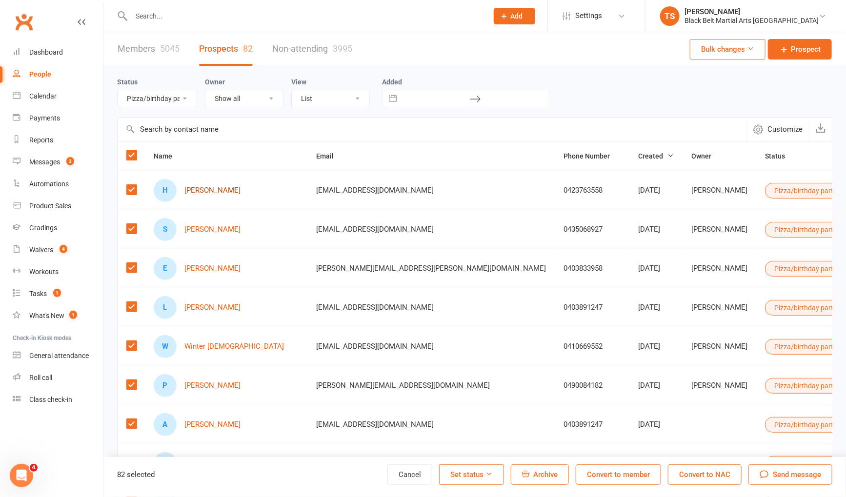
click at [224, 190] on link "Harrison Puyo" at bounding box center [212, 190] width 56 height 8
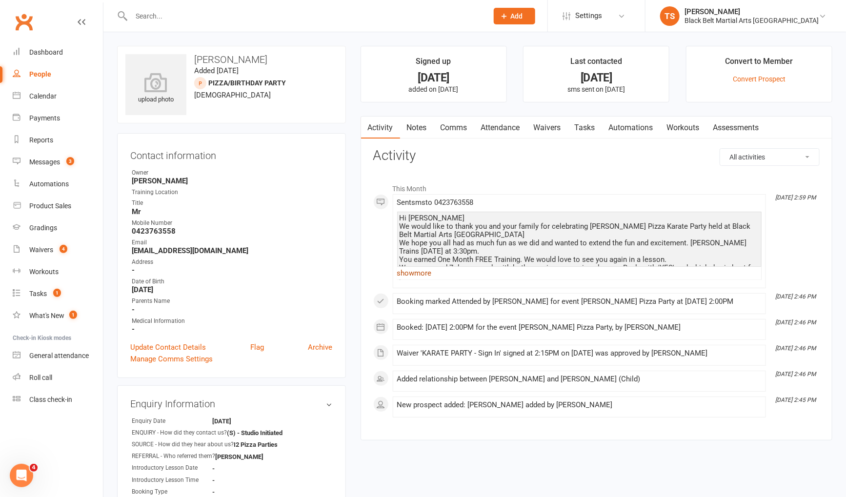
click at [421, 273] on link "show more" at bounding box center [579, 273] width 364 height 14
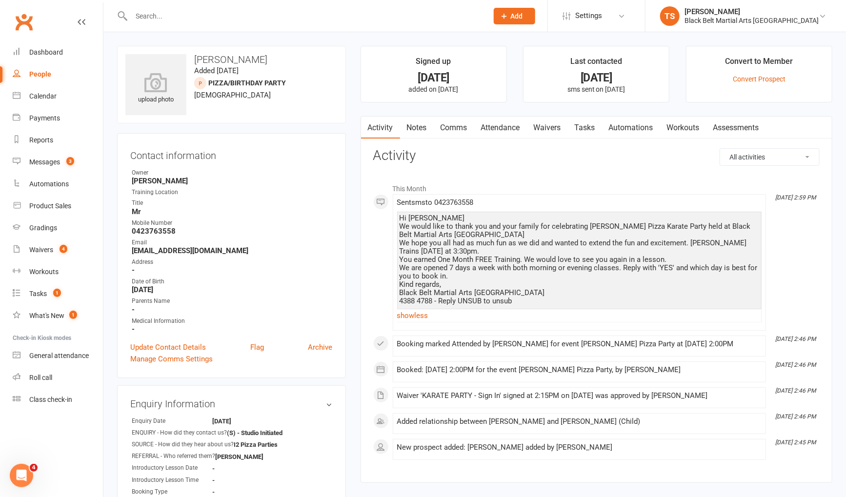
click at [41, 75] on div "People" at bounding box center [40, 74] width 22 height 8
select select "100"
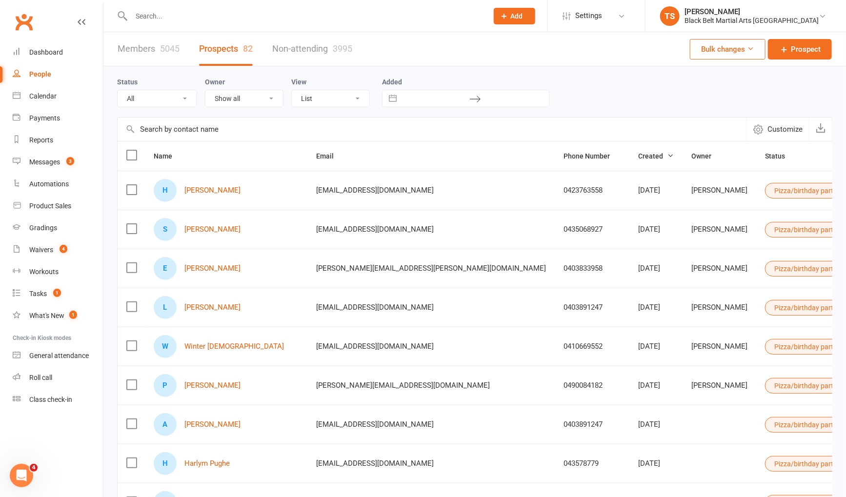
select select "Pizza/birthday party"
click at [195, 188] on link "Harrison Puyo" at bounding box center [212, 190] width 56 height 8
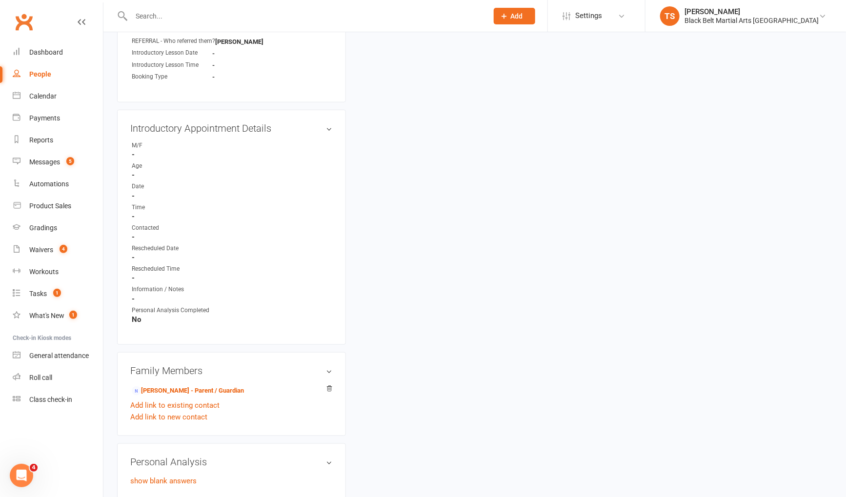
scroll to position [426, 0]
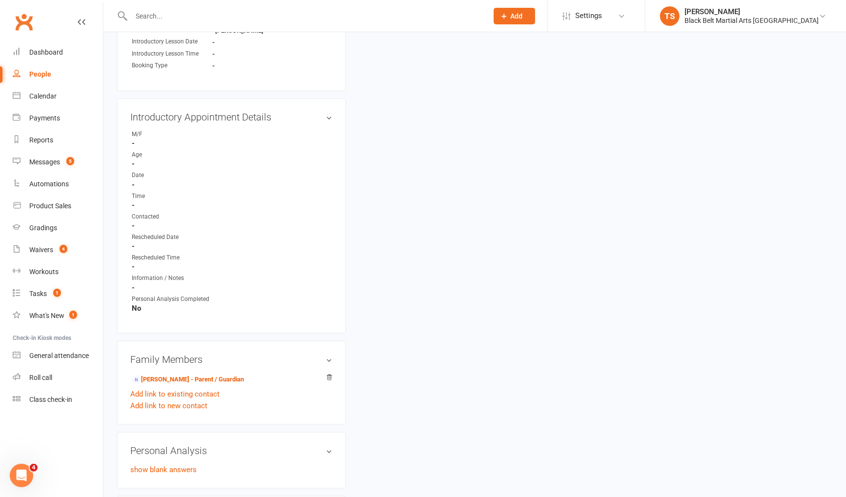
click at [44, 76] on div "People" at bounding box center [40, 74] width 22 height 8
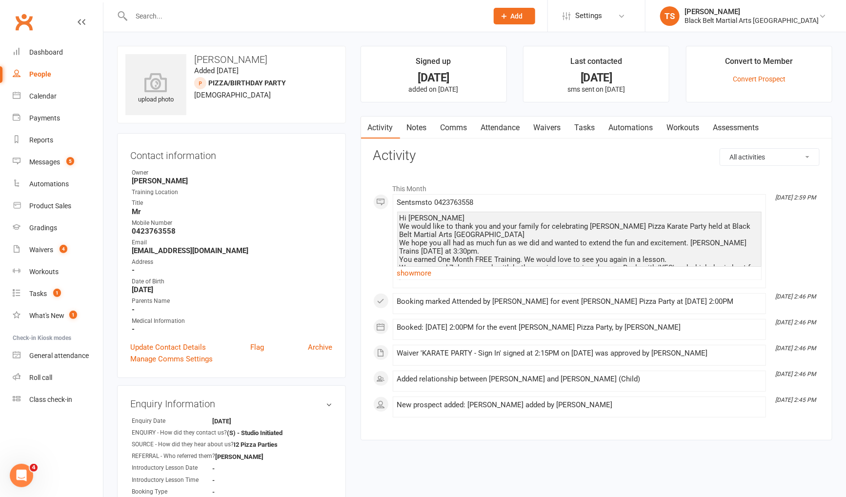
select select "100"
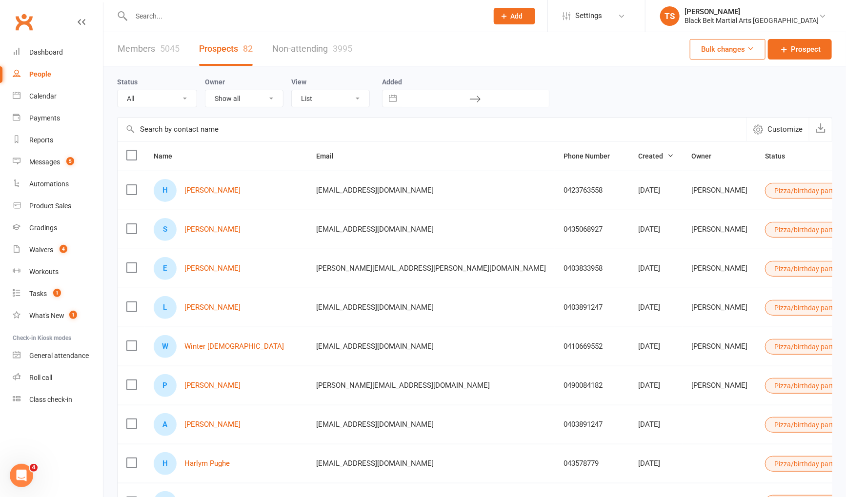
select select "Pizza/birthday party"
click at [216, 230] on link "[PERSON_NAME]" at bounding box center [212, 229] width 56 height 8
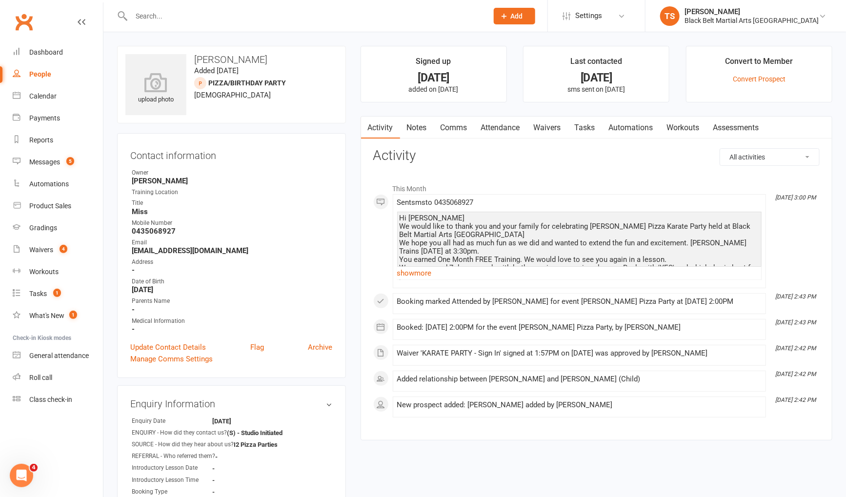
click at [42, 74] on div "People" at bounding box center [40, 74] width 22 height 8
select select "100"
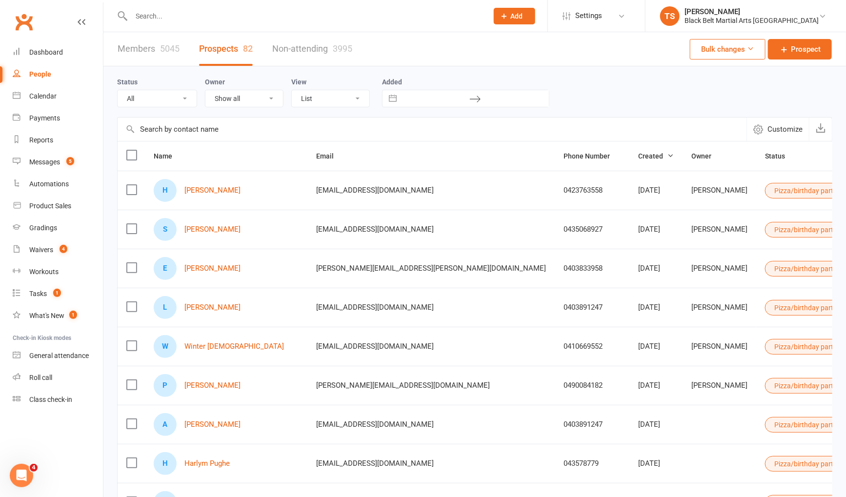
select select "Pizza/birthday party"
drag, startPoint x: 135, startPoint y: 157, endPoint x: 465, endPoint y: 315, distance: 366.1
click at [135, 157] on label at bounding box center [131, 155] width 10 height 10
click at [135, 150] on input "checkbox" at bounding box center [131, 150] width 10 height 0
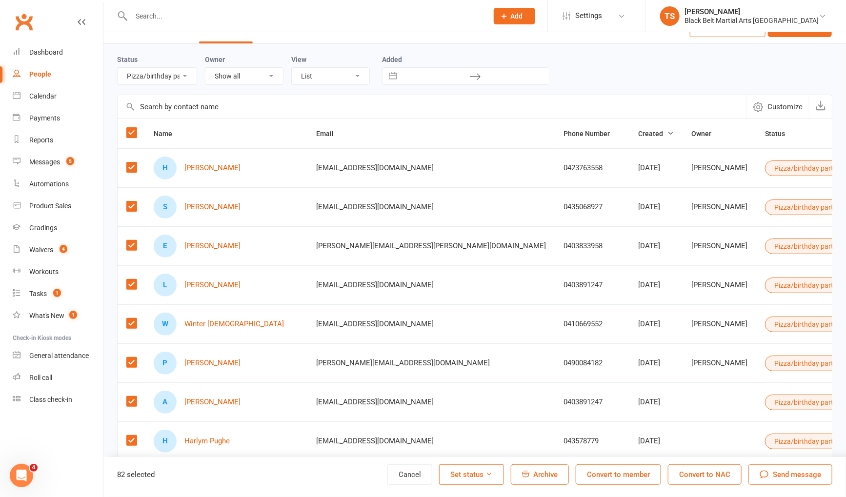
scroll to position [23, 0]
click at [768, 474] on icon "button" at bounding box center [764, 475] width 9 height 8
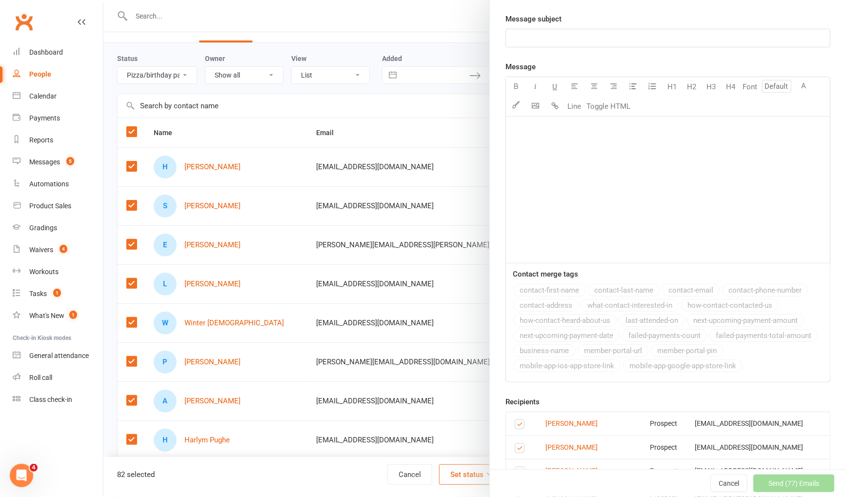
scroll to position [188, 0]
click at [569, 419] on link "[PERSON_NAME]" at bounding box center [571, 423] width 52 height 8
click at [261, 116] on div at bounding box center [474, 248] width 742 height 497
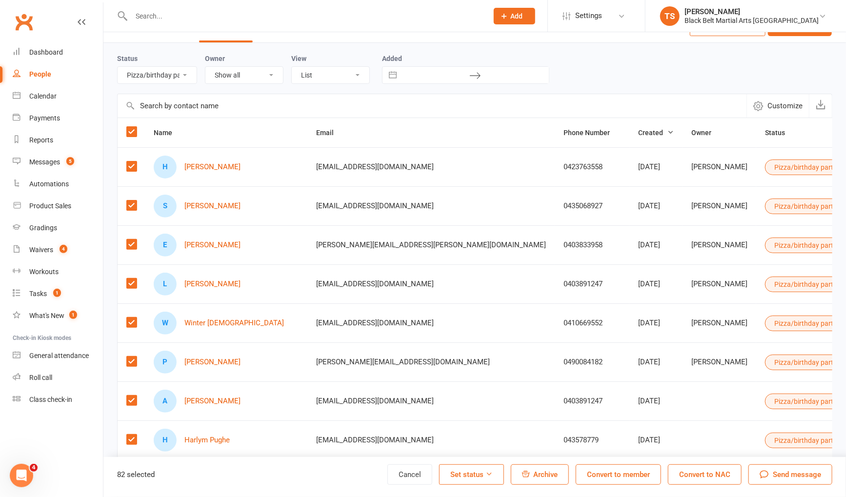
drag, startPoint x: 134, startPoint y: 129, endPoint x: 292, endPoint y: 127, distance: 158.5
click at [134, 129] on label at bounding box center [131, 132] width 10 height 10
click at [134, 127] on input "checkbox" at bounding box center [131, 127] width 10 height 0
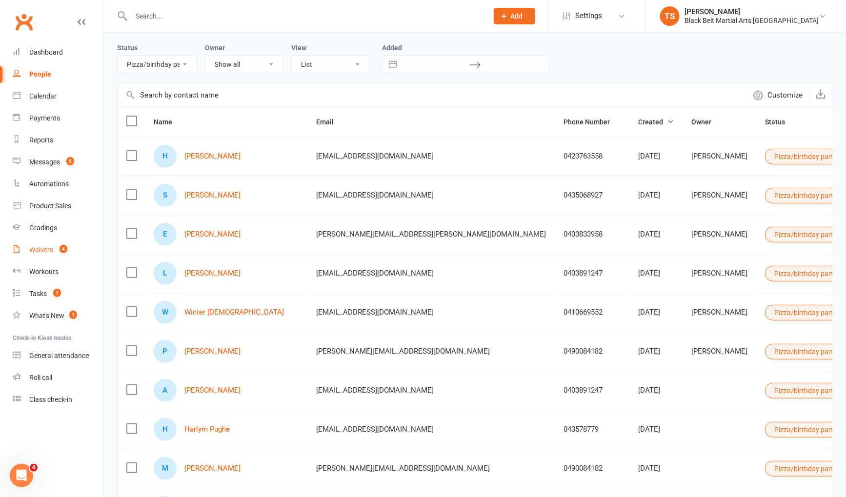
scroll to position [76, 0]
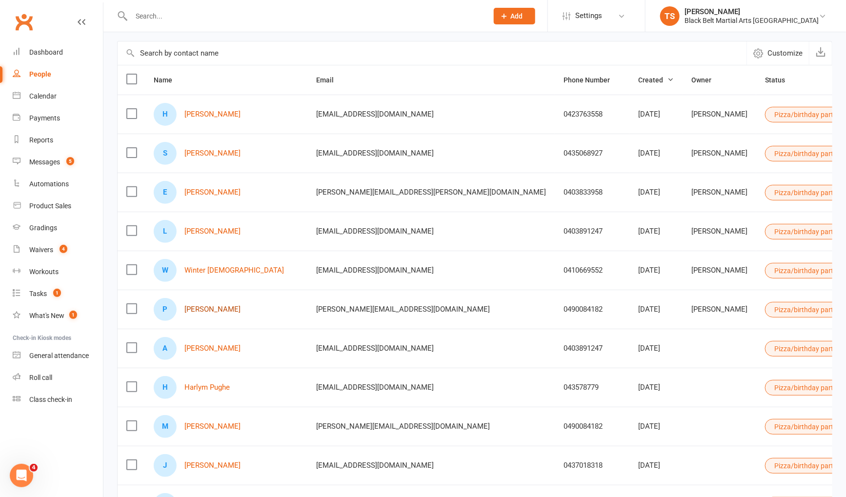
drag, startPoint x: 200, startPoint y: 304, endPoint x: 336, endPoint y: 357, distance: 145.9
click at [200, 305] on link "Paige Farrugia" at bounding box center [212, 309] width 56 height 8
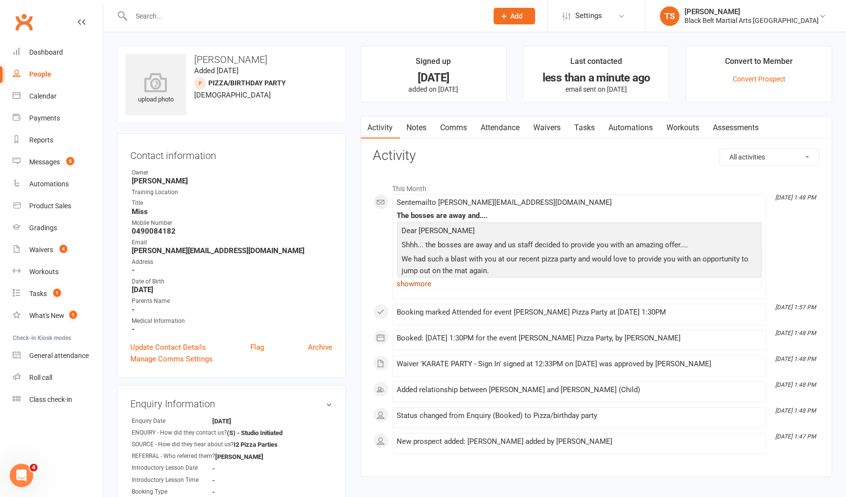
click at [417, 285] on link "show more" at bounding box center [579, 284] width 364 height 14
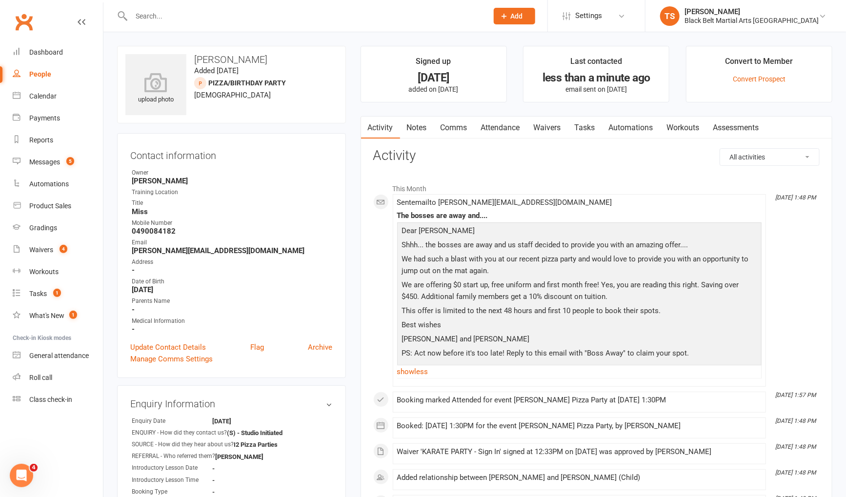
click at [44, 76] on div "People" at bounding box center [40, 74] width 22 height 8
select select "100"
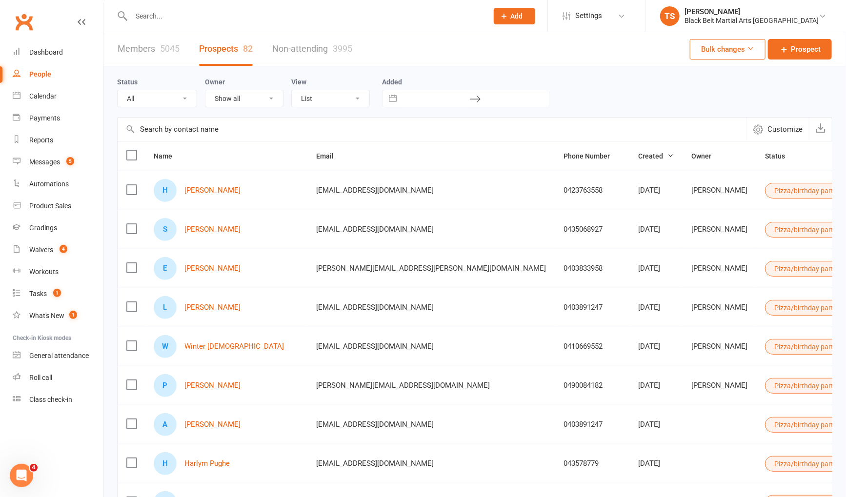
select select "Pizza/birthday party"
click at [216, 191] on link "Harrison Puyo" at bounding box center [212, 190] width 56 height 8
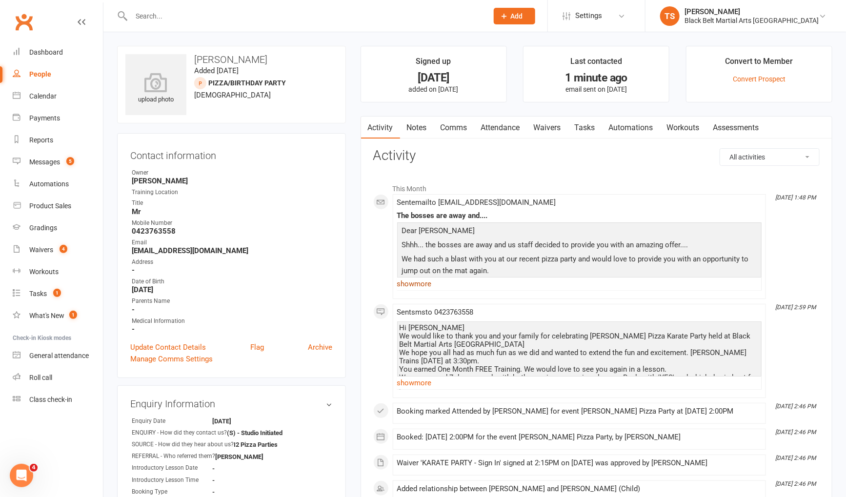
click at [425, 281] on link "show more" at bounding box center [579, 284] width 364 height 14
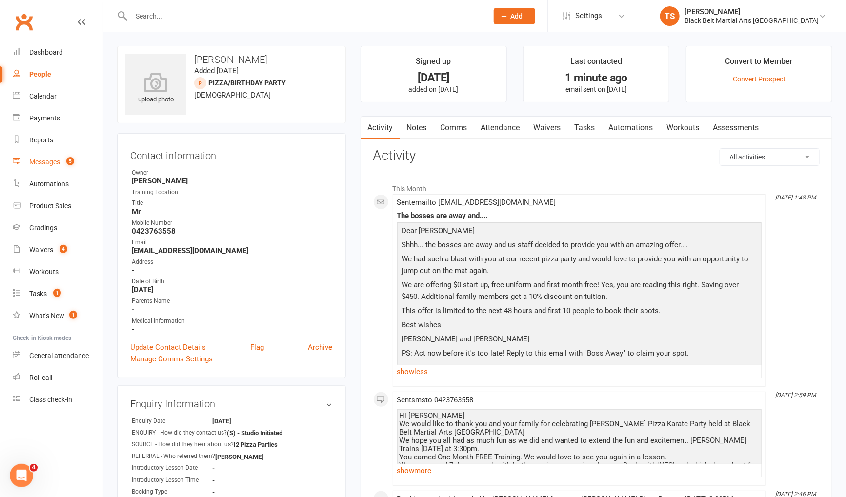
drag, startPoint x: 56, startPoint y: 163, endPoint x: 161, endPoint y: 162, distance: 105.4
click at [56, 163] on div "Messages" at bounding box center [44, 162] width 31 height 8
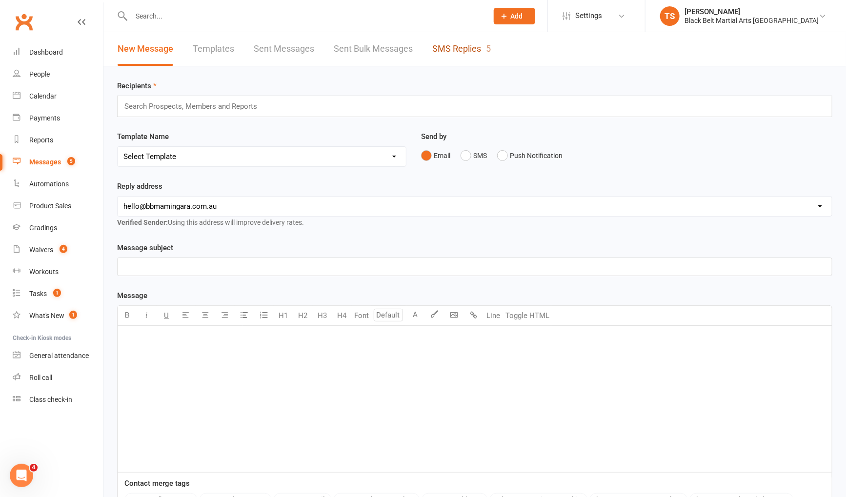
drag, startPoint x: 453, startPoint y: 49, endPoint x: 485, endPoint y: 70, distance: 38.8
click at [453, 49] on link "SMS Replies 5" at bounding box center [461, 49] width 59 height 34
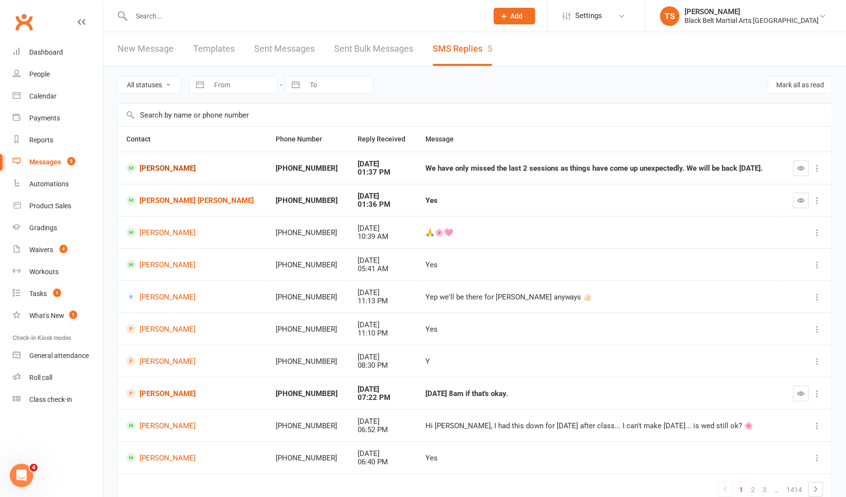
click at [169, 168] on link "[PERSON_NAME]" at bounding box center [192, 167] width 132 height 9
click at [802, 390] on icon "button" at bounding box center [800, 393] width 7 height 7
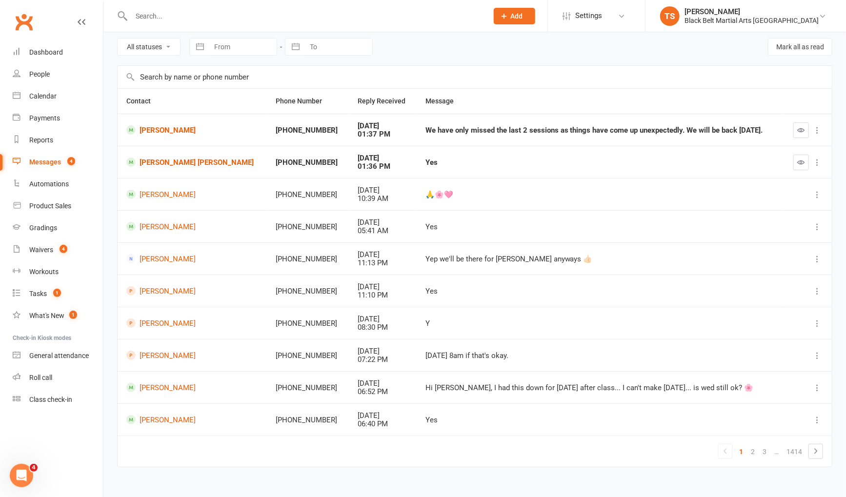
scroll to position [46, 0]
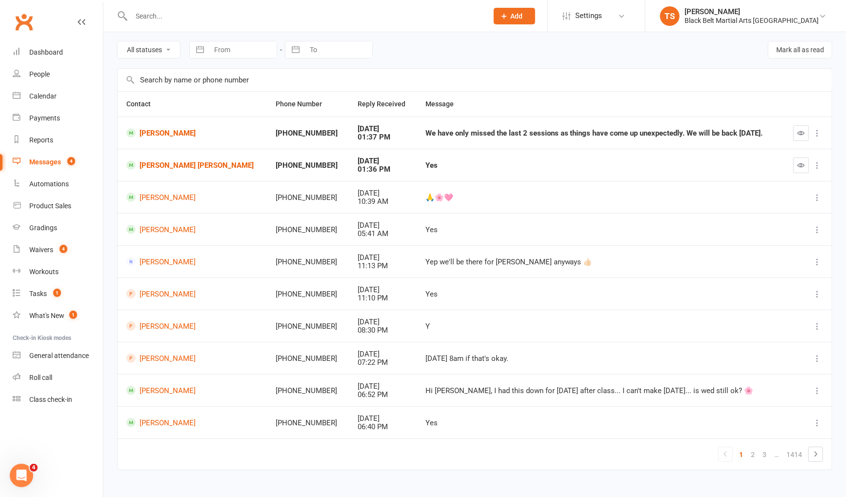
click at [153, 11] on input "text" at bounding box center [304, 16] width 353 height 14
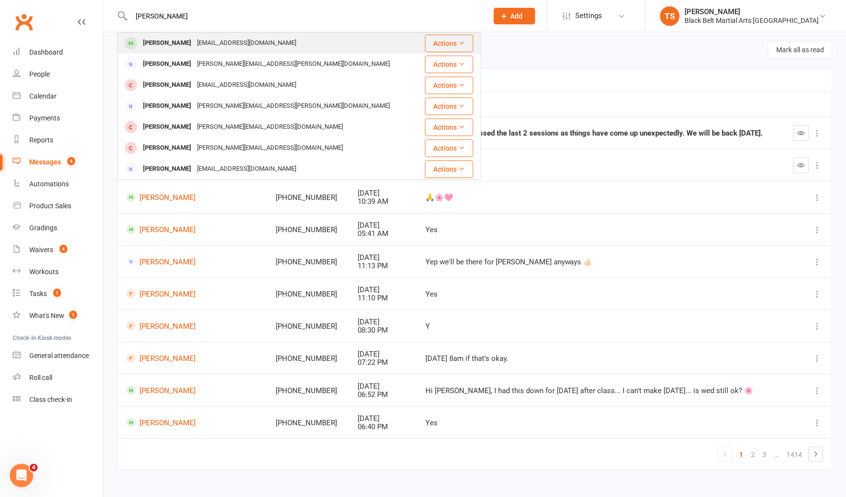
type input "[PERSON_NAME]"
click at [170, 45] on div "[PERSON_NAME]" at bounding box center [167, 43] width 54 height 14
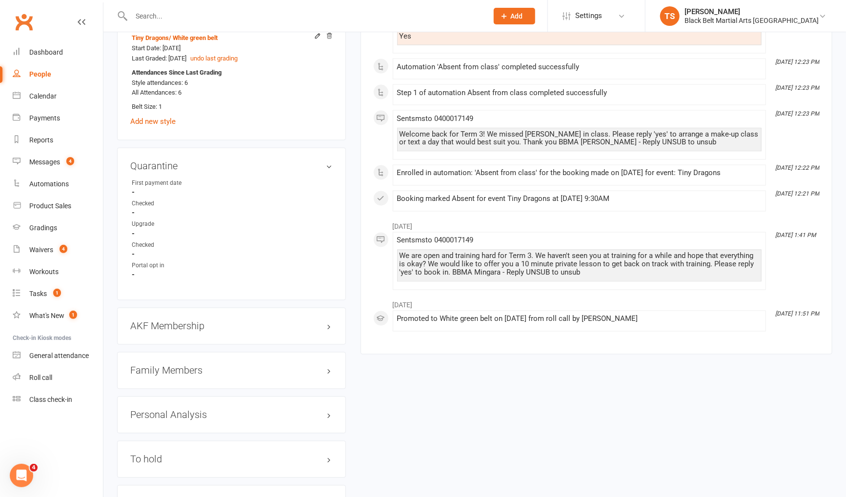
scroll to position [816, 0]
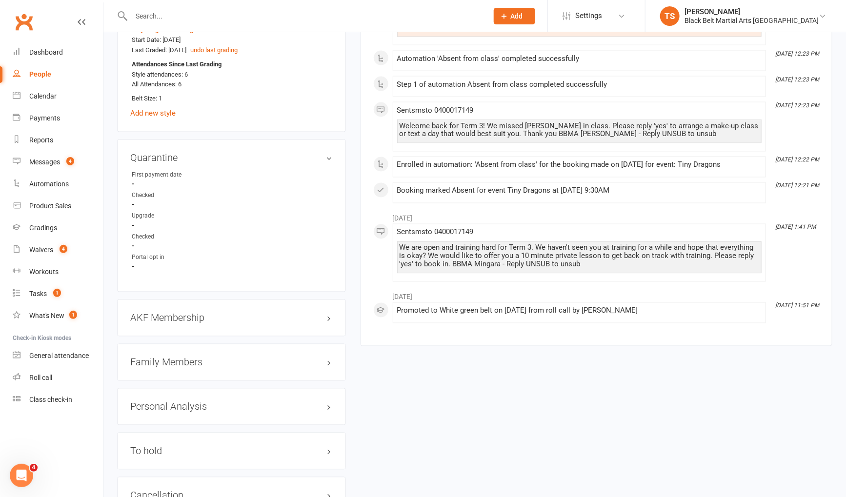
drag, startPoint x: 189, startPoint y: 353, endPoint x: 255, endPoint y: 363, distance: 66.6
click at [189, 357] on h3 "Family Members" at bounding box center [231, 362] width 202 height 11
drag, startPoint x: 187, startPoint y: 380, endPoint x: 338, endPoint y: 336, distance: 157.6
click at [187, 380] on link "[PERSON_NAME] - Parent / Guardian" at bounding box center [188, 383] width 112 height 10
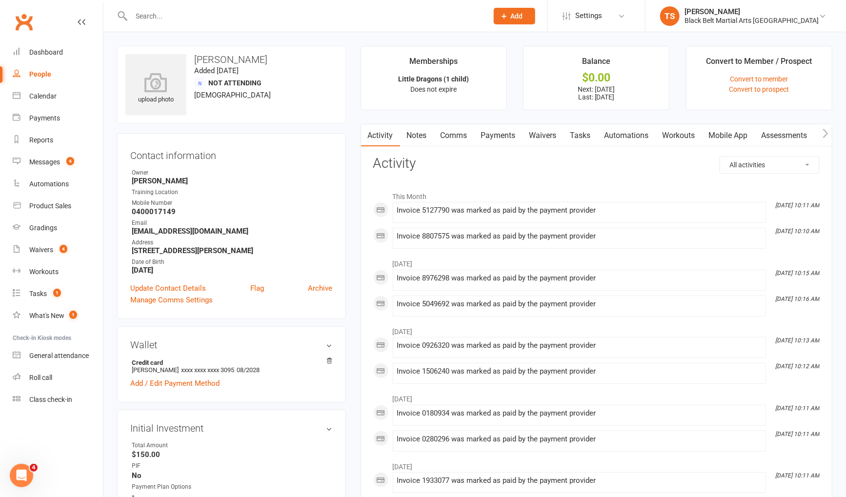
click at [492, 137] on link "Payments" at bounding box center [498, 135] width 48 height 22
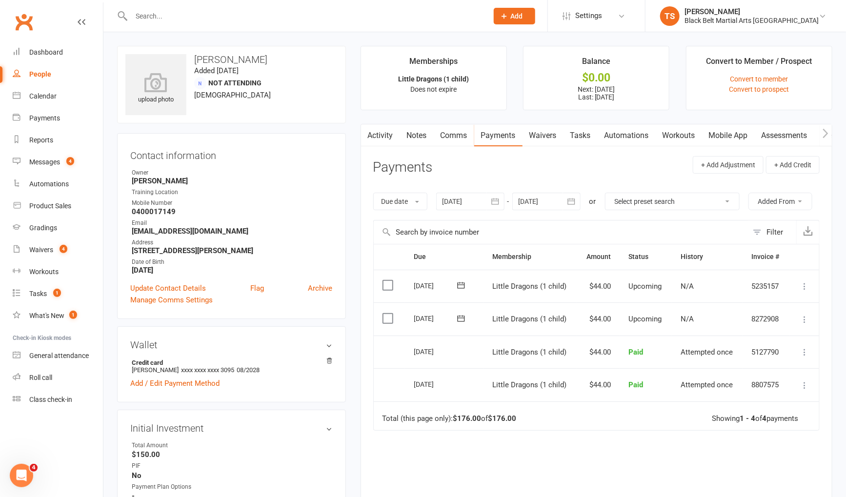
click at [804, 318] on icon at bounding box center [804, 320] width 10 height 10
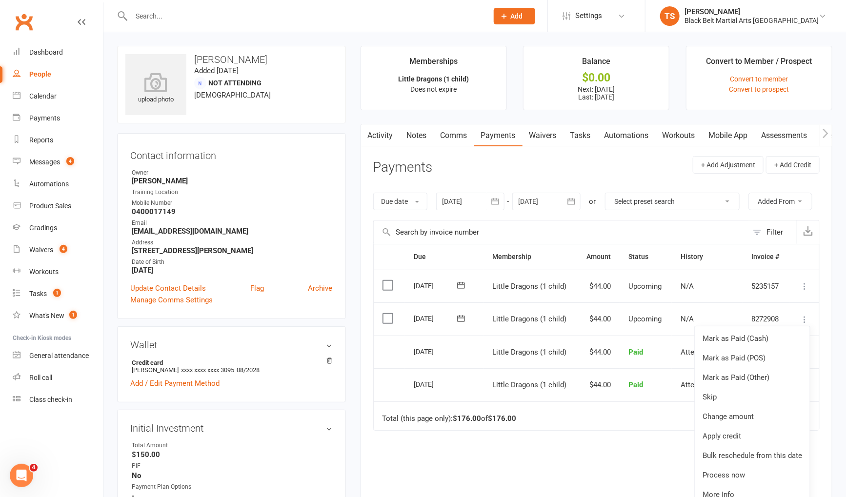
click at [611, 452] on div "Due Contact Membership Amount Status History Invoice # Select this [DATE] [PERS…" at bounding box center [596, 400] width 446 height 313
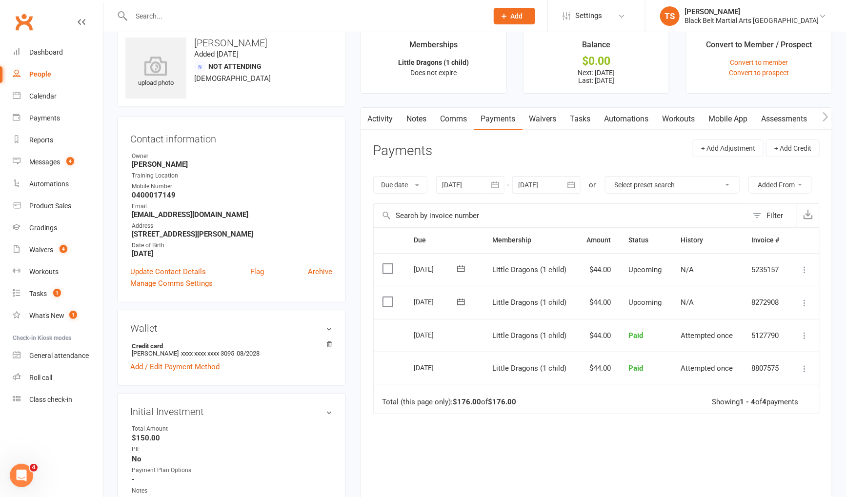
scroll to position [17, 0]
click at [495, 183] on icon "button" at bounding box center [495, 184] width 10 height 10
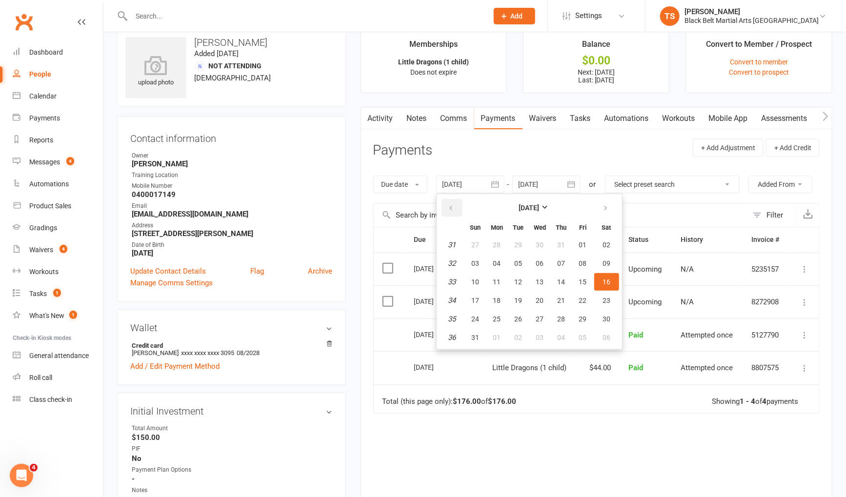
click at [450, 205] on icon "button" at bounding box center [451, 208] width 7 height 8
drag, startPoint x: 472, startPoint y: 243, endPoint x: 563, endPoint y: 362, distance: 150.2
click at [472, 243] on span "29" at bounding box center [476, 245] width 8 height 8
type input "[DATE]"
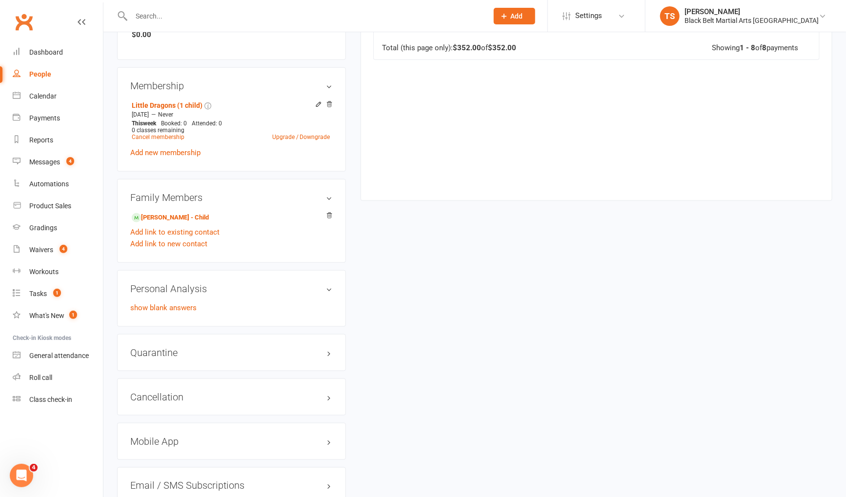
scroll to position [562, 0]
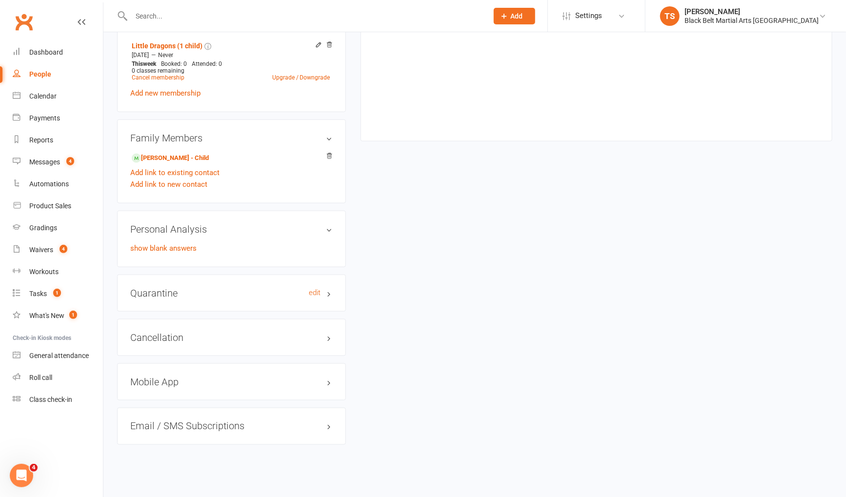
click at [165, 288] on h3 "Quarantine edit" at bounding box center [231, 293] width 202 height 11
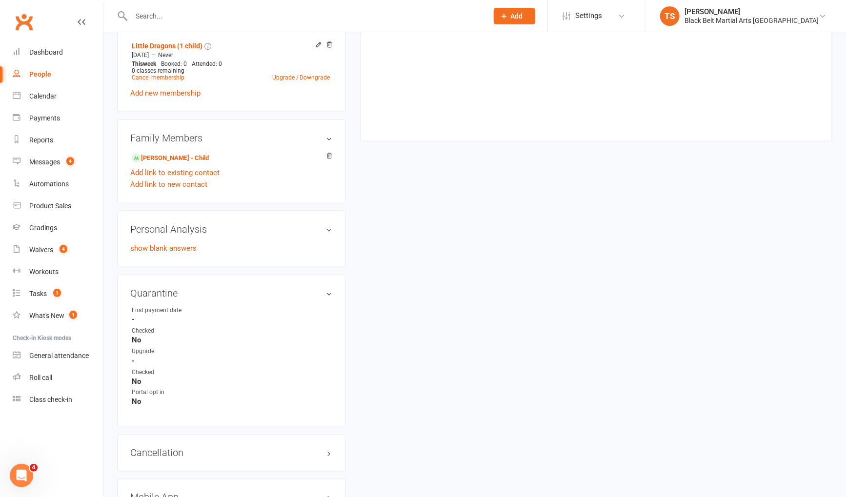
scroll to position [649, 0]
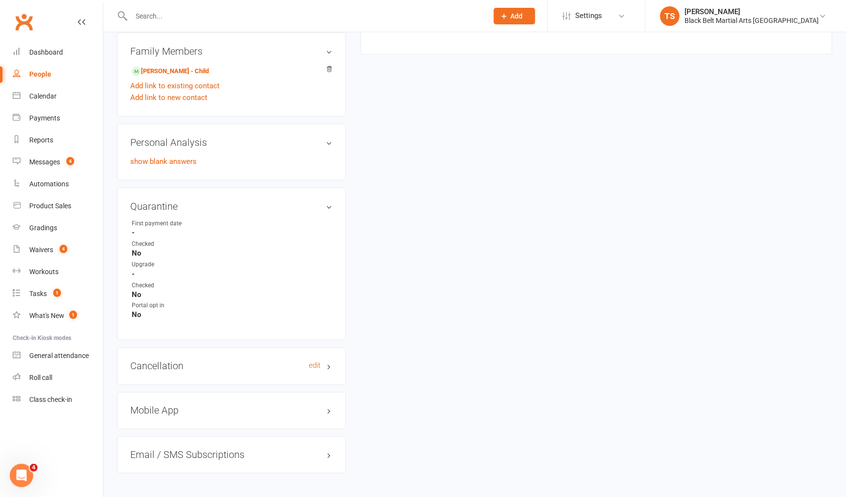
click at [172, 363] on h3 "Cancellation edit" at bounding box center [231, 366] width 202 height 11
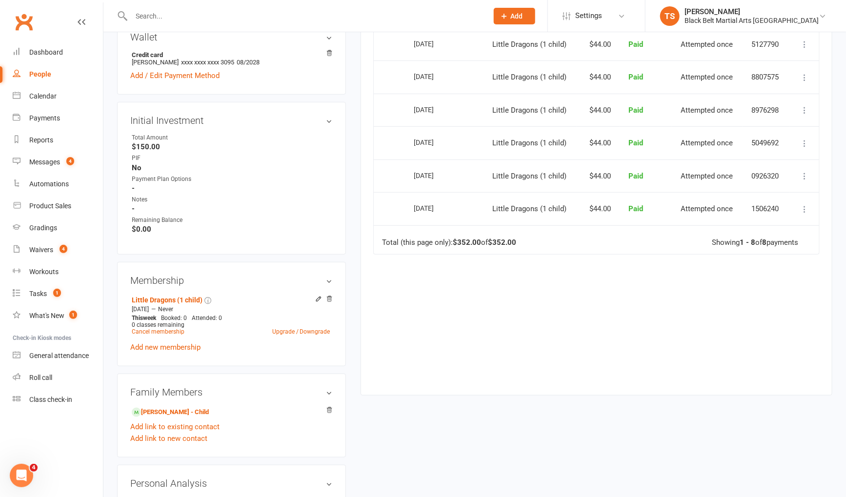
scroll to position [307, 0]
click at [179, 408] on link "Landon jones - Child" at bounding box center [170, 413] width 77 height 10
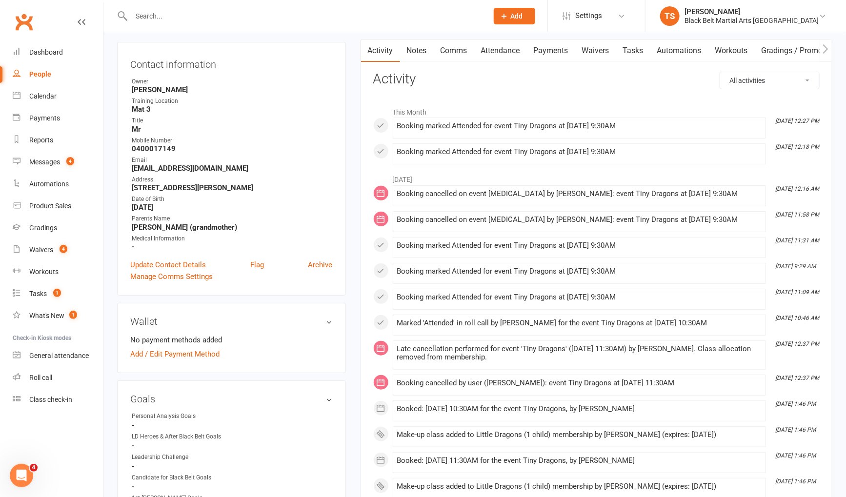
scroll to position [94, 0]
click at [178, 260] on link "Update Contact Details" at bounding box center [168, 265] width 76 height 12
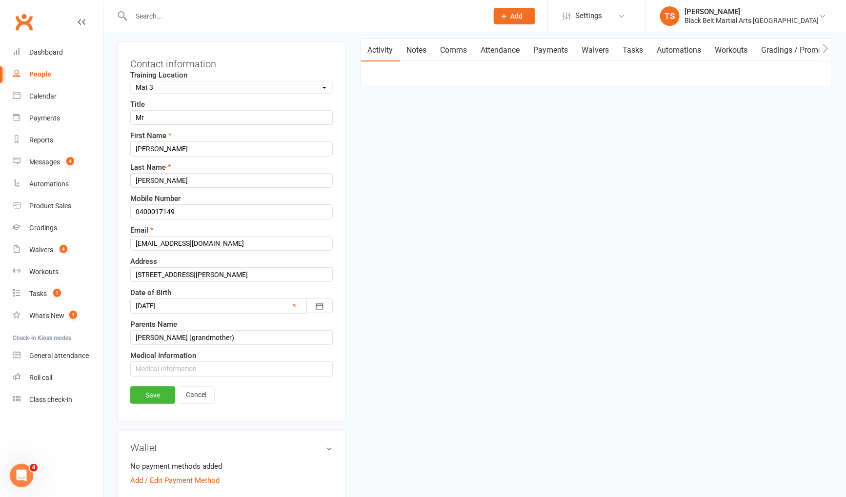
scroll to position [45, 0]
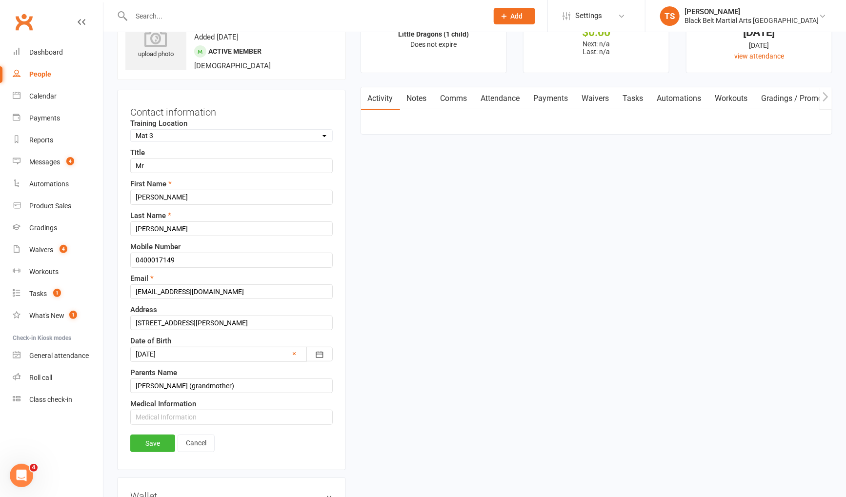
click at [177, 349] on div at bounding box center [231, 354] width 202 height 15
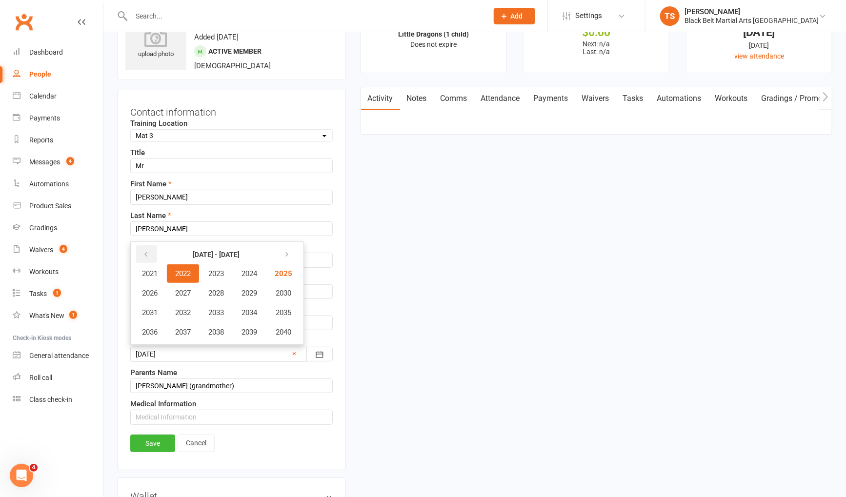
click at [145, 251] on icon "button" at bounding box center [145, 255] width 7 height 8
click at [280, 329] on span "2020" at bounding box center [283, 332] width 16 height 9
click at [285, 251] on icon "button" at bounding box center [285, 255] width 7 height 8
click at [161, 328] on span "October" at bounding box center [155, 332] width 26 height 9
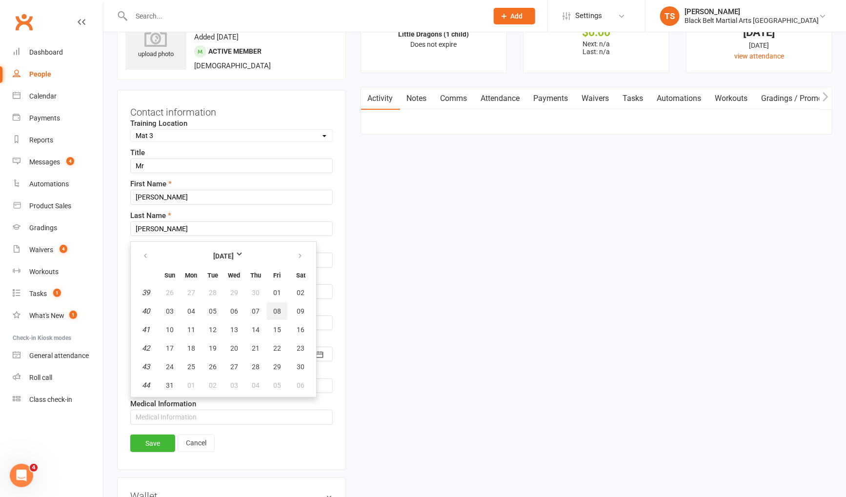
click at [273, 309] on span "08" at bounding box center [277, 311] width 8 height 8
type input "08 Oct 2021"
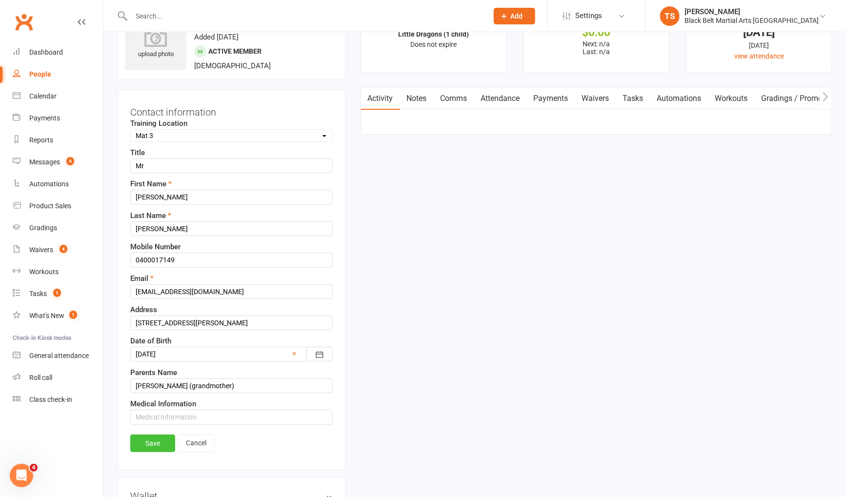
click at [151, 440] on link "Save" at bounding box center [152, 444] width 45 height 18
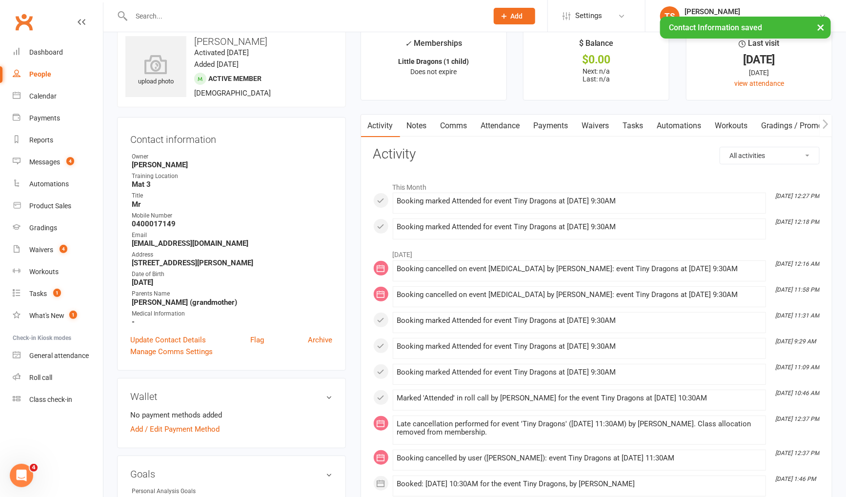
scroll to position [0, 0]
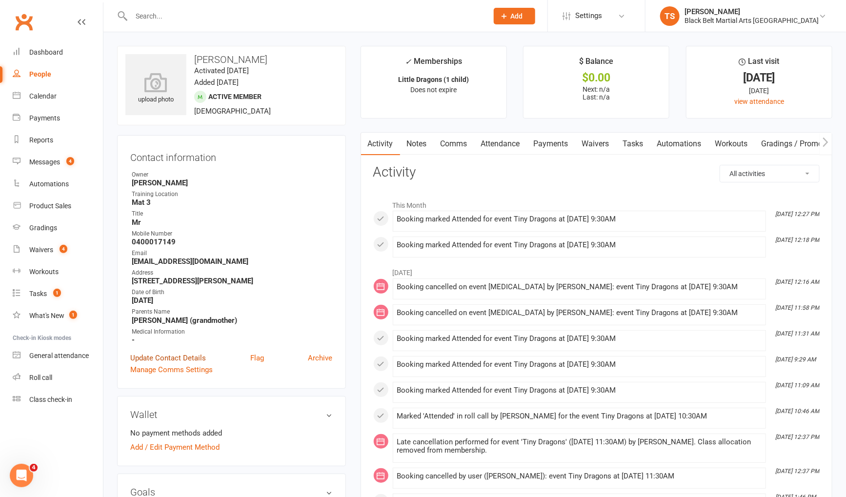
click at [157, 353] on link "Update Contact Details" at bounding box center [168, 358] width 76 height 12
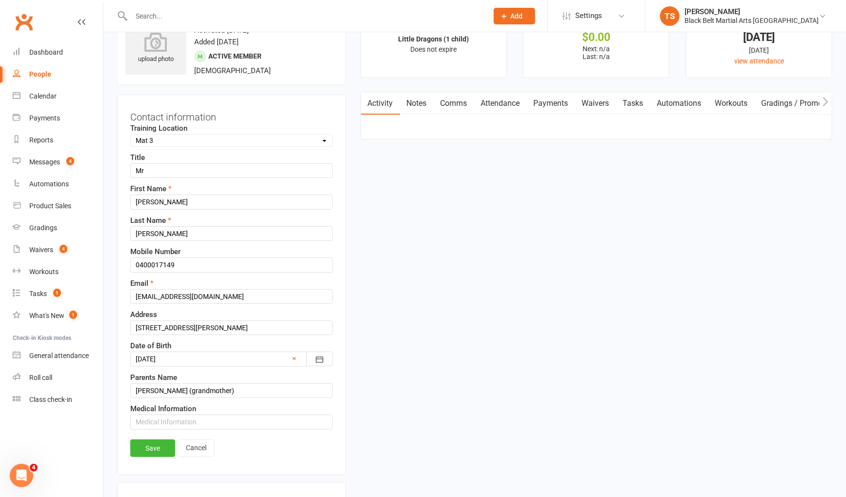
scroll to position [45, 0]
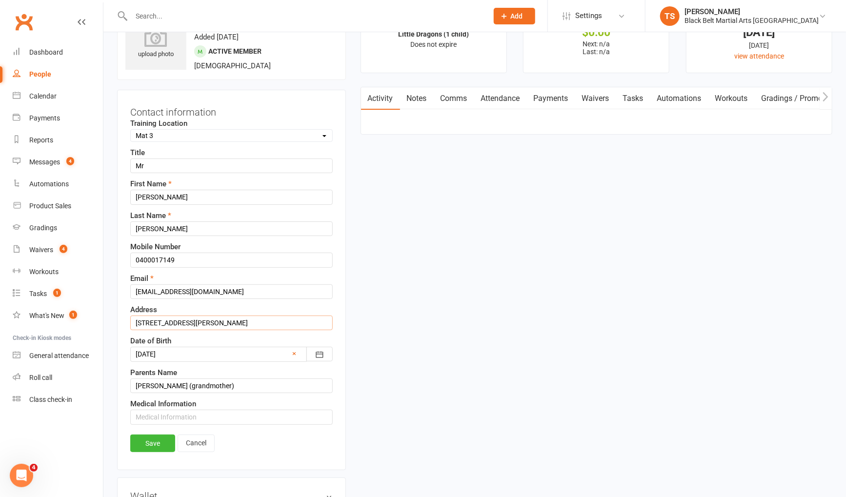
drag, startPoint x: 273, startPoint y: 320, endPoint x: 285, endPoint y: 330, distance: 15.9
click at [273, 320] on input "165 Glenning rd GLENNING VALLEY NSW 22361" at bounding box center [231, 323] width 202 height 15
click at [183, 318] on input "165 Glenning rd GLENNING VALLEY NSW 2261" at bounding box center [231, 323] width 202 height 15
type input "165 Glenning Rd GLENNING VALLEY NSW 2261"
click at [155, 437] on link "Save" at bounding box center [152, 444] width 45 height 18
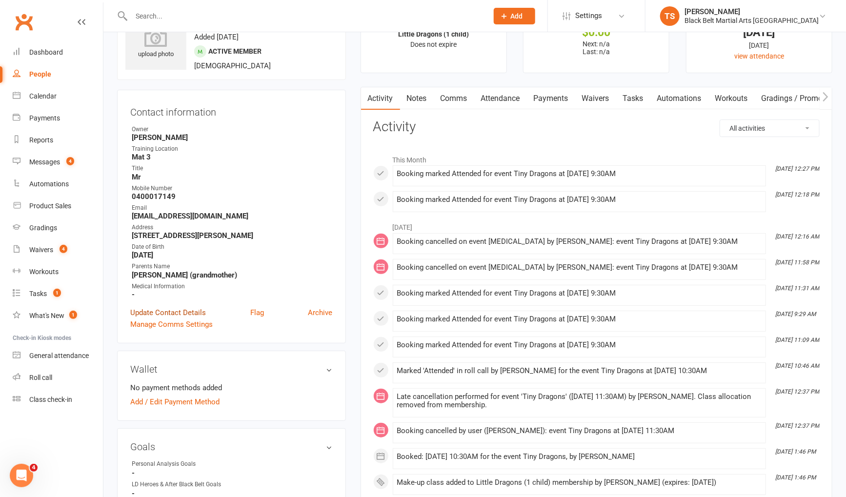
click at [160, 312] on link "Update Contact Details" at bounding box center [168, 313] width 76 height 12
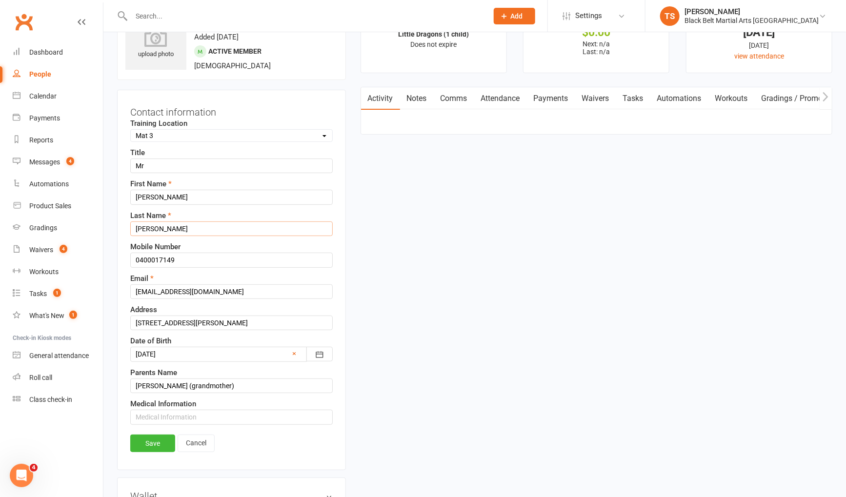
click at [138, 227] on input "jones" at bounding box center [231, 228] width 202 height 15
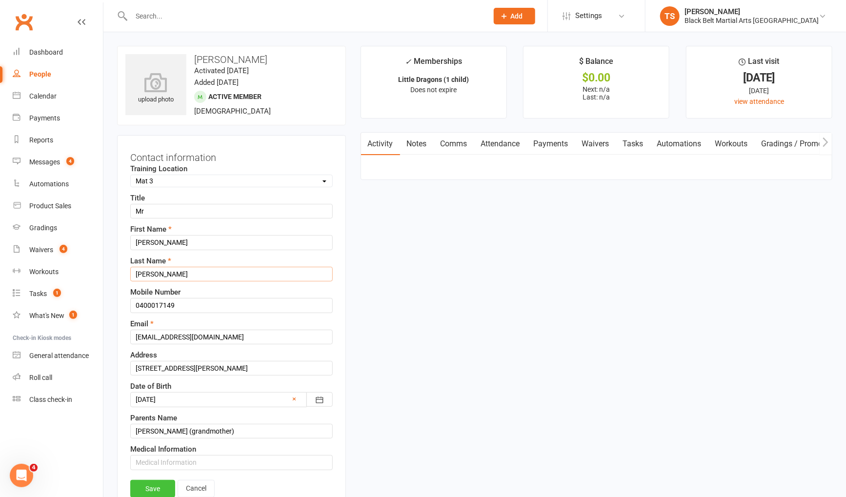
type input "Jones"
drag, startPoint x: 152, startPoint y: 485, endPoint x: 160, endPoint y: 479, distance: 10.6
click at [152, 485] on link "Save" at bounding box center [152, 489] width 45 height 18
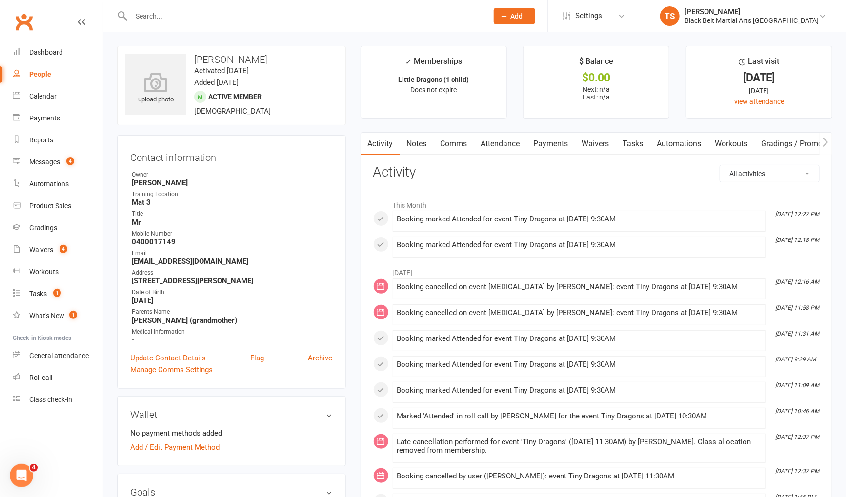
click at [160, 15] on input "text" at bounding box center [304, 16] width 353 height 14
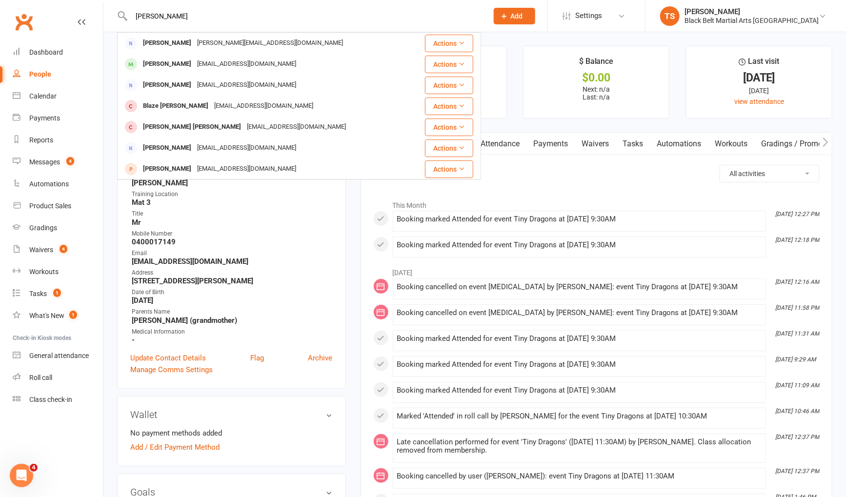
type input "robyn leech"
drag, startPoint x: 177, startPoint y: 48, endPoint x: 195, endPoint y: 55, distance: 19.0
click at [178, 48] on div "Robyn Leech" at bounding box center [167, 43] width 54 height 14
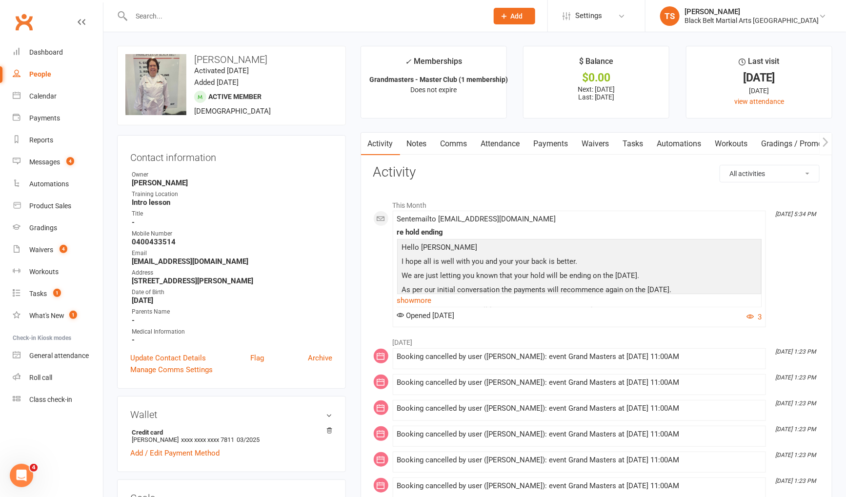
click at [150, 15] on input "text" at bounding box center [304, 16] width 353 height 14
type input "amari"
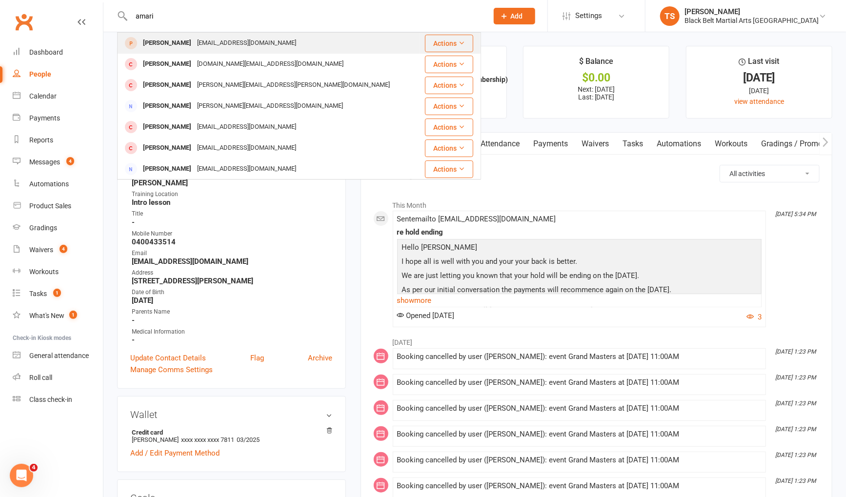
click at [161, 41] on div "Amari Hui" at bounding box center [167, 43] width 54 height 14
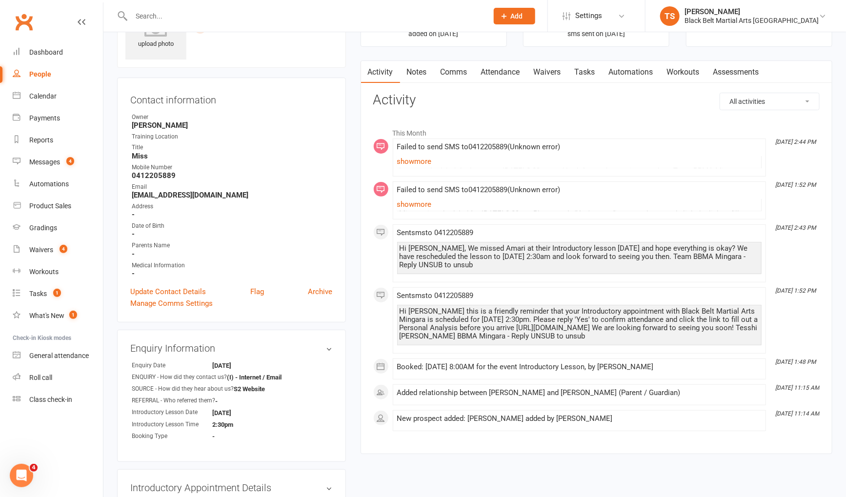
scroll to position [56, 0]
drag, startPoint x: 449, startPoint y: 72, endPoint x: 490, endPoint y: 78, distance: 41.4
click at [457, 73] on link "Comms" at bounding box center [454, 71] width 40 height 22
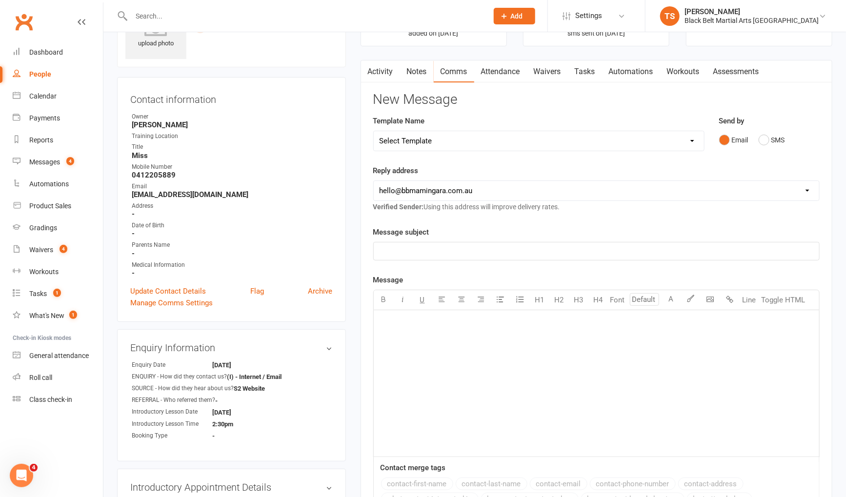
drag, startPoint x: 375, startPoint y: 68, endPoint x: 617, endPoint y: 207, distance: 279.4
click at [376, 69] on link "Activity" at bounding box center [380, 71] width 39 height 22
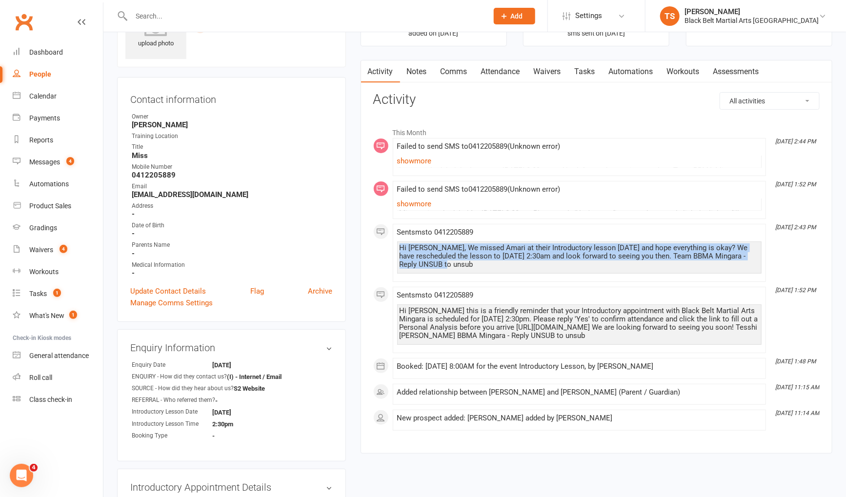
drag, startPoint x: 448, startPoint y: 262, endPoint x: 387, endPoint y: 245, distance: 63.9
click at [385, 247] on div "This Month Sep 14, 2:44 PM Failed to send SMS to 0412205889 ( Unknown error ) H…" at bounding box center [596, 276] width 446 height 308
copy div "Hi Vessie, We missed Amari at their Introductory lesson today and hope everythi…"
drag, startPoint x: 462, startPoint y: 72, endPoint x: 492, endPoint y: 80, distance: 31.4
click at [462, 72] on link "Comms" at bounding box center [454, 71] width 40 height 22
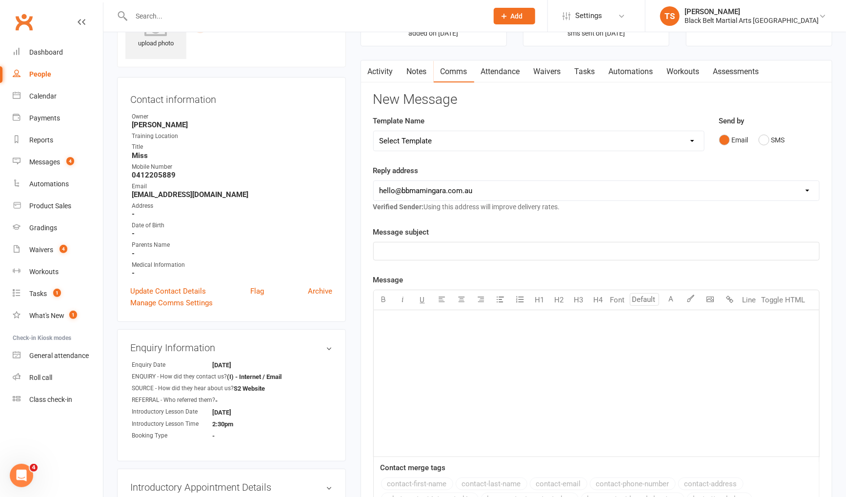
click at [510, 343] on div "﻿" at bounding box center [596, 383] width 445 height 146
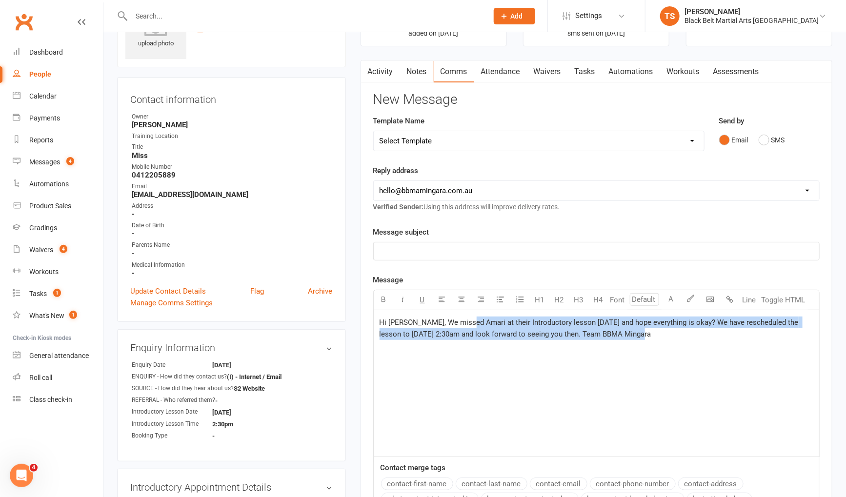
drag, startPoint x: 631, startPoint y: 332, endPoint x: 489, endPoint y: 351, distance: 143.2
click at [468, 326] on p "Hi Vessie, We missed Amari at their Introductory lesson today and hope everythi…" at bounding box center [596, 328] width 434 height 23
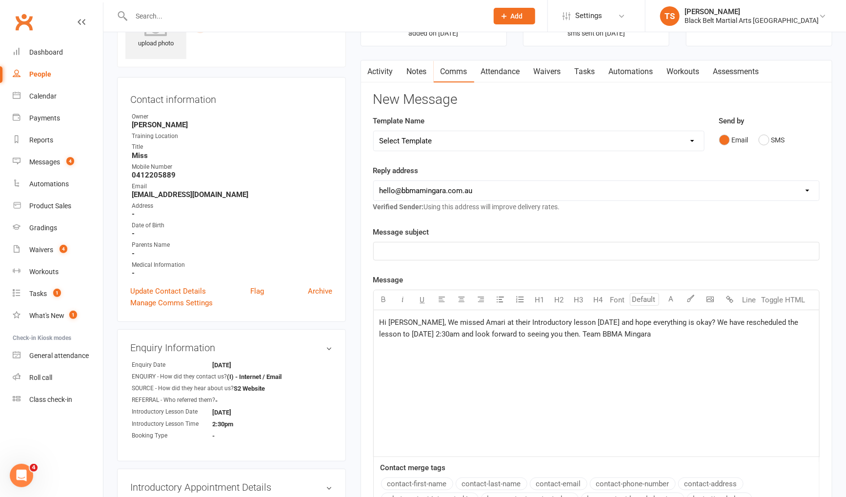
drag, startPoint x: 492, startPoint y: 373, endPoint x: 488, endPoint y: 366, distance: 8.3
click at [491, 371] on div "Hi Vessie, We missed Amari at their Introductory lesson today and hope everythi…" at bounding box center [596, 383] width 445 height 146
click at [377, 71] on link "Activity" at bounding box center [380, 71] width 39 height 22
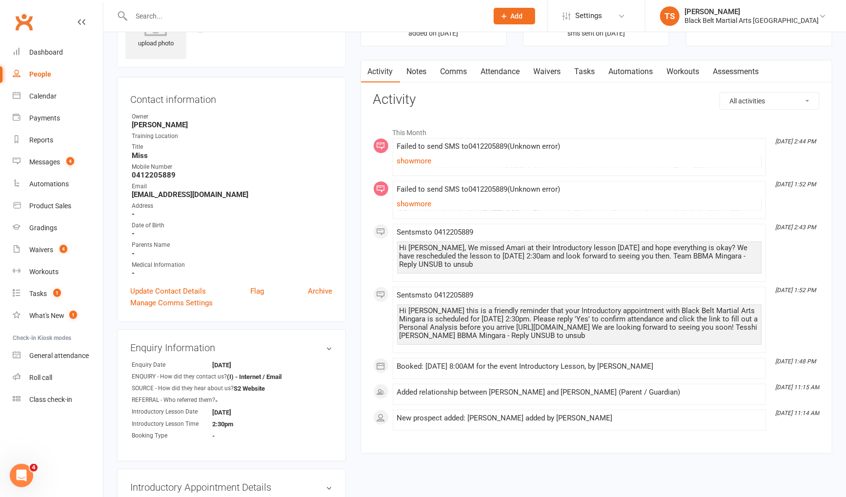
click at [454, 73] on link "Comms" at bounding box center [454, 71] width 40 height 22
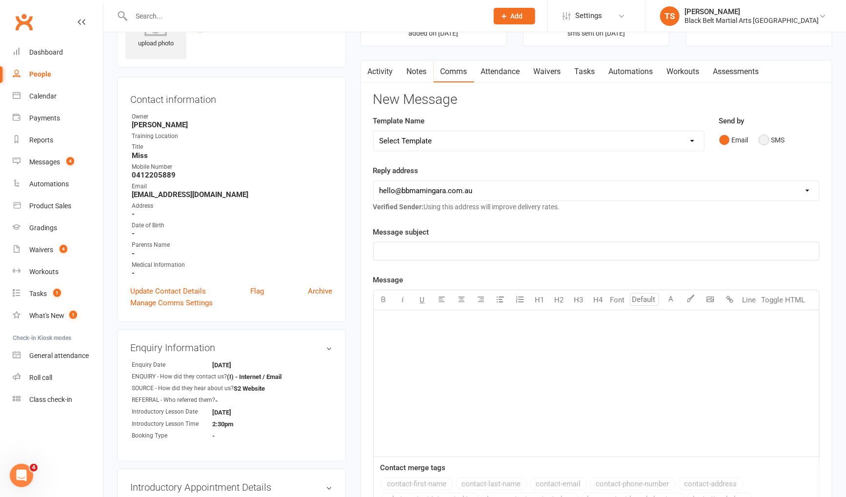
drag, startPoint x: 763, startPoint y: 141, endPoint x: 726, endPoint y: 176, distance: 50.8
click at [763, 141] on button "SMS" at bounding box center [771, 140] width 26 height 19
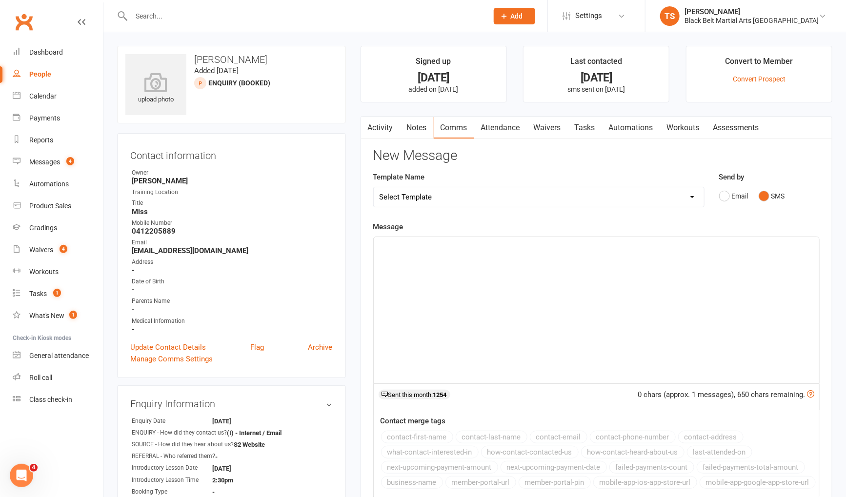
click at [477, 244] on p "﻿" at bounding box center [596, 246] width 434 height 12
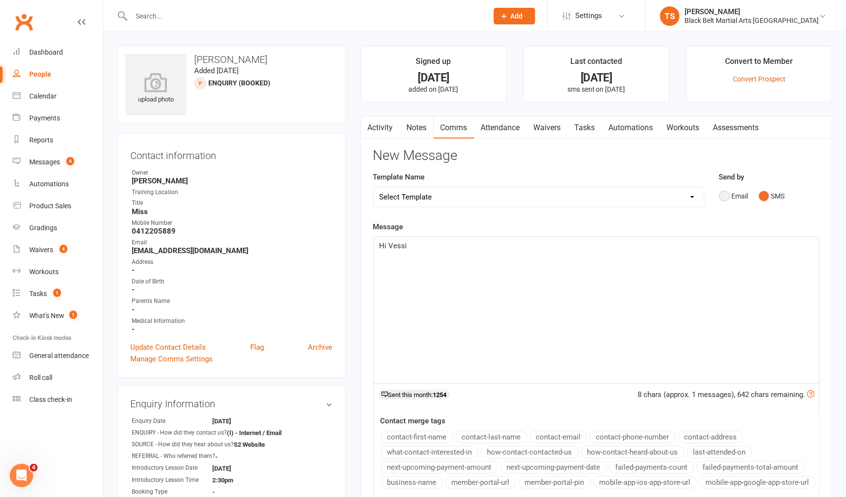
click at [722, 196] on button "Email" at bounding box center [733, 196] width 29 height 19
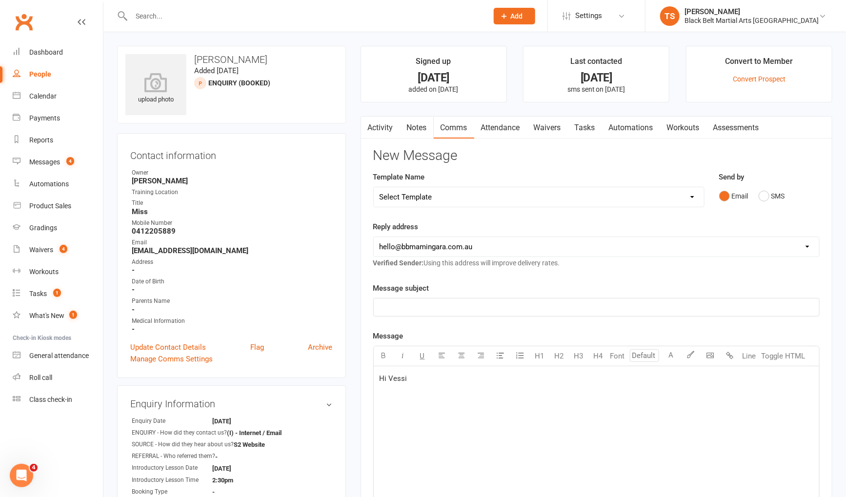
click at [553, 304] on p "﻿" at bounding box center [596, 307] width 434 height 12
click at [459, 378] on p "Hi Vessi" at bounding box center [596, 379] width 434 height 12
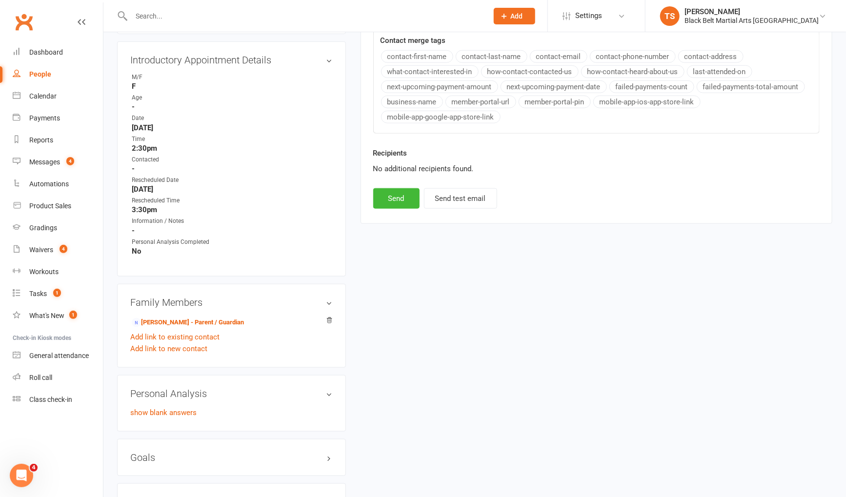
scroll to position [571, 0]
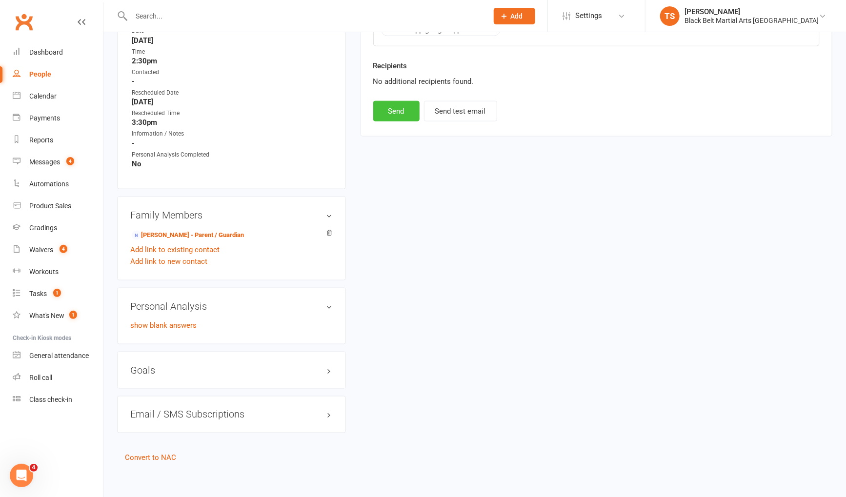
click at [406, 113] on button "Send" at bounding box center [396, 111] width 46 height 20
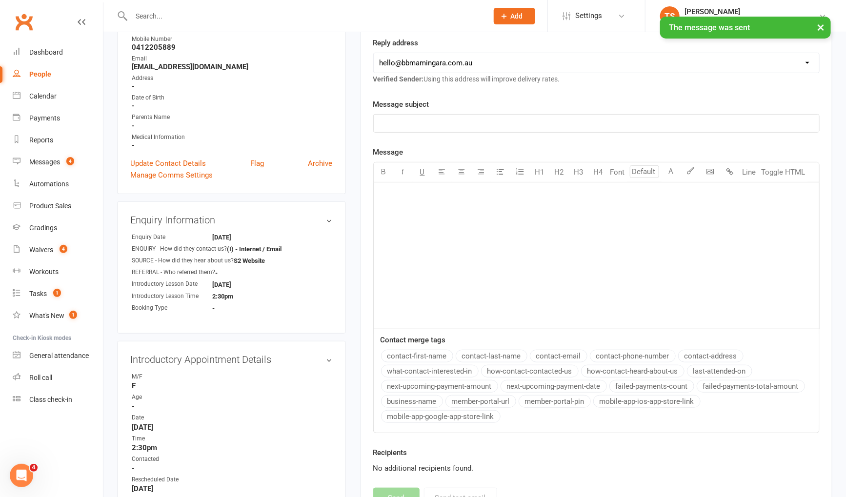
scroll to position [0, 0]
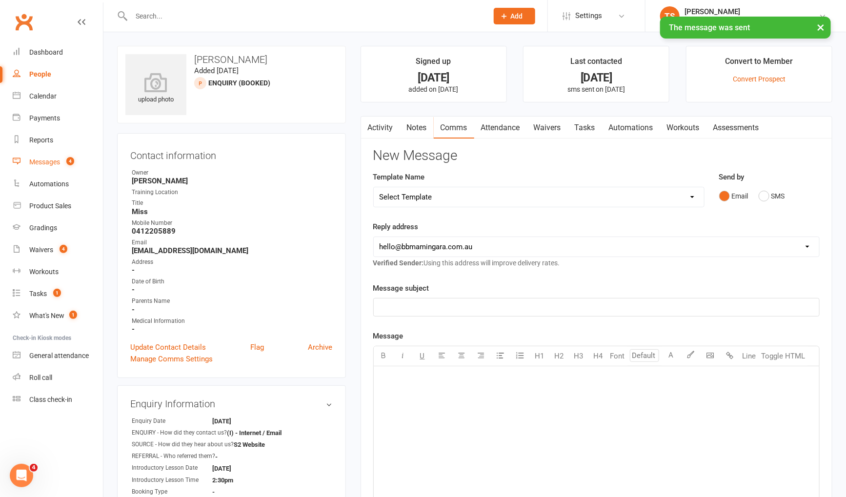
click at [50, 166] on div "Messages" at bounding box center [44, 162] width 31 height 8
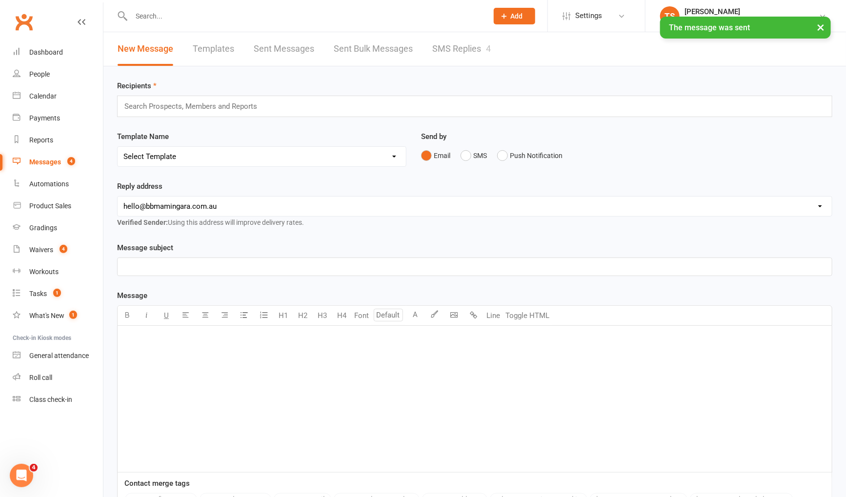
click at [455, 51] on link "SMS Replies 4" at bounding box center [461, 49] width 59 height 34
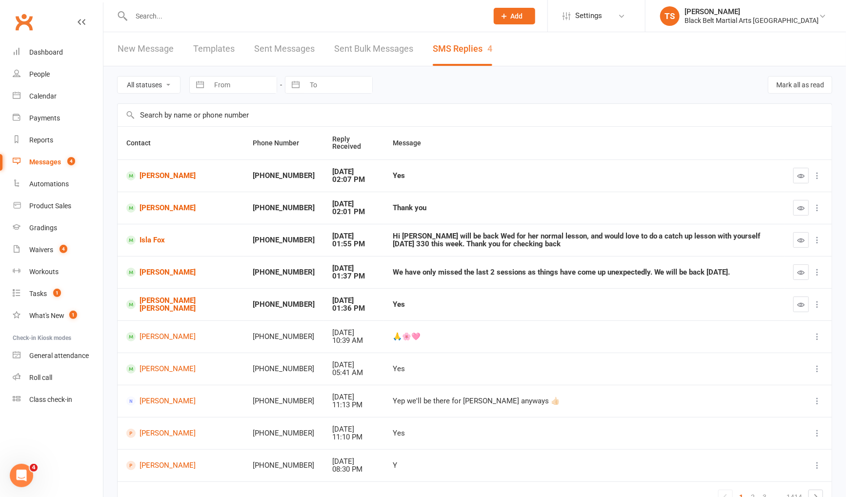
click at [154, 15] on input "text" at bounding box center [304, 16] width 353 height 14
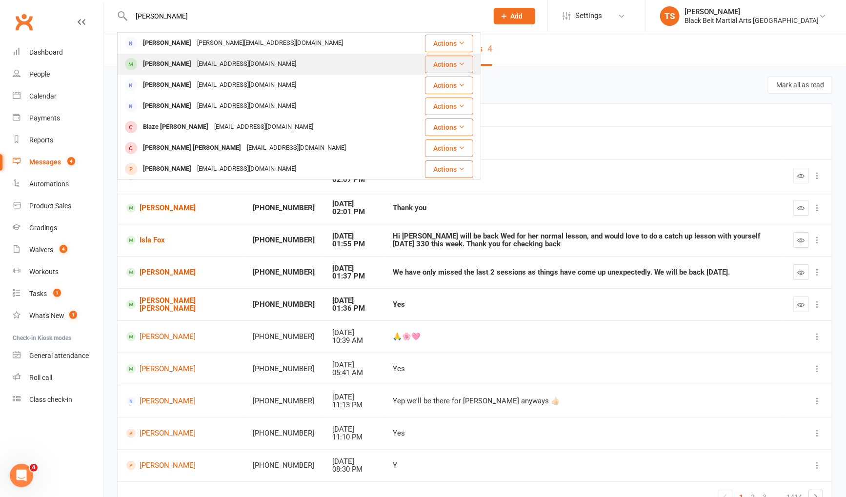
type input "robyn lu"
click at [164, 64] on div "Robyn Leech" at bounding box center [167, 64] width 54 height 14
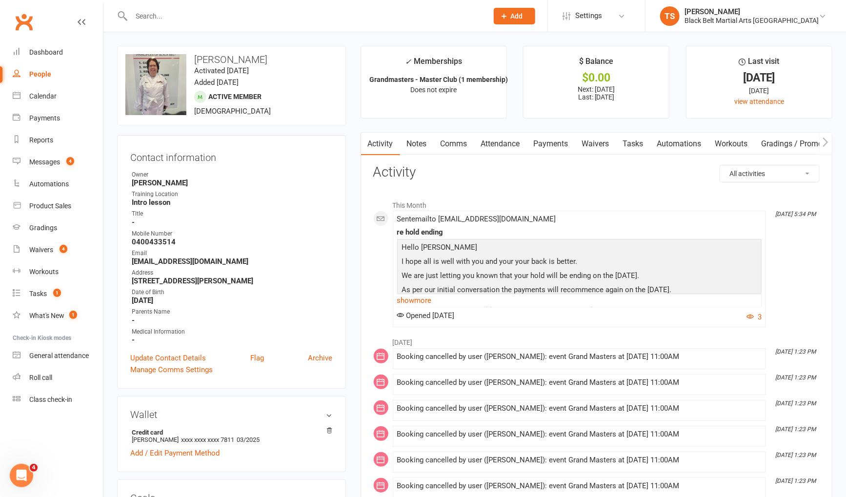
click at [552, 145] on link "Payments" at bounding box center [551, 144] width 48 height 22
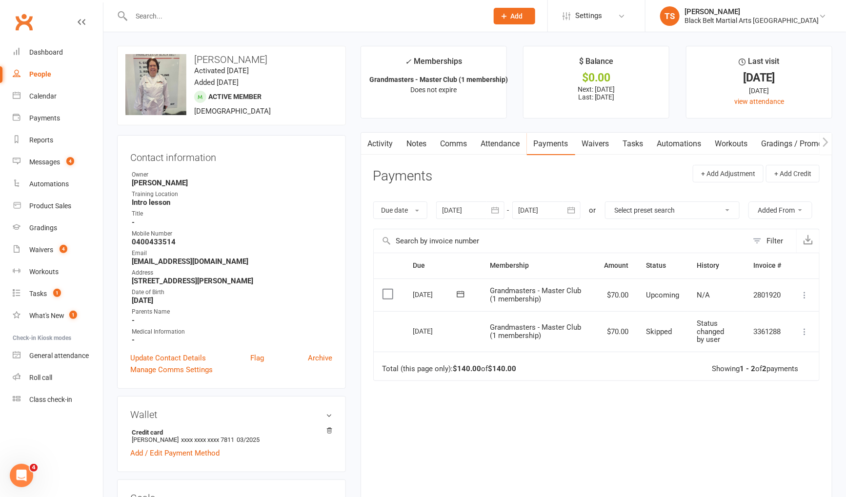
click at [575, 212] on icon "button" at bounding box center [571, 210] width 7 height 6
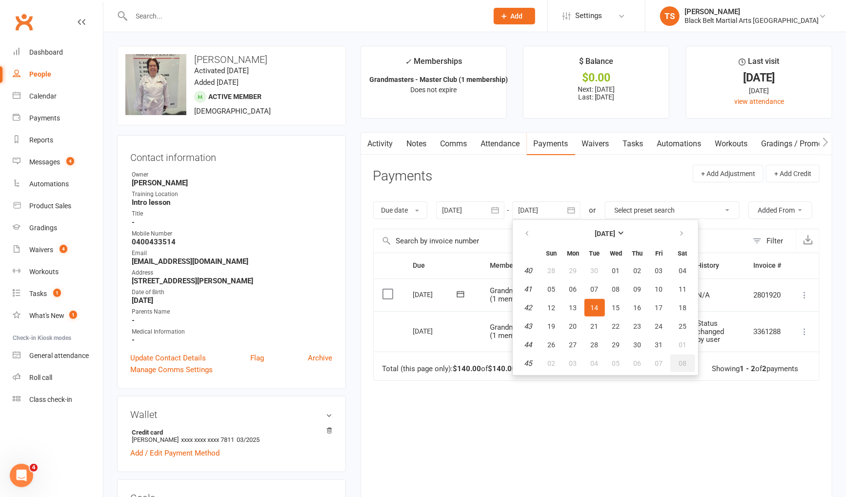
drag, startPoint x: 686, startPoint y: 359, endPoint x: 673, endPoint y: 357, distance: 12.9
click at [686, 359] on button "08" at bounding box center [682, 364] width 25 height 18
type input "08 Nov 2025"
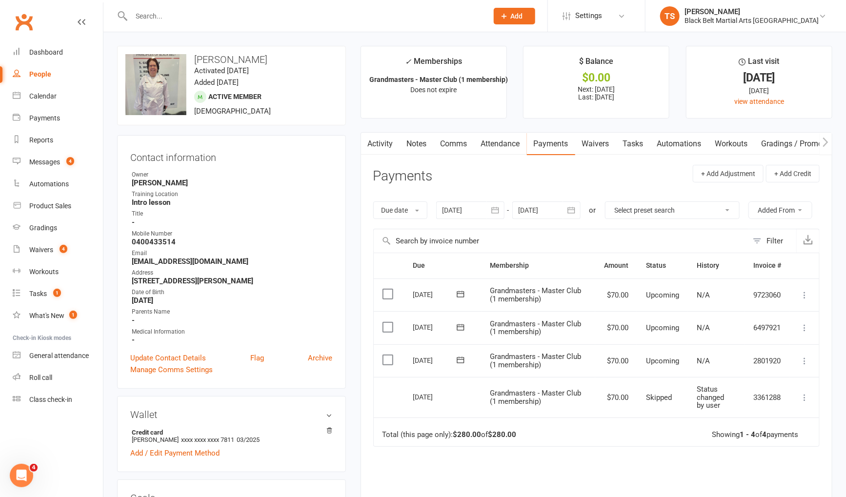
click at [807, 358] on icon at bounding box center [804, 361] width 10 height 10
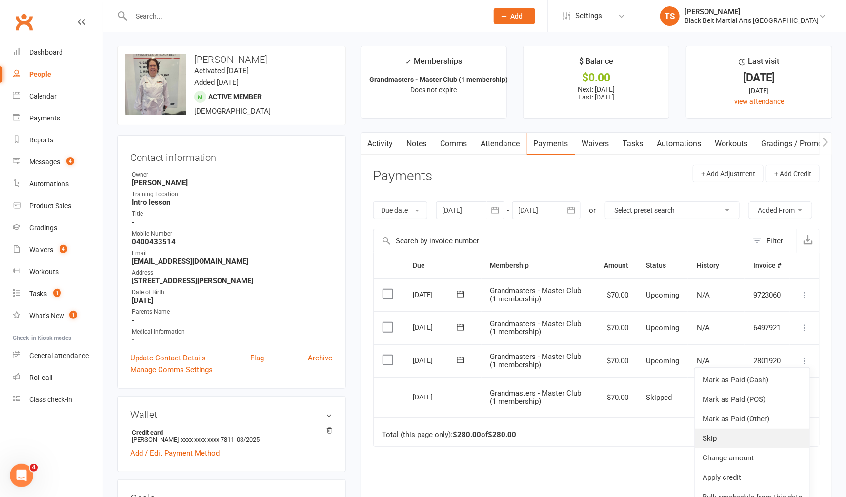
click at [770, 442] on link "Skip" at bounding box center [752, 439] width 115 height 20
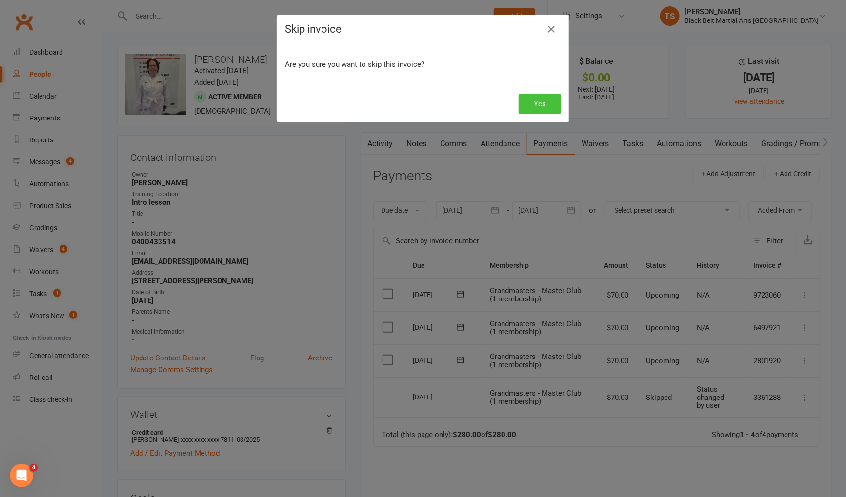
drag, startPoint x: 542, startPoint y: 108, endPoint x: 549, endPoint y: 127, distance: 19.6
click at [542, 108] on button "Yes" at bounding box center [539, 104] width 42 height 20
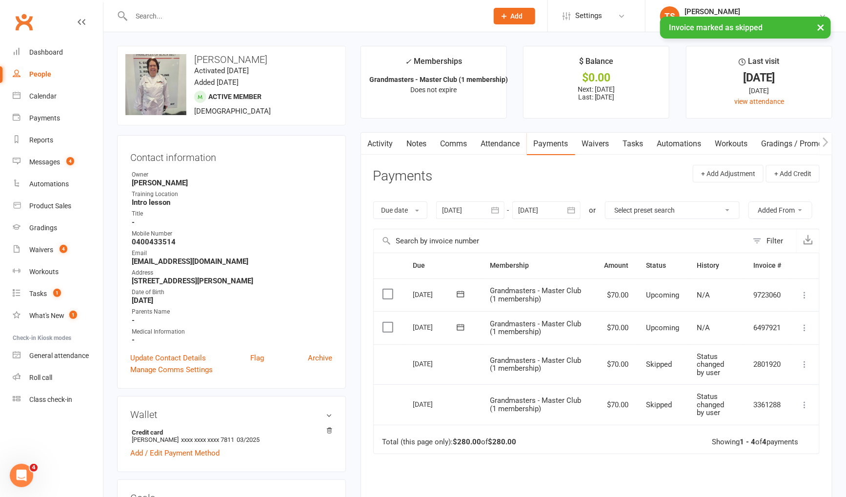
click at [802, 328] on icon at bounding box center [804, 328] width 10 height 10
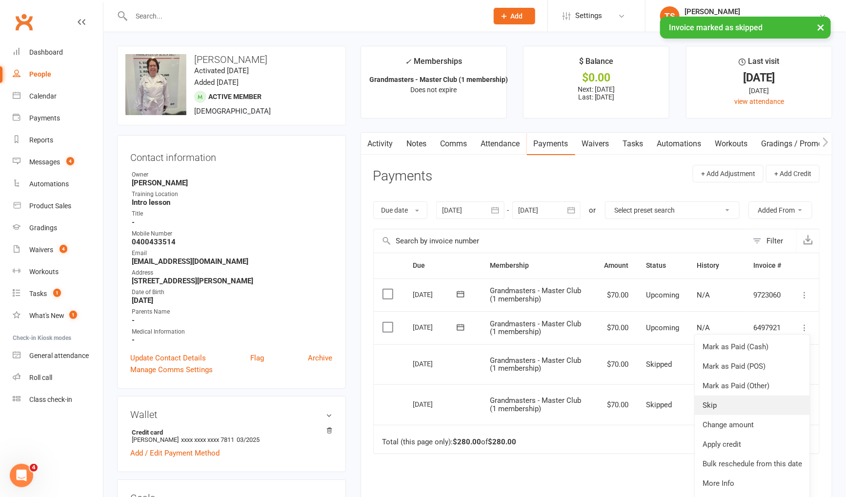
click at [761, 409] on link "Skip" at bounding box center [752, 406] width 115 height 20
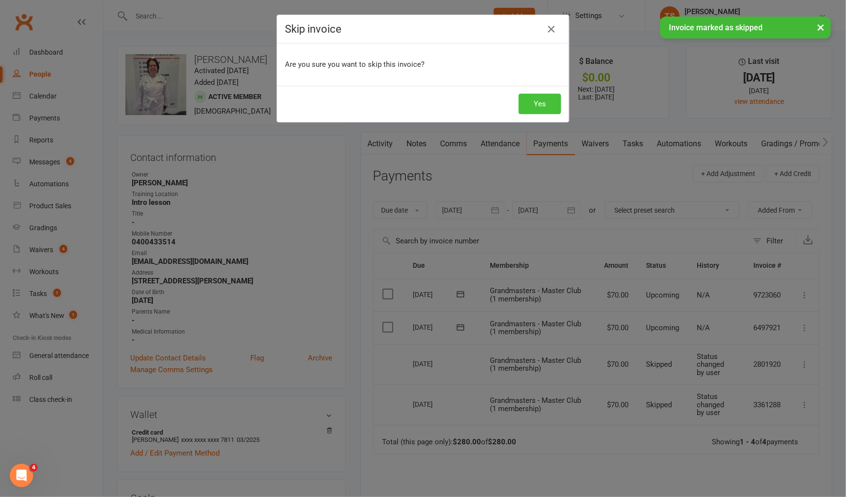
click at [534, 104] on button "Yes" at bounding box center [539, 104] width 42 height 20
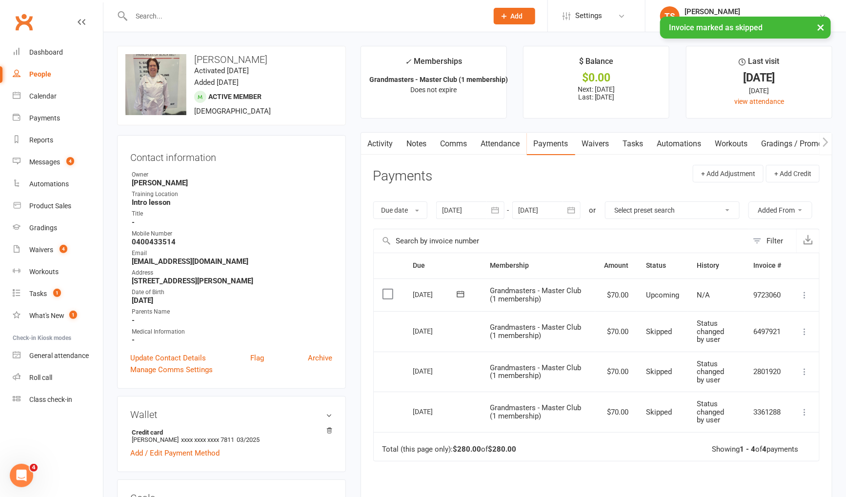
click at [802, 295] on icon at bounding box center [804, 295] width 10 height 10
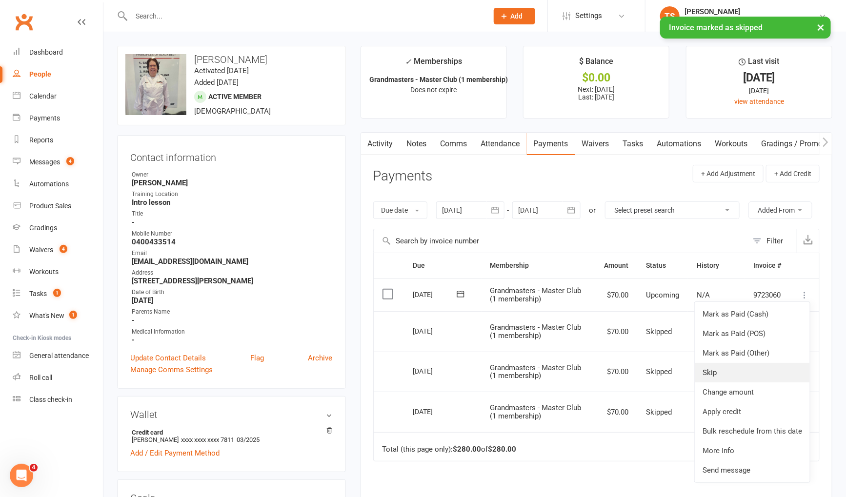
click at [780, 370] on link "Skip" at bounding box center [752, 373] width 115 height 20
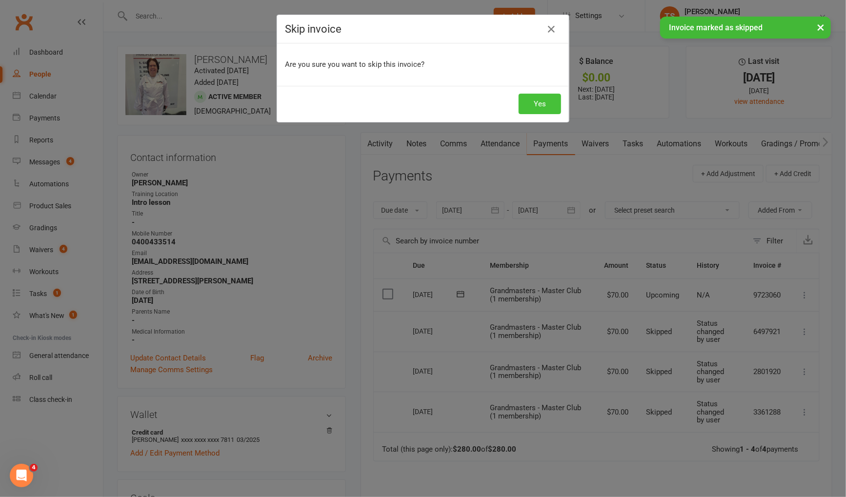
click at [540, 104] on button "Yes" at bounding box center [539, 104] width 42 height 20
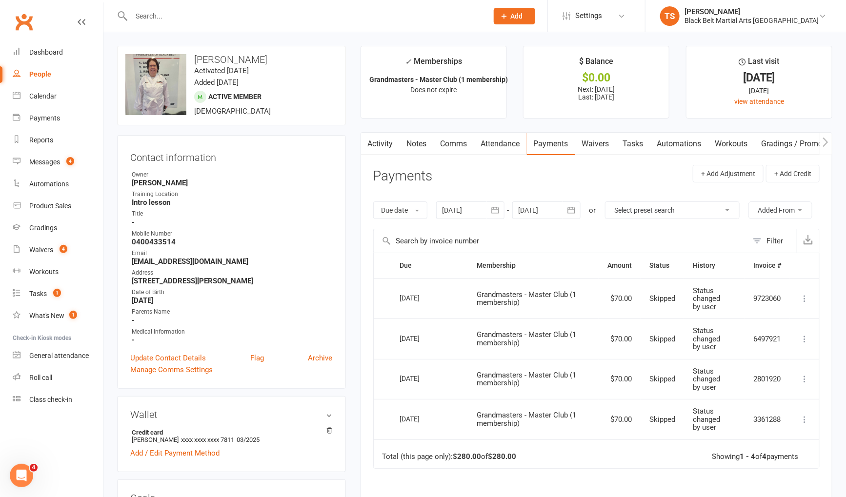
click at [189, 13] on input "text" at bounding box center [304, 16] width 353 height 14
type input "i"
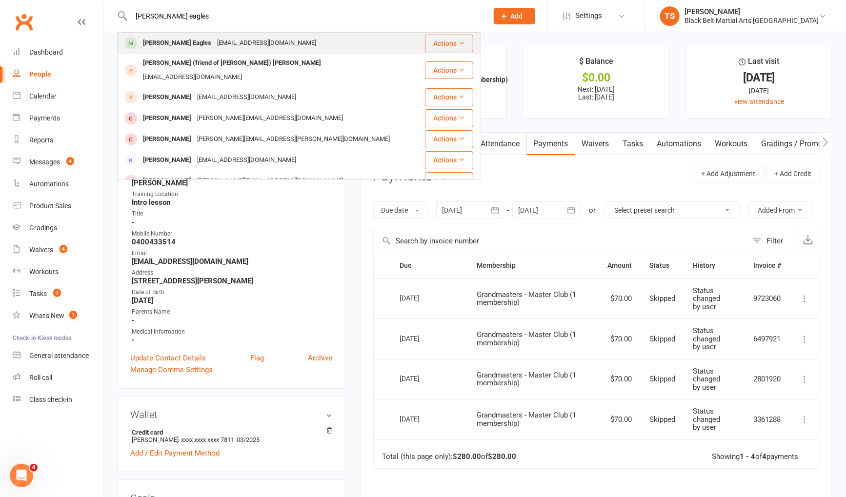
type input "oliver eagles"
click at [173, 46] on div "Oliver Eagles" at bounding box center [177, 43] width 74 height 14
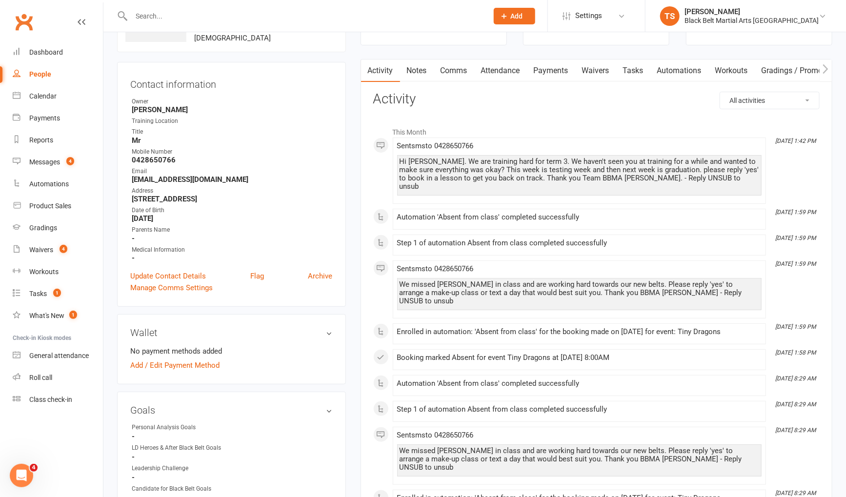
scroll to position [74, 0]
click at [149, 15] on input "text" at bounding box center [304, 16] width 353 height 14
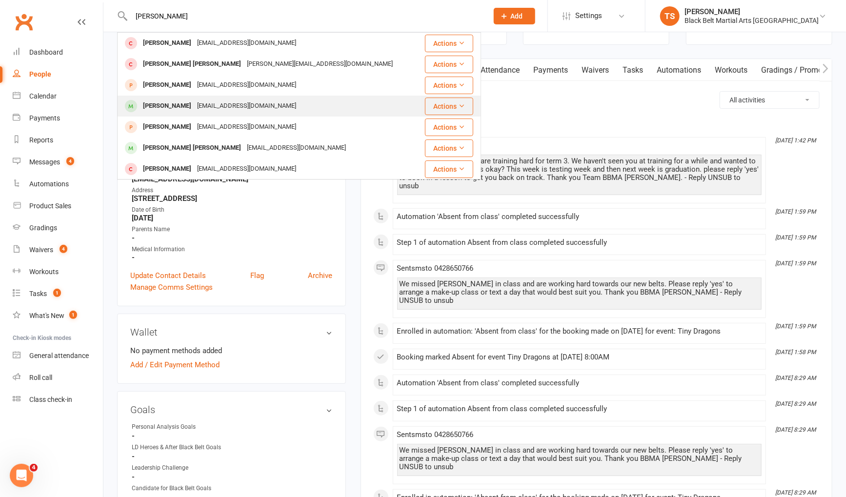
type input "bowie sh"
click at [189, 112] on div "Bowie Sheppard" at bounding box center [167, 106] width 54 height 14
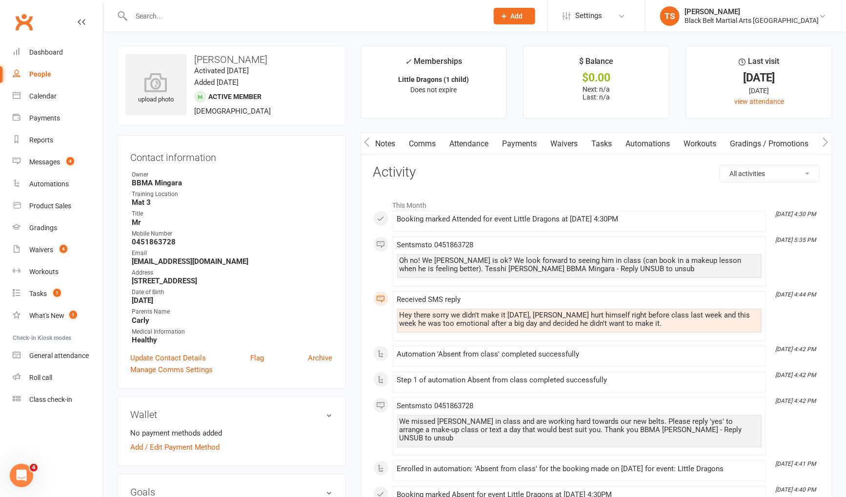
scroll to position [0, 23]
click at [138, 18] on input "text" at bounding box center [304, 16] width 353 height 14
type input "oliver eagles"
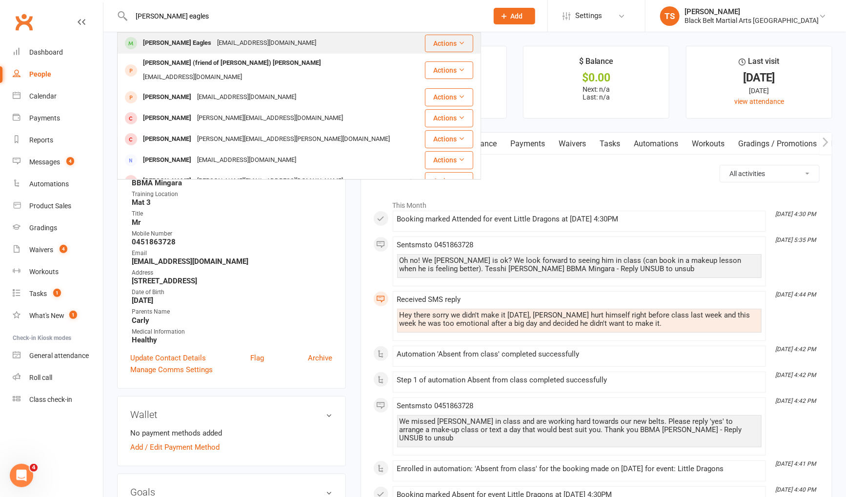
click at [146, 47] on div "Oliver Eagles" at bounding box center [177, 43] width 74 height 14
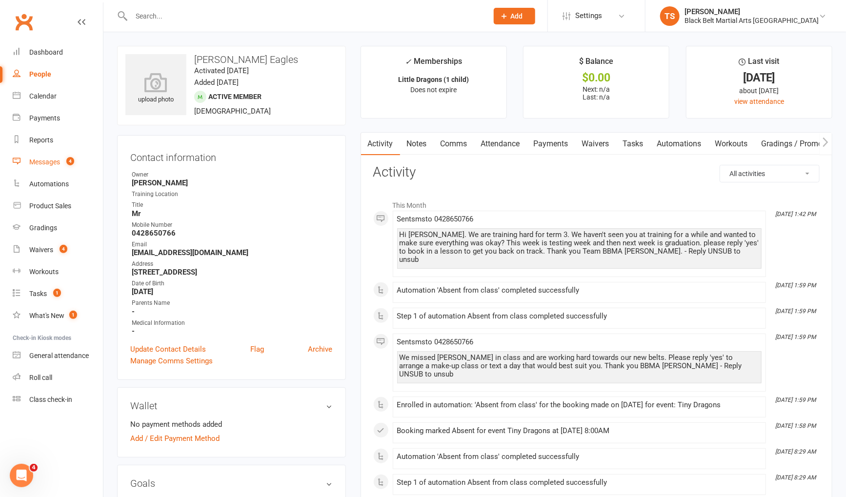
drag, startPoint x: 43, startPoint y: 164, endPoint x: 110, endPoint y: 176, distance: 67.9
click at [43, 164] on div "Messages" at bounding box center [44, 162] width 31 height 8
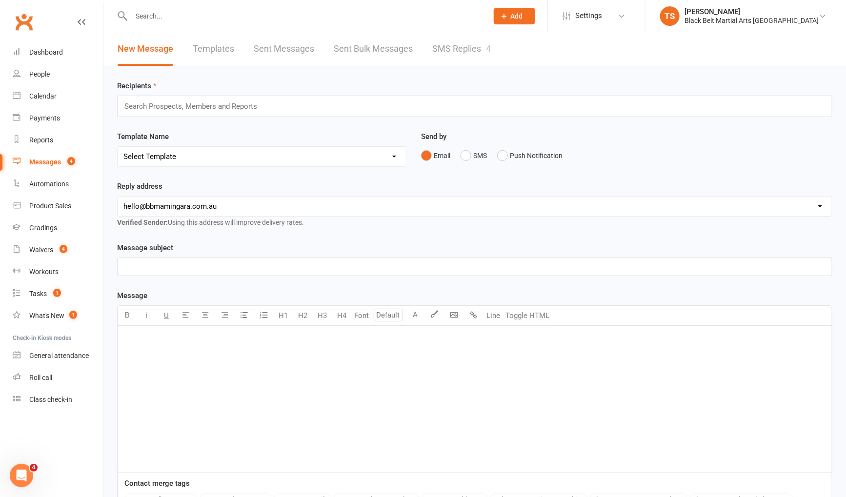
click at [467, 50] on link "SMS Replies 4" at bounding box center [461, 49] width 59 height 34
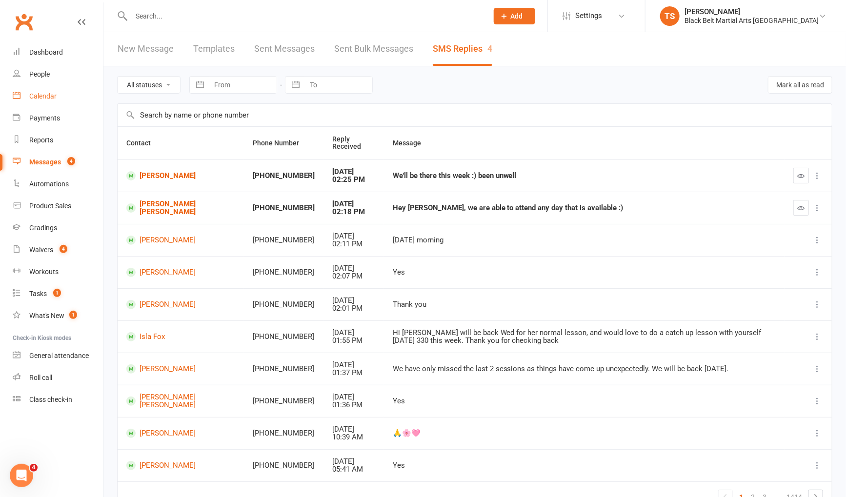
click at [45, 97] on div "Calendar" at bounding box center [42, 96] width 27 height 8
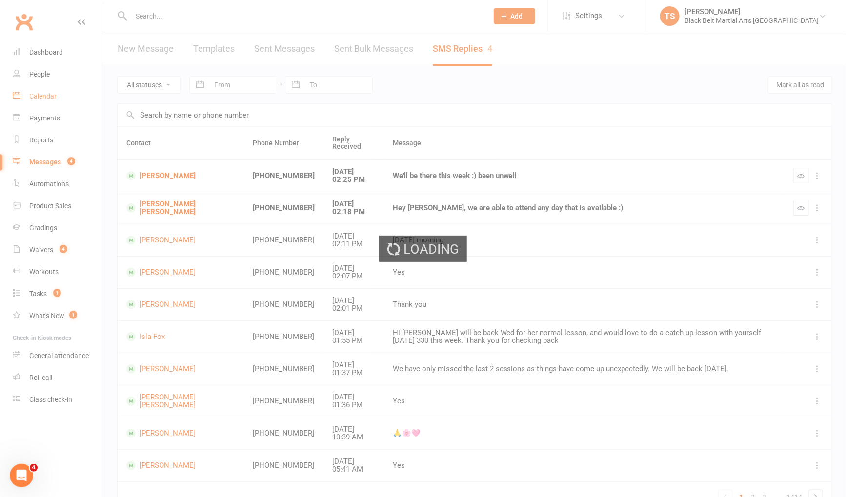
click at [45, 97] on ui-view "Prospect Member Non-attending contact Class / event Appointment Grading event T…" at bounding box center [423, 271] width 846 height 538
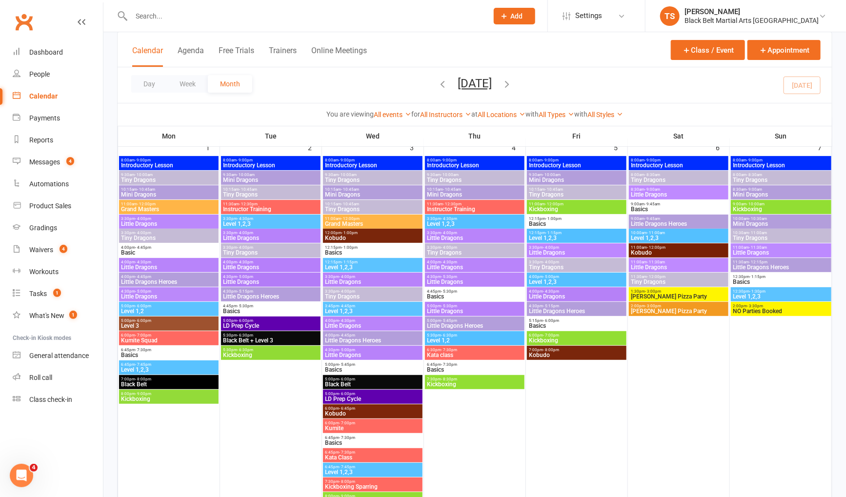
scroll to position [69, 0]
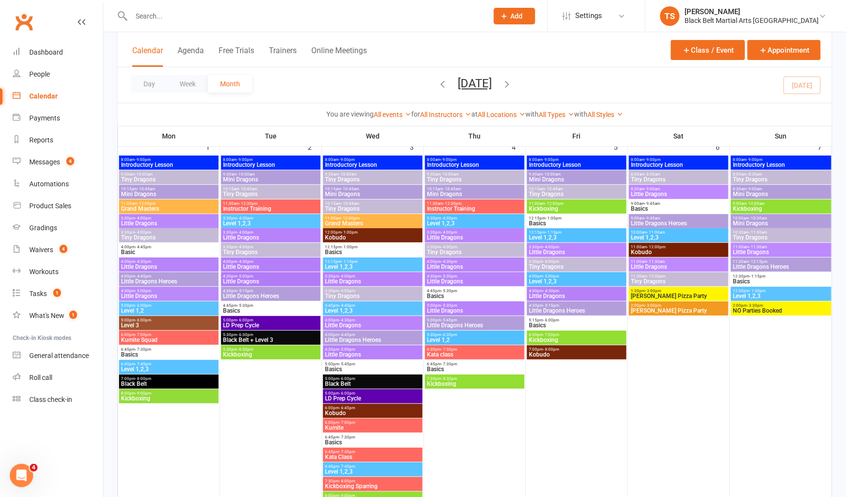
click at [43, 96] on div "Calendar" at bounding box center [43, 96] width 28 height 8
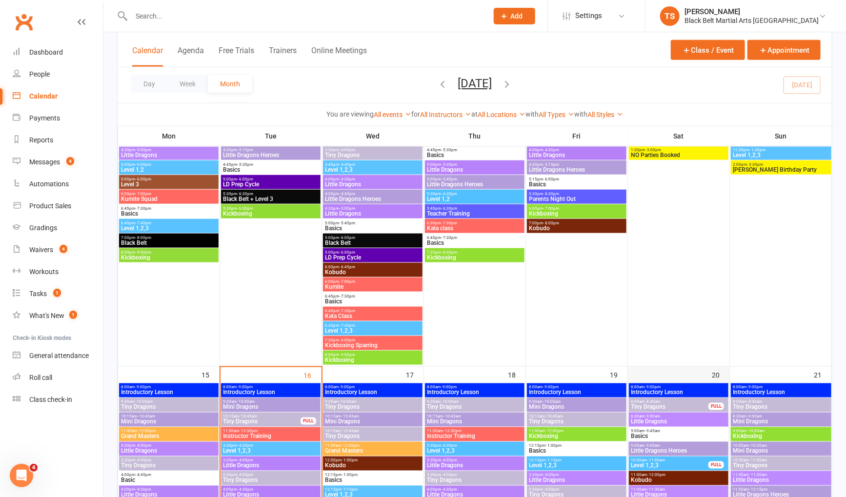
scroll to position [628, 0]
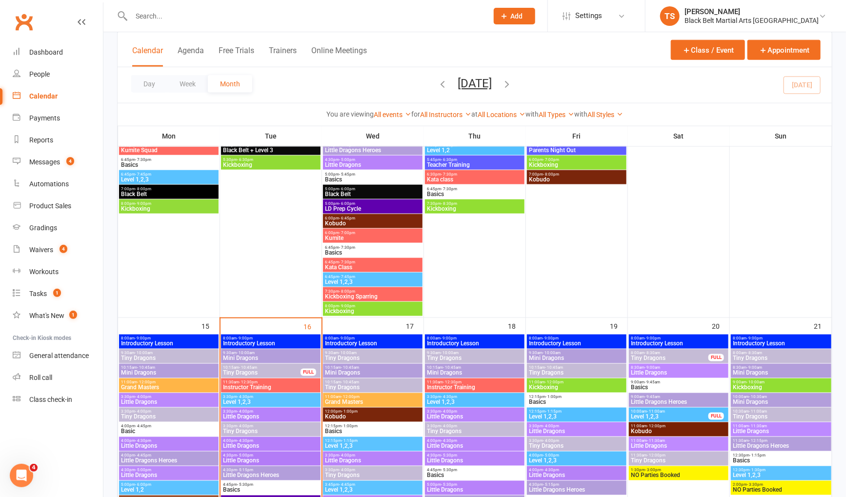
click at [656, 401] on span "Little Dragons Heroes" at bounding box center [679, 402] width 96 height 6
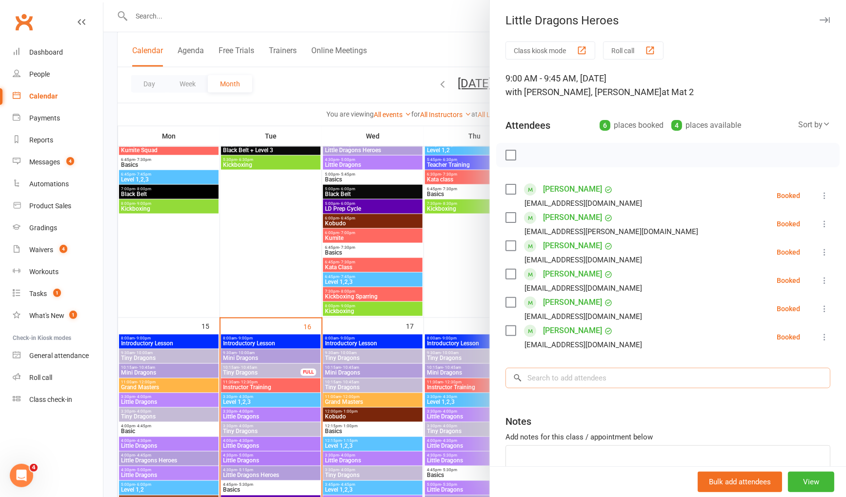
click at [582, 378] on input "search" at bounding box center [667, 378] width 325 height 20
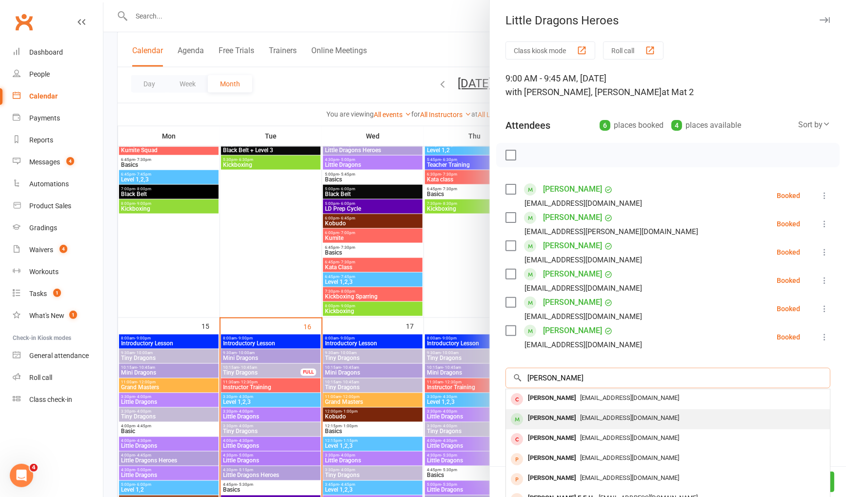
type input "[PERSON_NAME]"
click at [552, 416] on div "[PERSON_NAME]" at bounding box center [552, 418] width 56 height 14
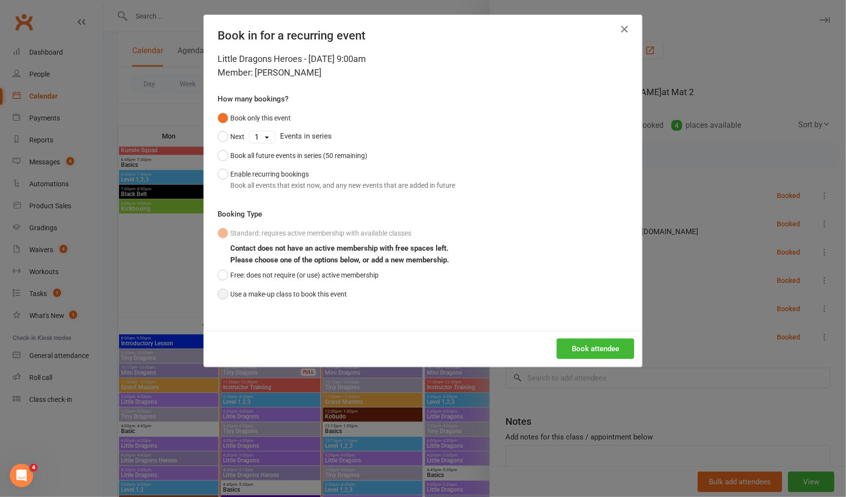
drag, startPoint x: 260, startPoint y: 290, endPoint x: 307, endPoint y: 297, distance: 47.3
click at [260, 290] on button "Use a make-up class to book this event" at bounding box center [282, 294] width 129 height 19
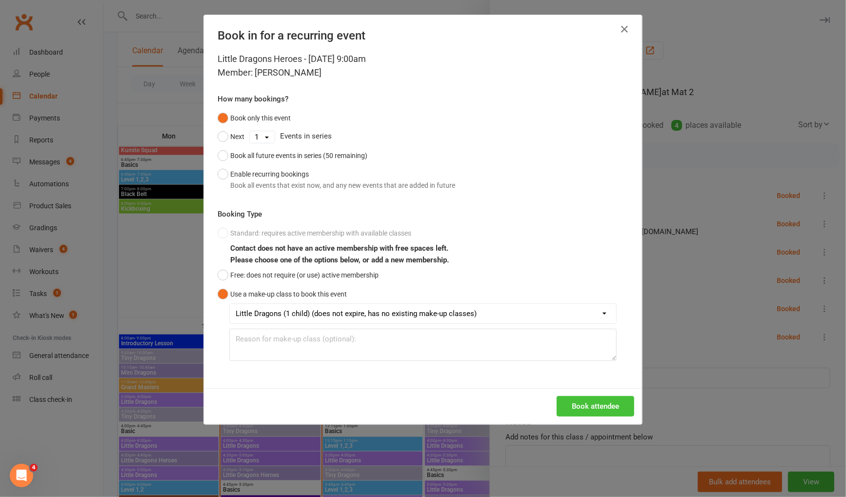
click at [575, 405] on button "Book attendee" at bounding box center [596, 406] width 78 height 20
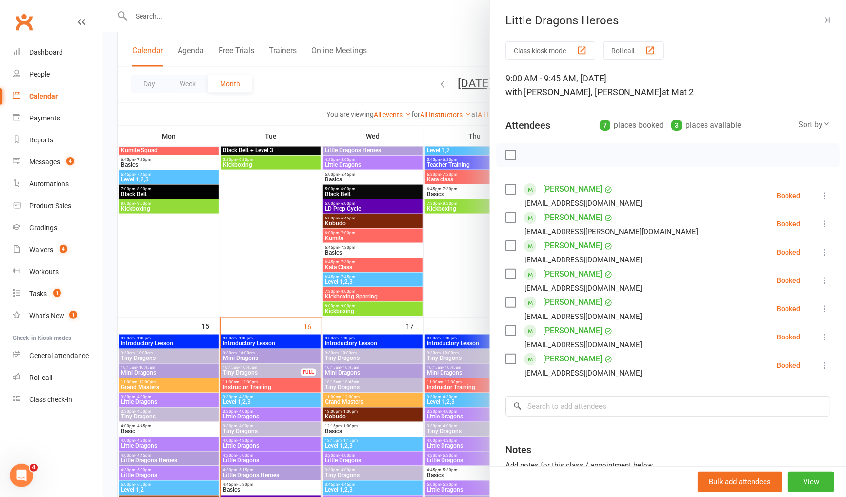
click at [198, 16] on div at bounding box center [474, 248] width 742 height 497
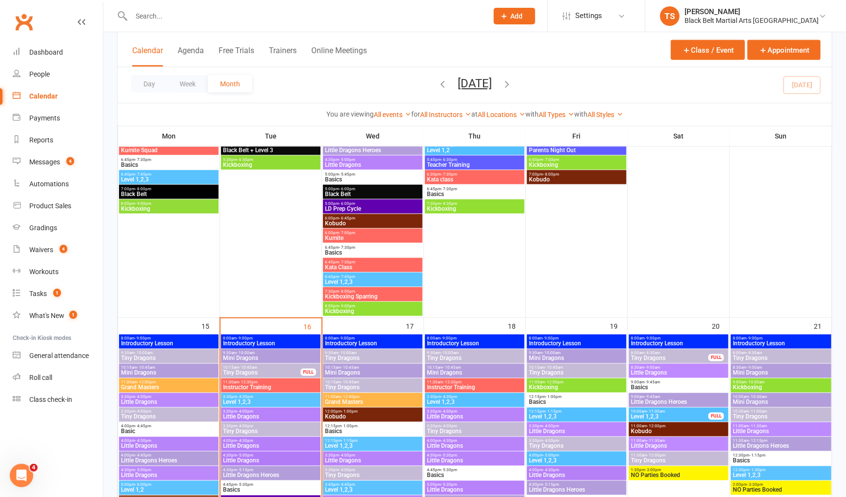
click at [181, 15] on input "text" at bounding box center [304, 16] width 353 height 14
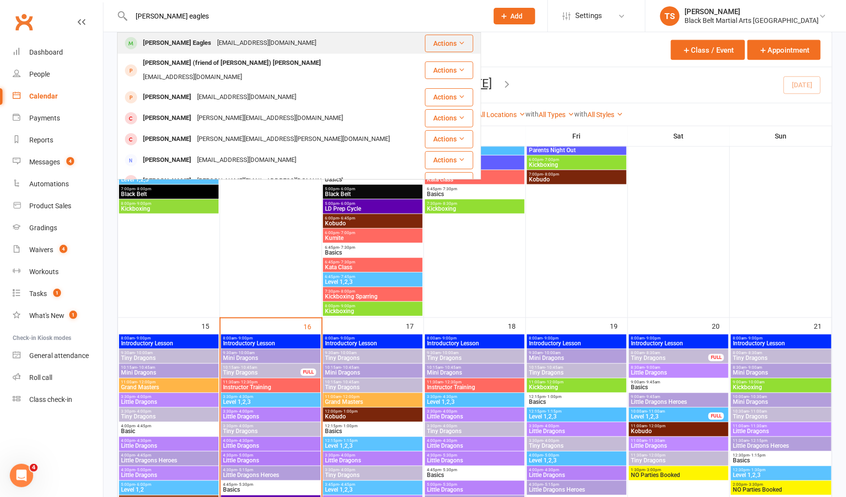
type input "[PERSON_NAME] eagles"
click at [178, 49] on div "[PERSON_NAME] Eagles" at bounding box center [177, 43] width 74 height 14
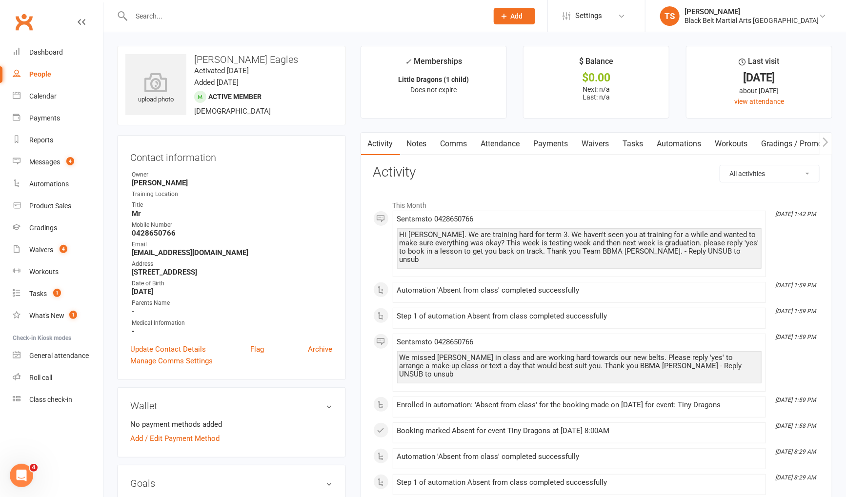
click at [165, 18] on input "text" at bounding box center [304, 16] width 353 height 14
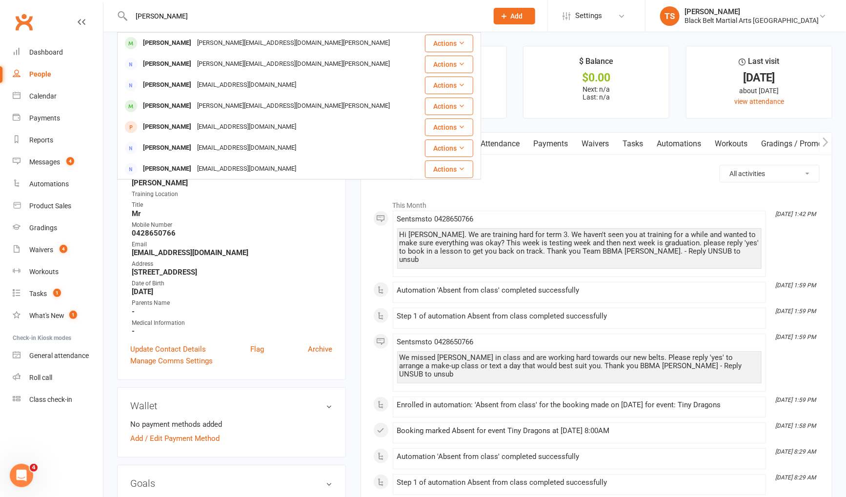
type input "[PERSON_NAME]"
click at [180, 42] on div "[PERSON_NAME]" at bounding box center [167, 43] width 54 height 14
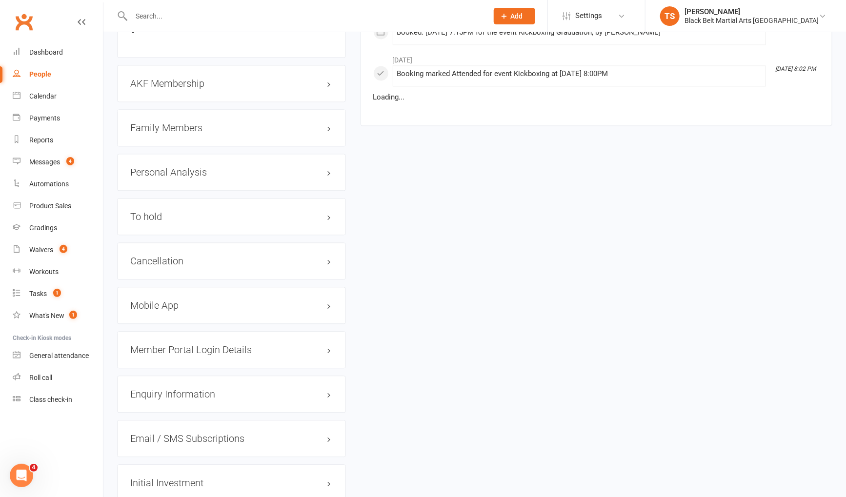
scroll to position [1068, 0]
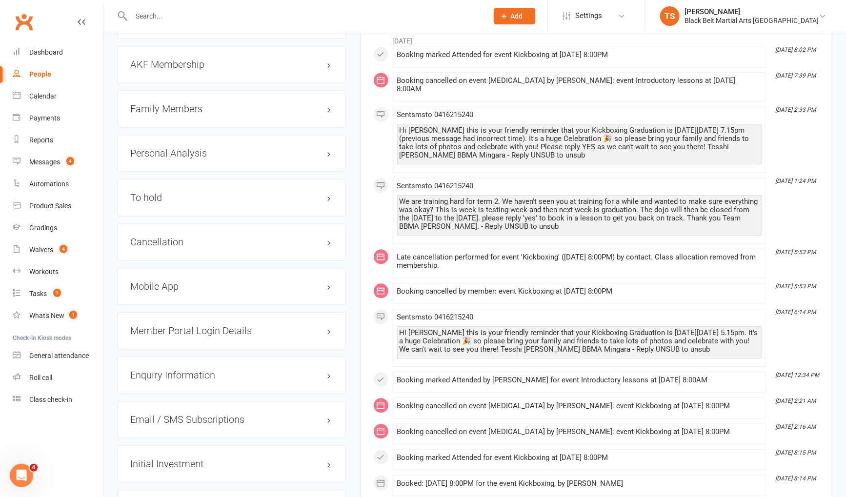
click at [165, 103] on h3 "Family Members" at bounding box center [231, 108] width 202 height 11
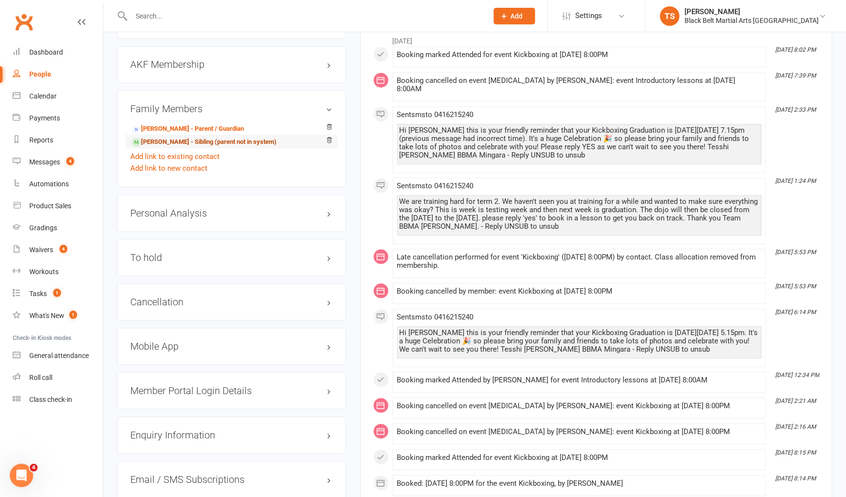
click at [160, 137] on link "[PERSON_NAME] - Sibling (parent not in system)" at bounding box center [204, 142] width 145 height 10
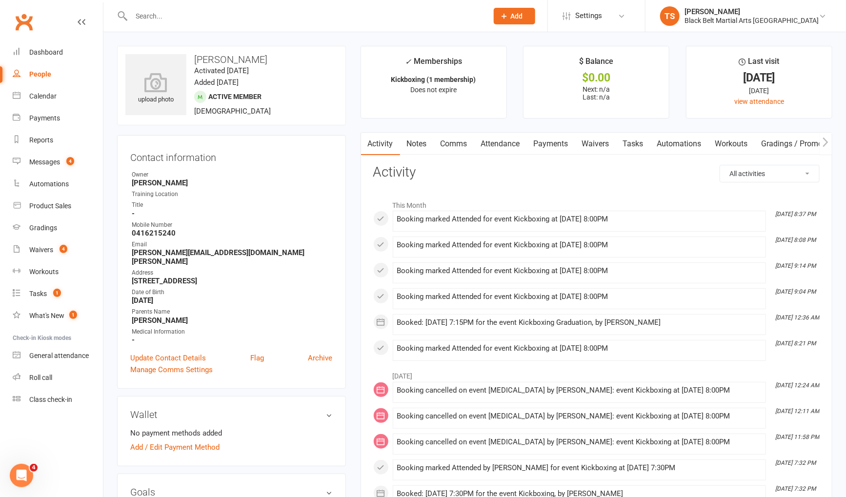
click at [154, 16] on input "text" at bounding box center [304, 16] width 353 height 14
type input "[PERSON_NAME]"
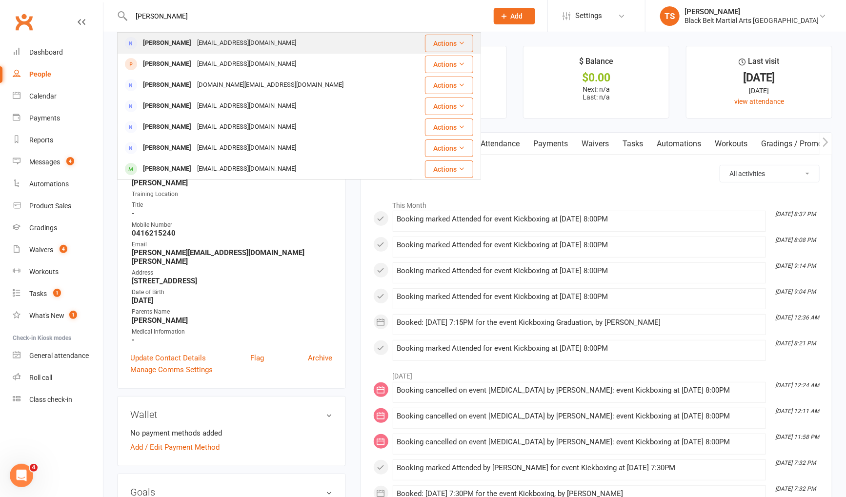
click at [147, 45] on div "Dale Warren" at bounding box center [167, 43] width 54 height 14
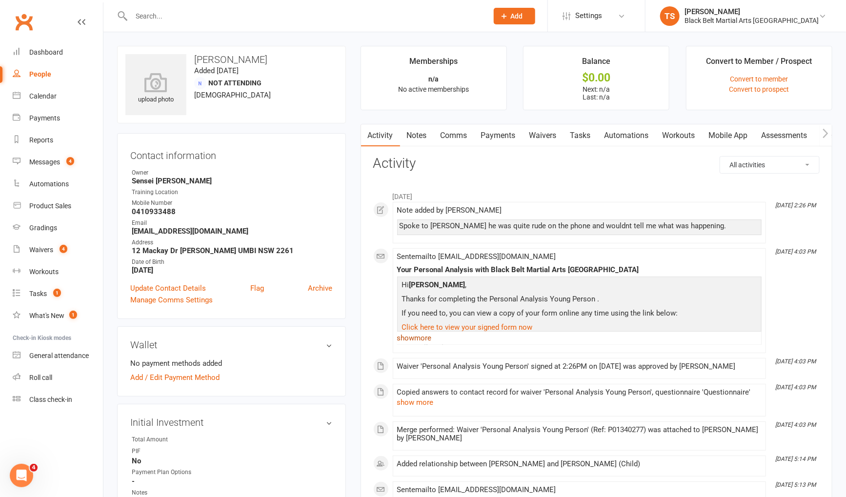
click at [421, 338] on link "show more" at bounding box center [579, 338] width 364 height 14
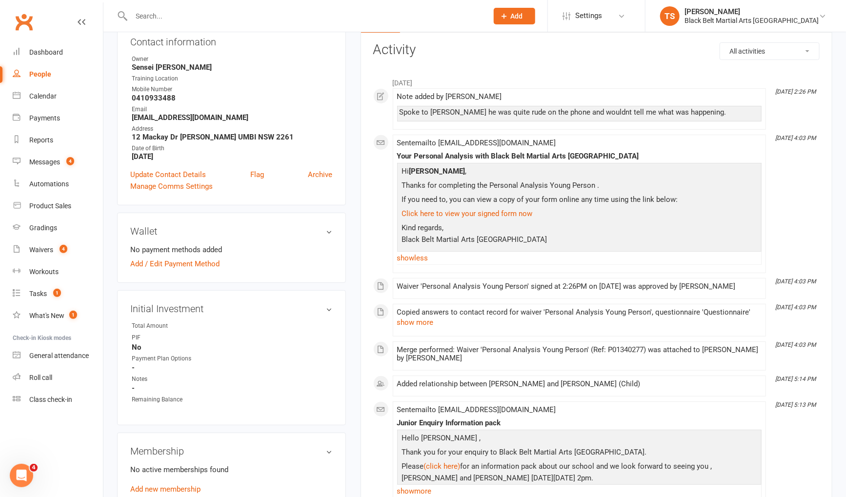
scroll to position [119, 0]
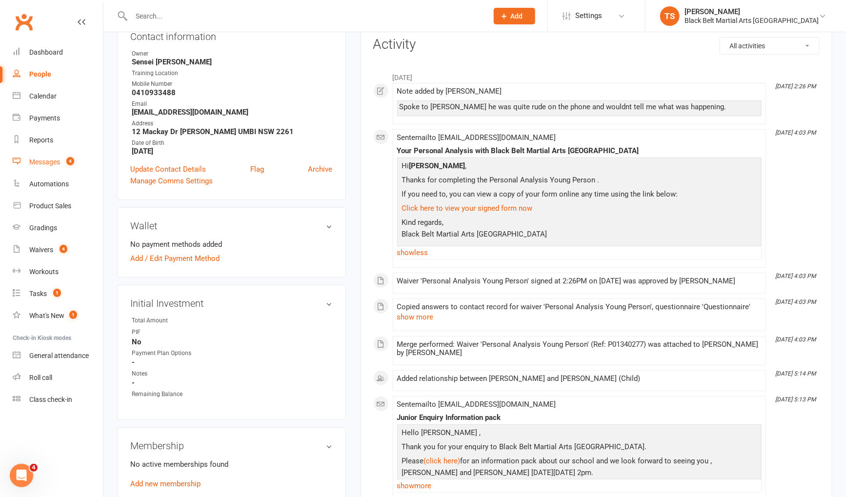
click at [48, 165] on div "Messages" at bounding box center [44, 162] width 31 height 8
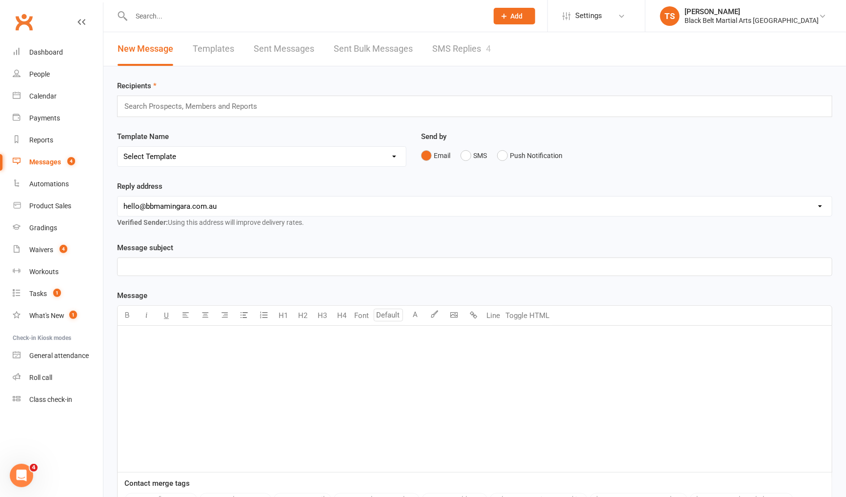
click at [462, 51] on link "SMS Replies 4" at bounding box center [461, 49] width 59 height 34
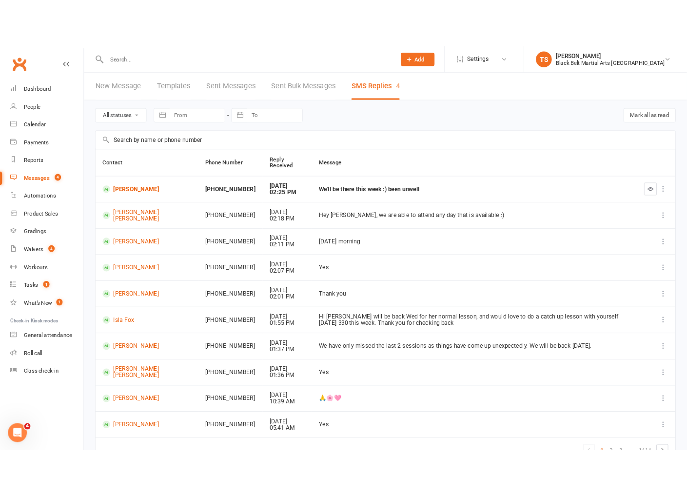
scroll to position [54, 0]
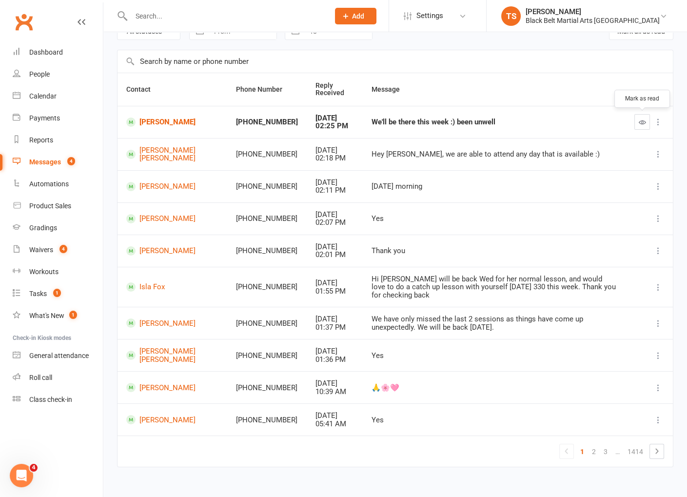
click at [645, 125] on icon "button" at bounding box center [642, 122] width 7 height 7
click at [179, 120] on link "[PERSON_NAME]" at bounding box center [172, 122] width 92 height 9
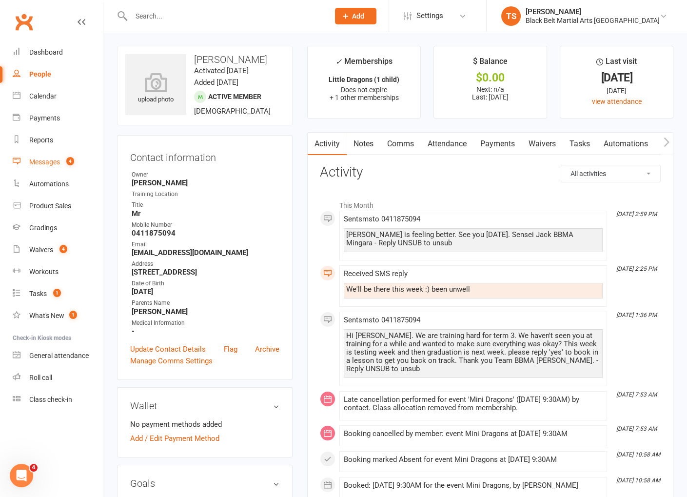
click at [52, 166] on link "Messages 4" at bounding box center [58, 162] width 90 height 22
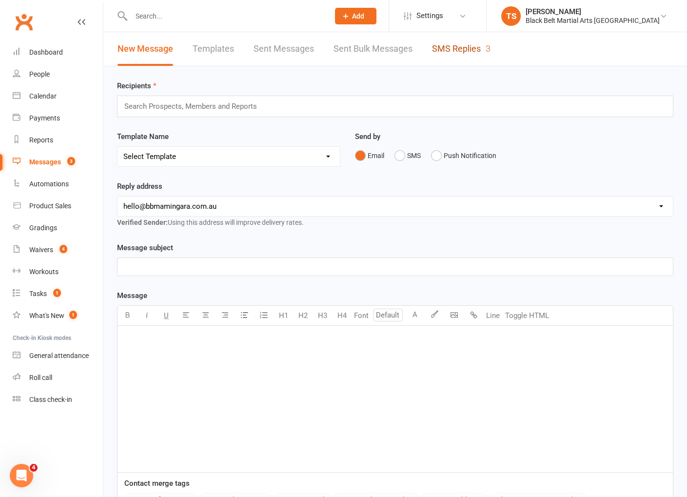
drag, startPoint x: 464, startPoint y: 46, endPoint x: 482, endPoint y: 57, distance: 20.8
click at [464, 47] on link "SMS Replies 3" at bounding box center [461, 49] width 59 height 34
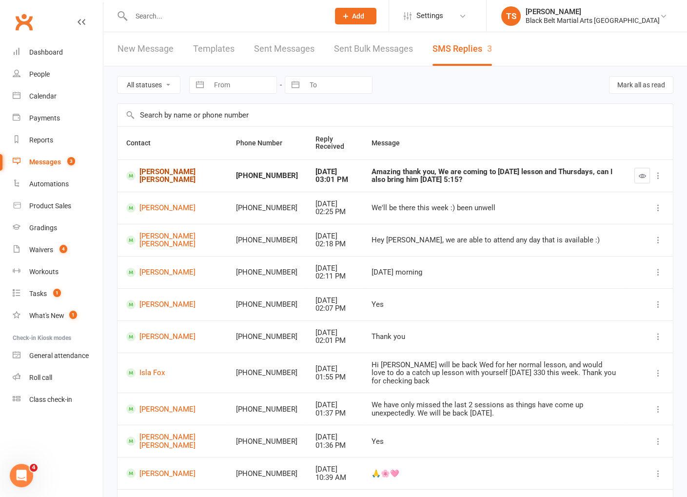
drag, startPoint x: 179, startPoint y: 174, endPoint x: 210, endPoint y: 173, distance: 31.2
click at [179, 174] on link "[PERSON_NAME] [PERSON_NAME]" at bounding box center [172, 176] width 92 height 16
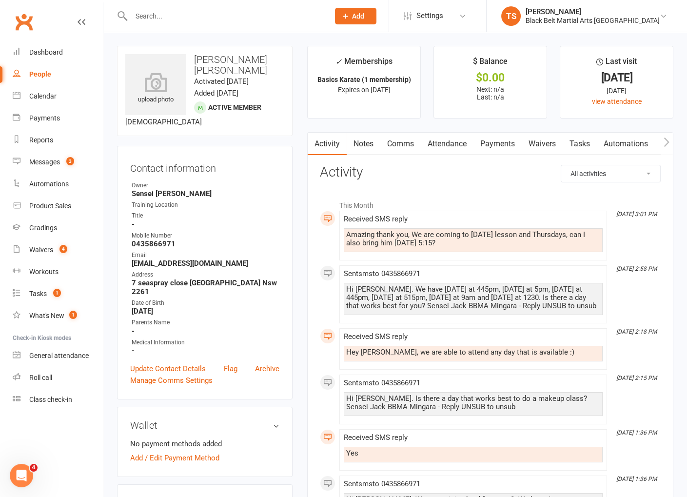
drag, startPoint x: 403, startPoint y: 143, endPoint x: 444, endPoint y: 155, distance: 43.1
click at [403, 143] on link "Comms" at bounding box center [400, 144] width 40 height 22
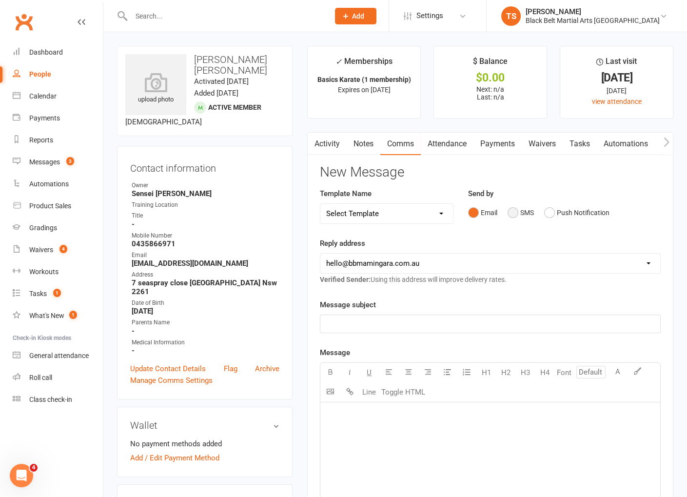
click at [517, 213] on button "SMS" at bounding box center [521, 212] width 26 height 19
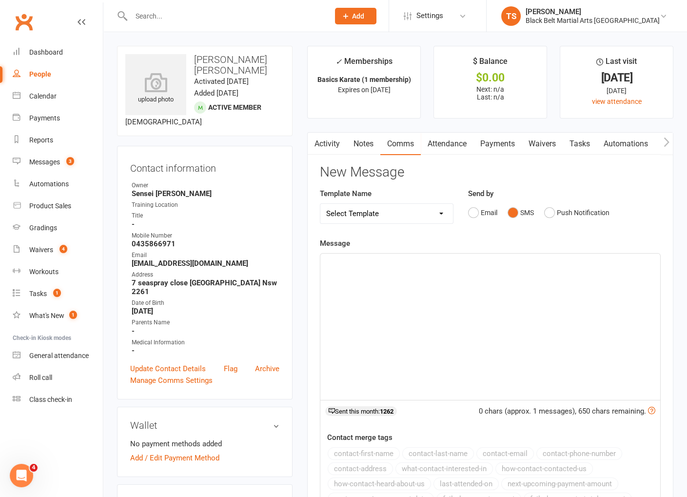
click at [529, 265] on p "﻿" at bounding box center [490, 263] width 328 height 12
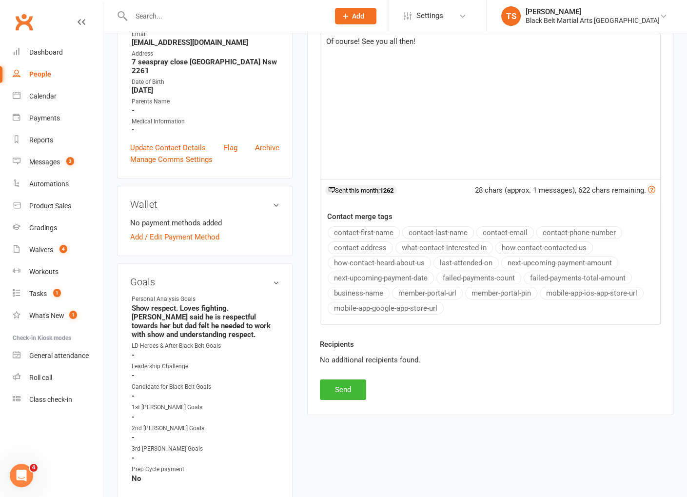
scroll to position [223, 0]
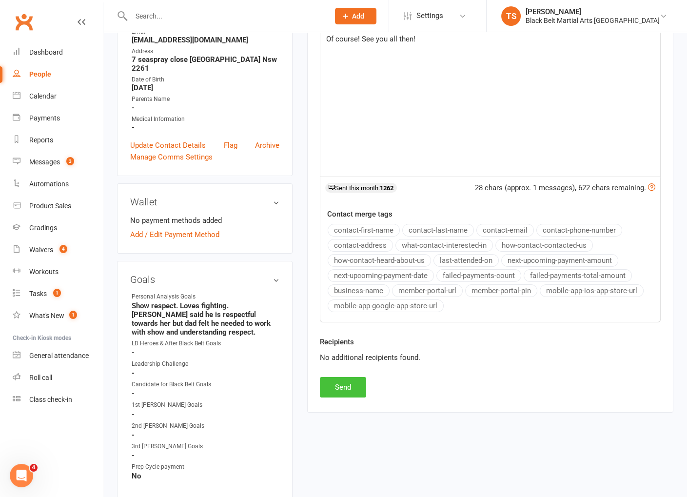
click at [333, 379] on button "Send" at bounding box center [343, 387] width 46 height 20
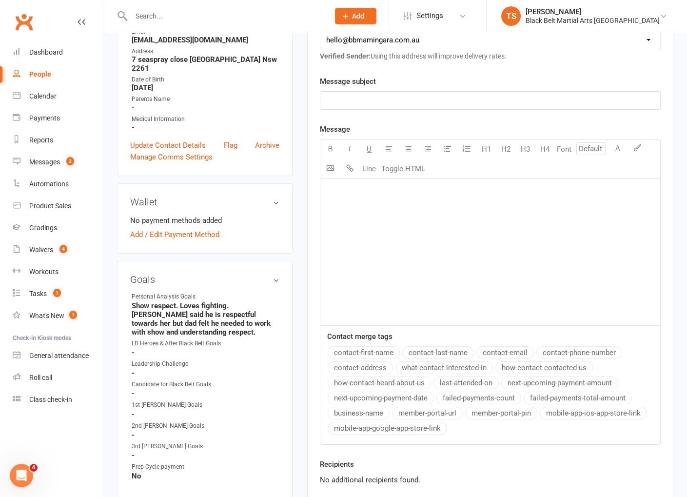
click at [181, 11] on input "text" at bounding box center [225, 16] width 194 height 14
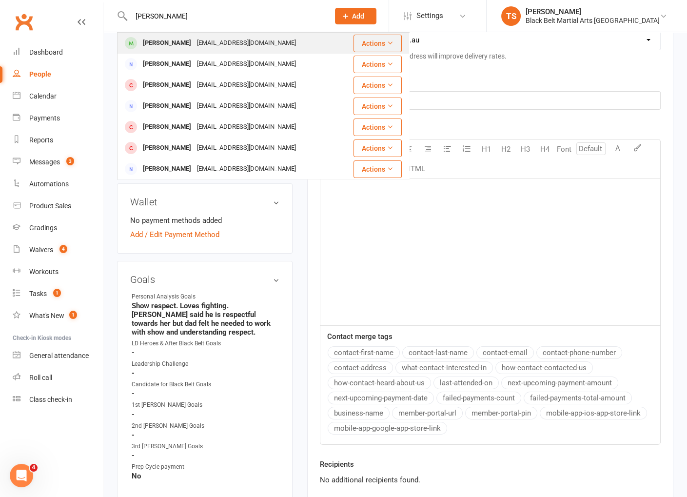
type input "[PERSON_NAME]"
click at [206, 48] on div "[EMAIL_ADDRESS][DOMAIN_NAME]" at bounding box center [246, 43] width 105 height 14
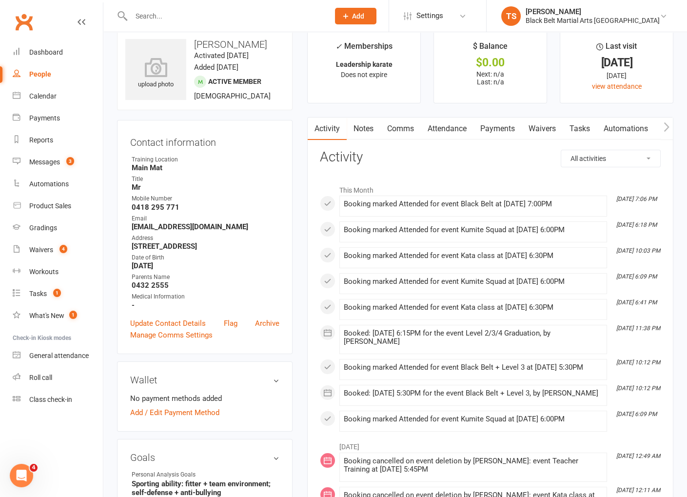
scroll to position [14, 0]
